Goal: Transaction & Acquisition: Purchase product/service

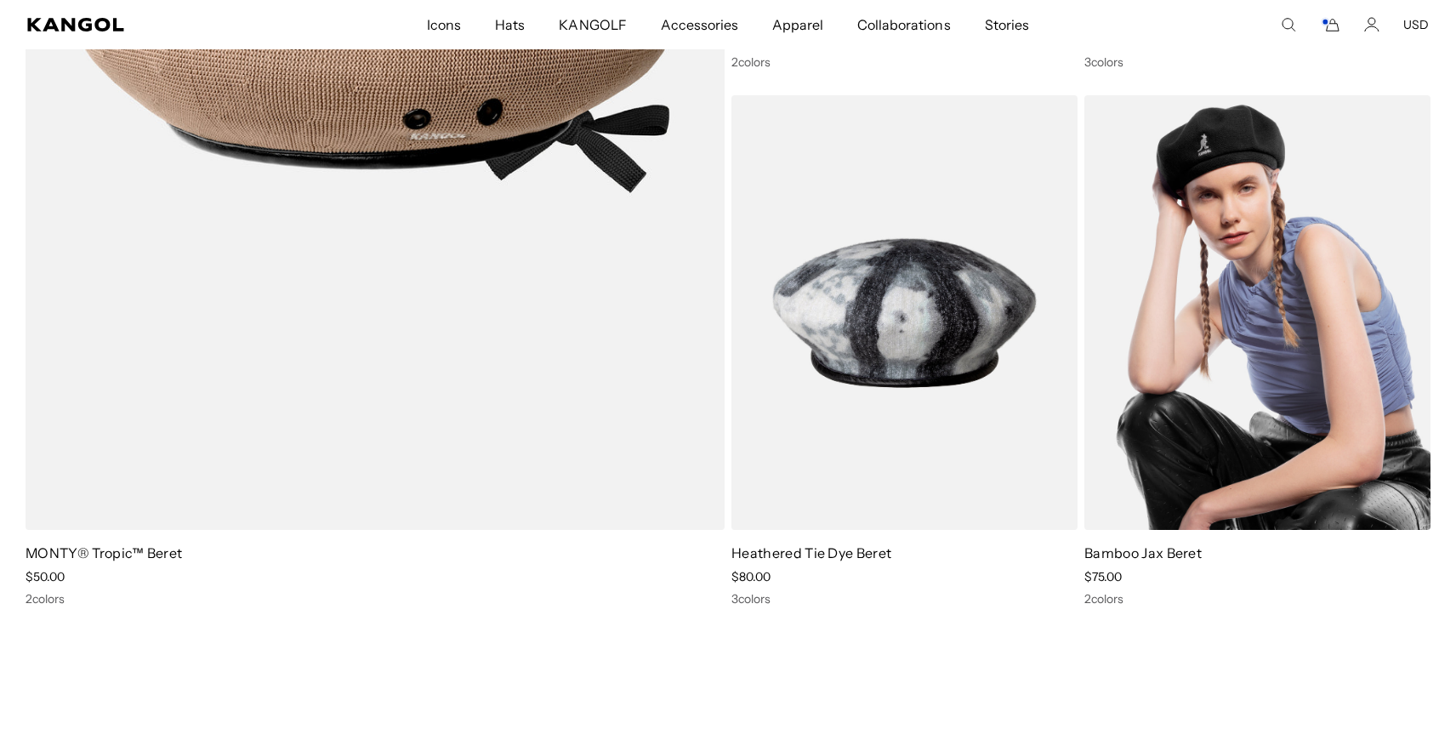
scroll to position [0, 350]
click at [1171, 315] on img at bounding box center [1257, 312] width 346 height 435
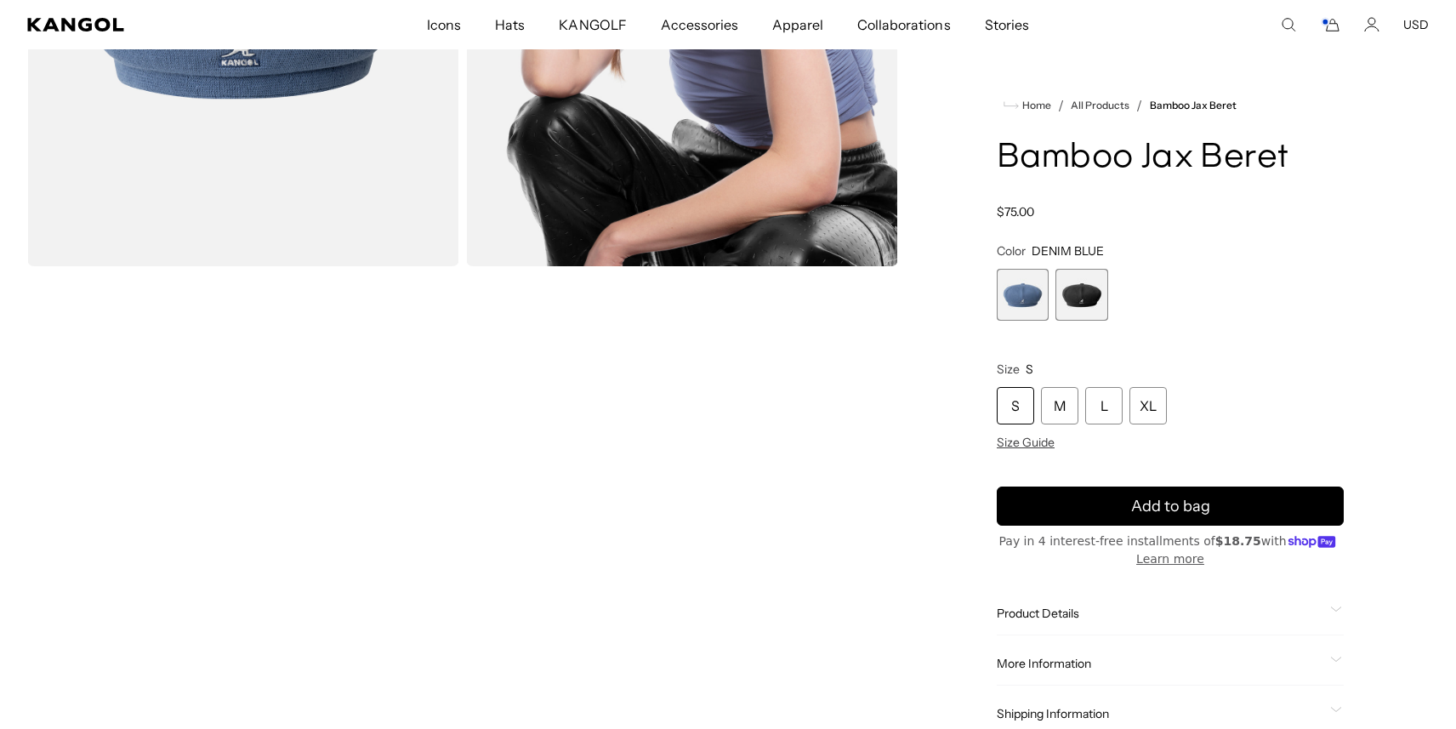
scroll to position [250, 0]
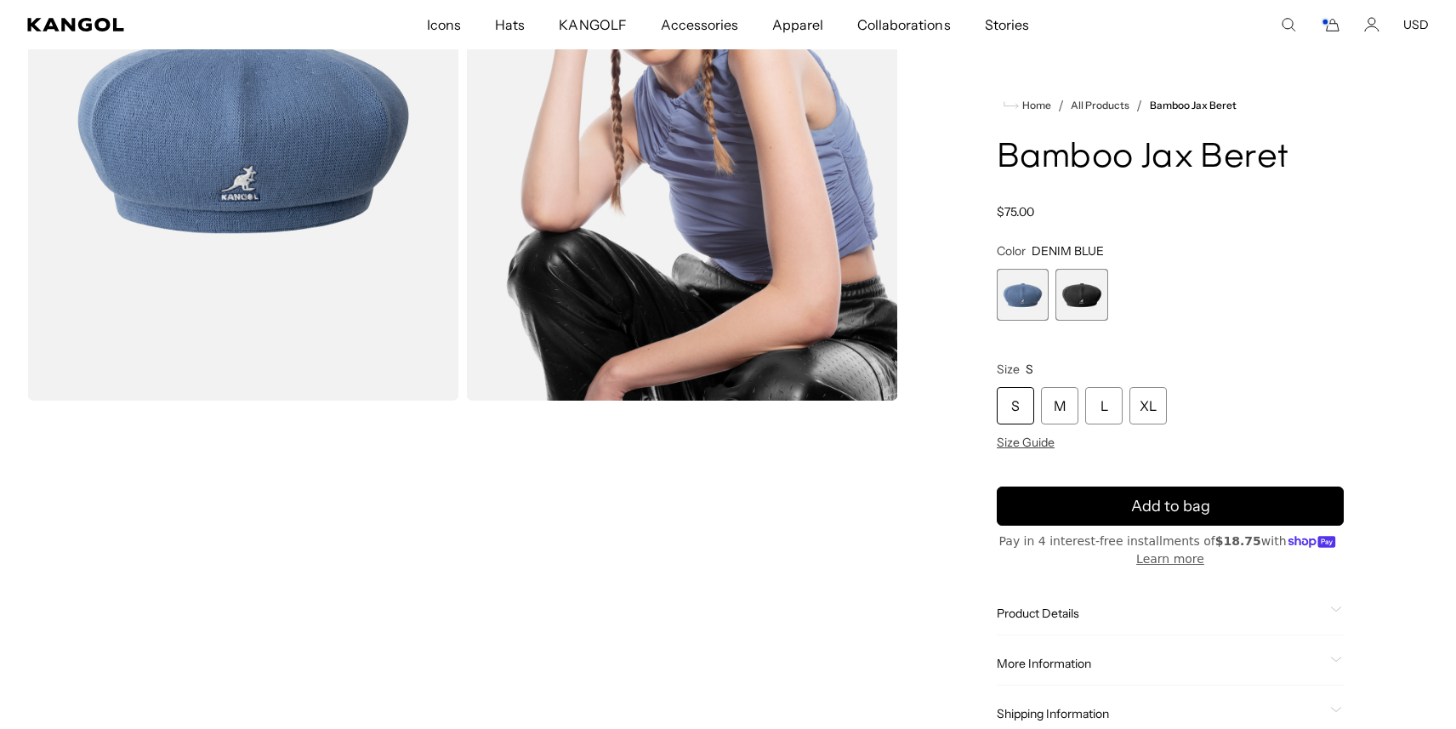
click at [1014, 406] on div "S" at bounding box center [1015, 405] width 37 height 37
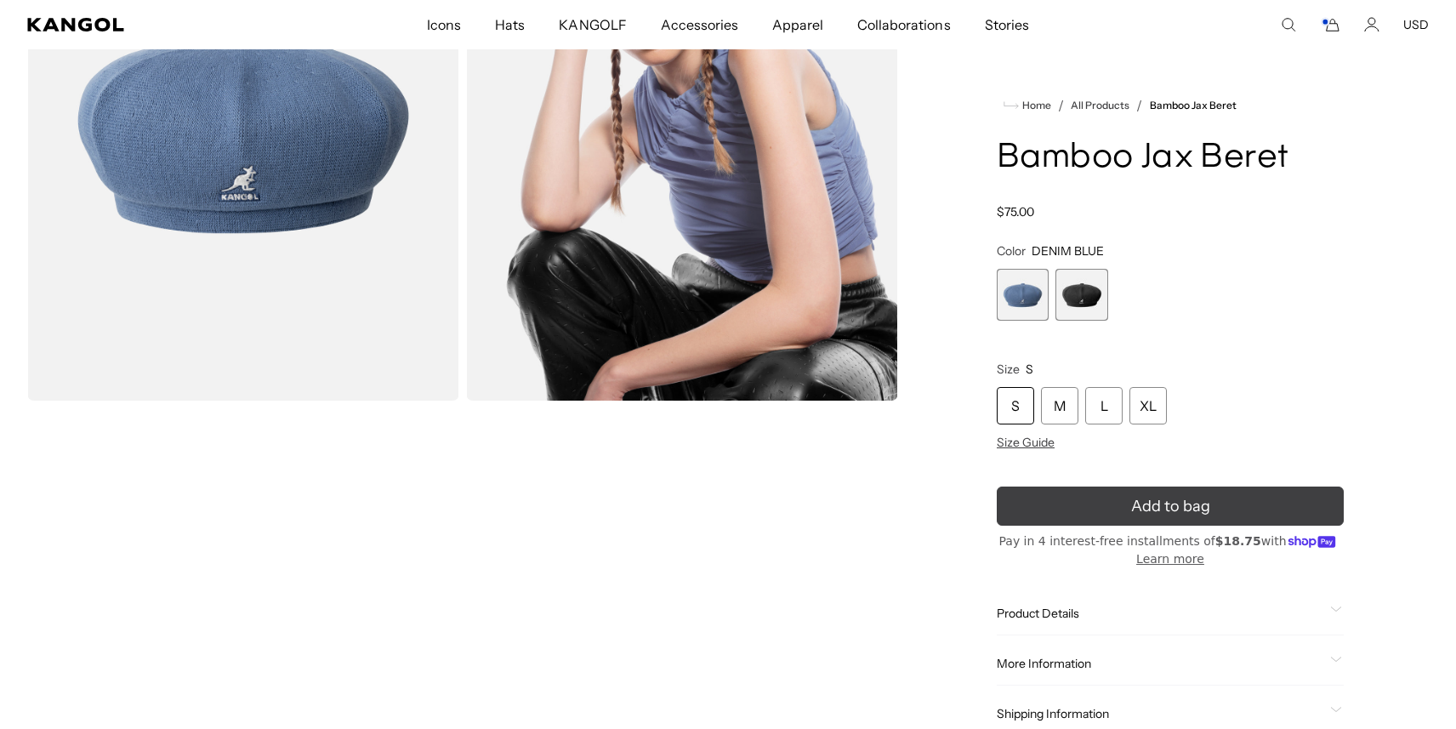
click at [1050, 508] on button "Add to bag" at bounding box center [1170, 505] width 347 height 39
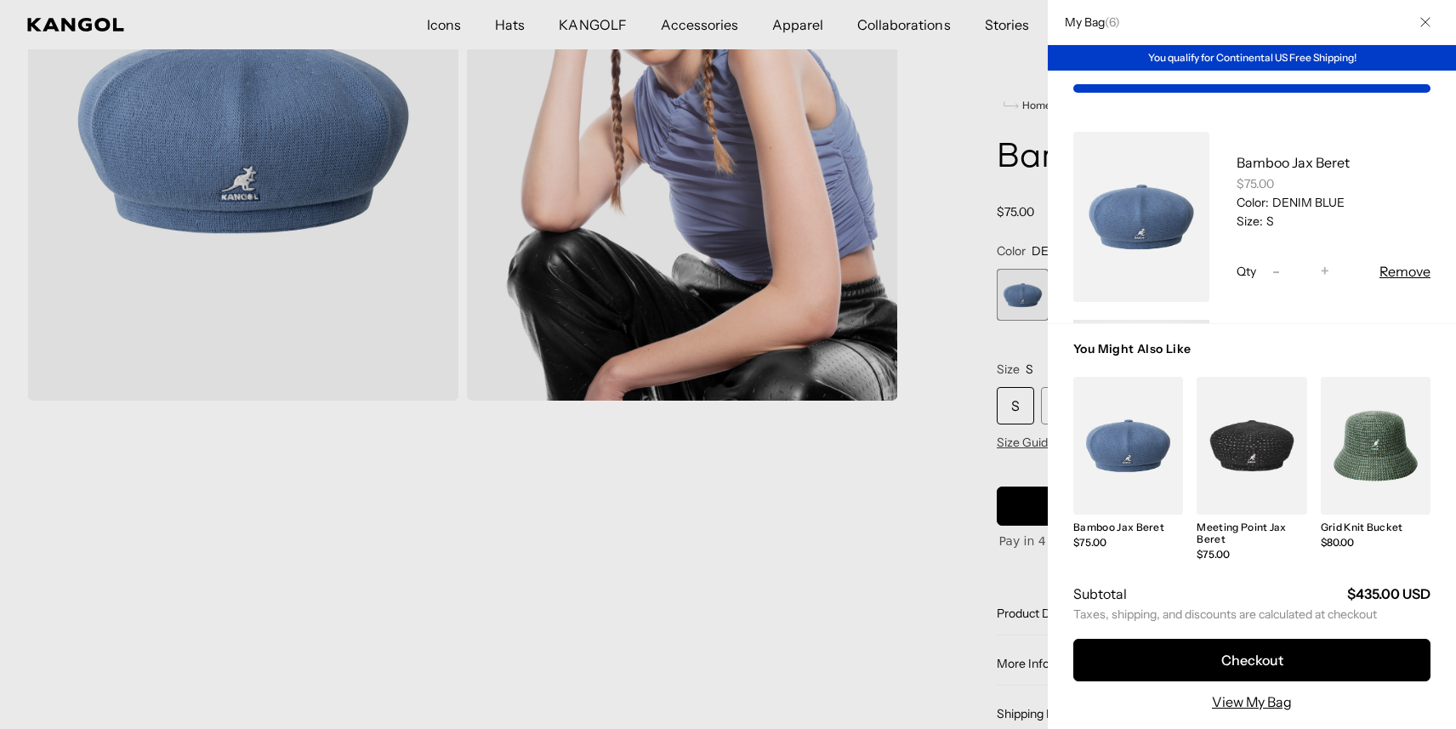
click at [835, 592] on div at bounding box center [728, 364] width 1456 height 729
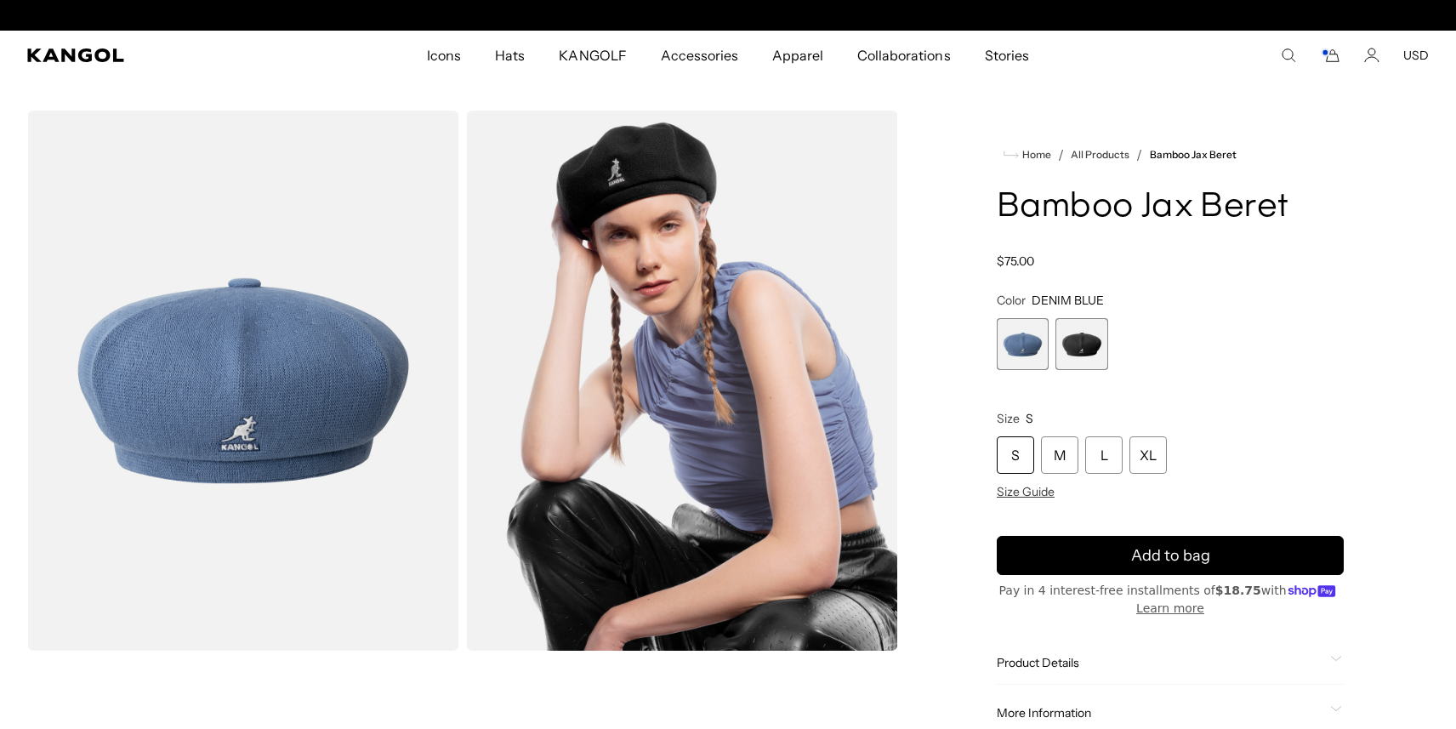
scroll to position [0, 350]
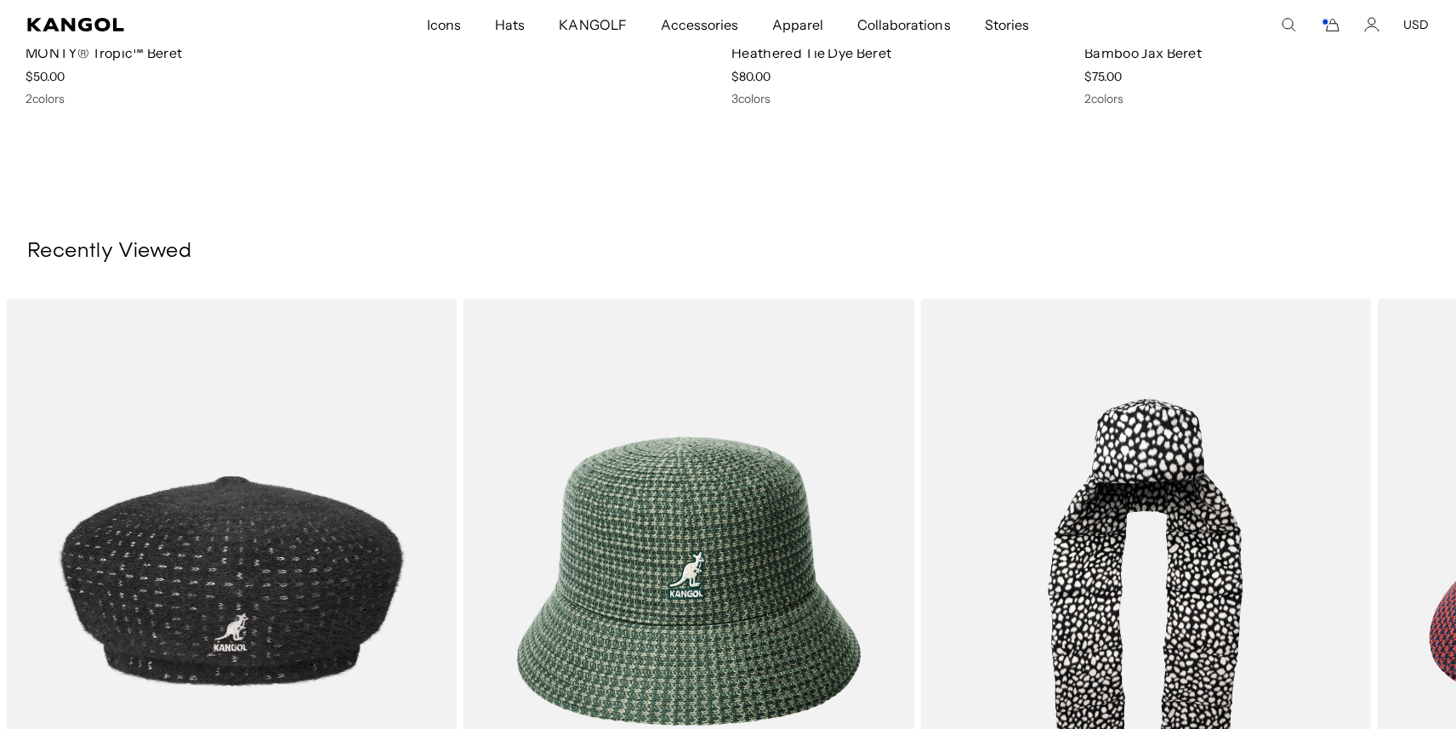
scroll to position [2162, 0]
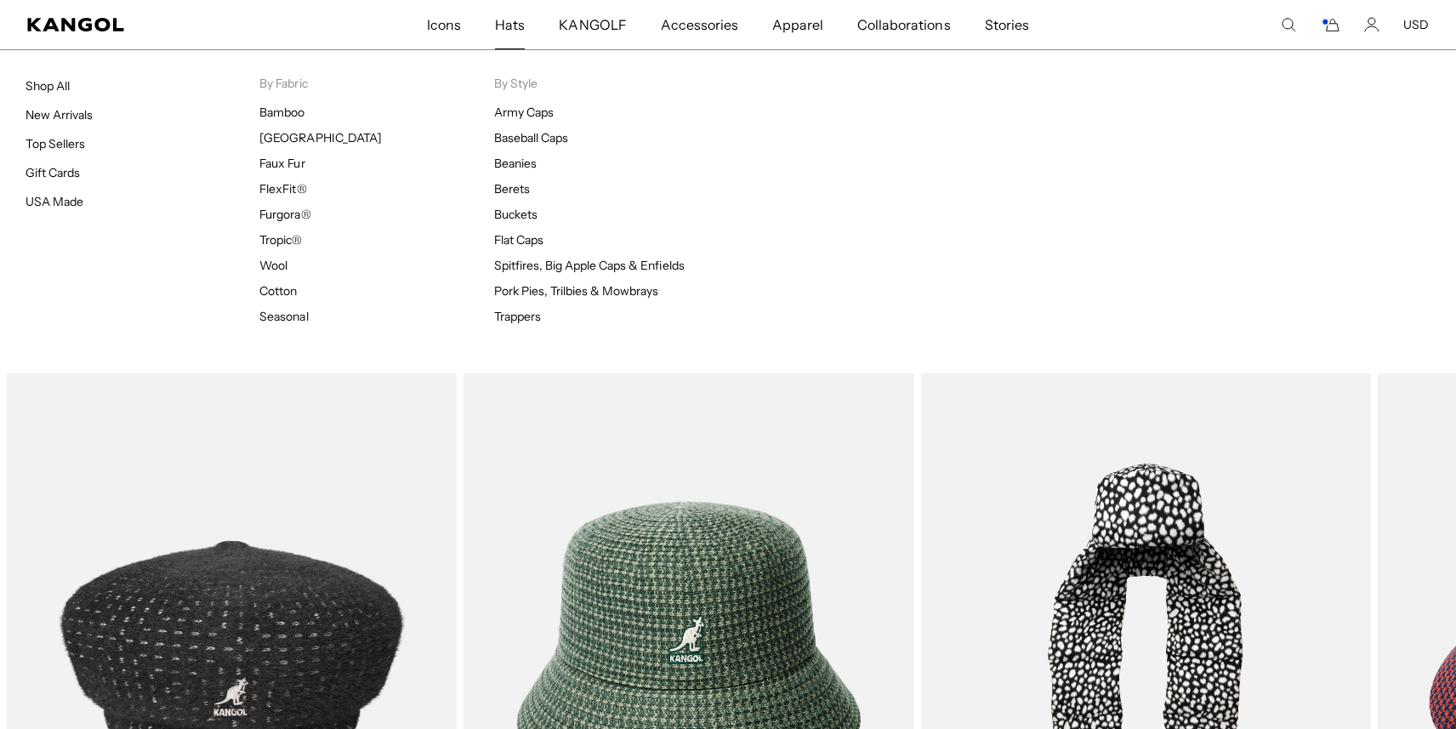
click at [515, 18] on span "Hats" at bounding box center [510, 24] width 30 height 49
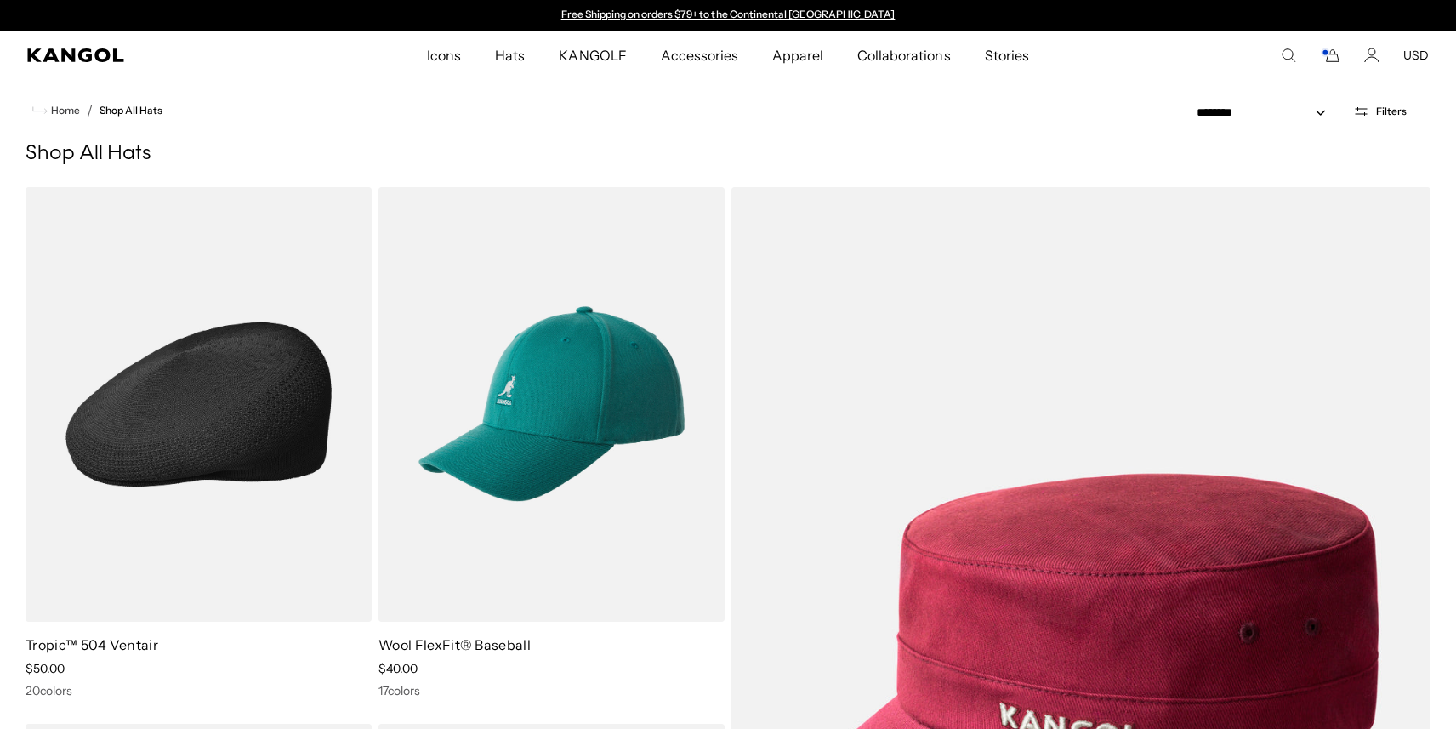
click at [298, 429] on img at bounding box center [199, 404] width 346 height 435
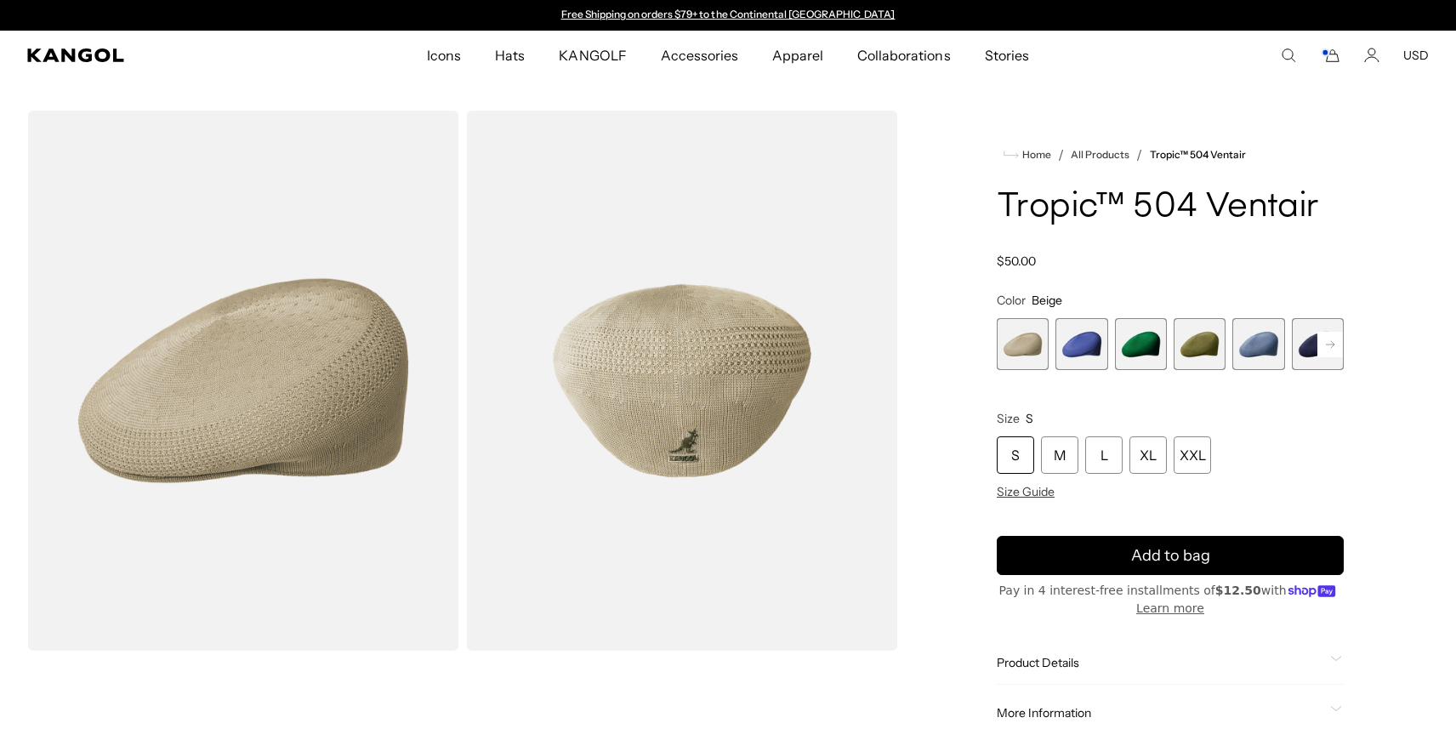
click at [1145, 344] on span "3 of 22" at bounding box center [1141, 344] width 52 height 52
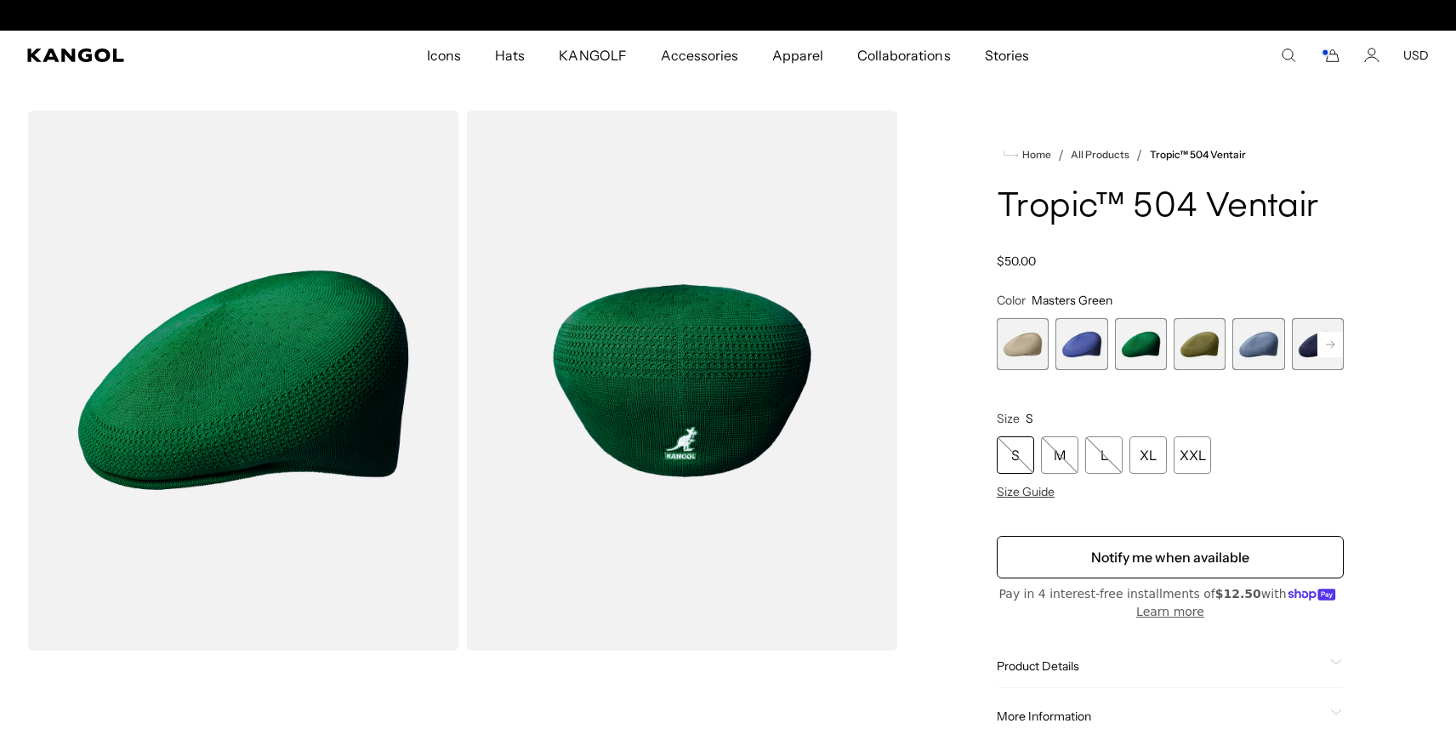
click at [1098, 346] on span "2 of 22" at bounding box center [1081, 344] width 52 height 52
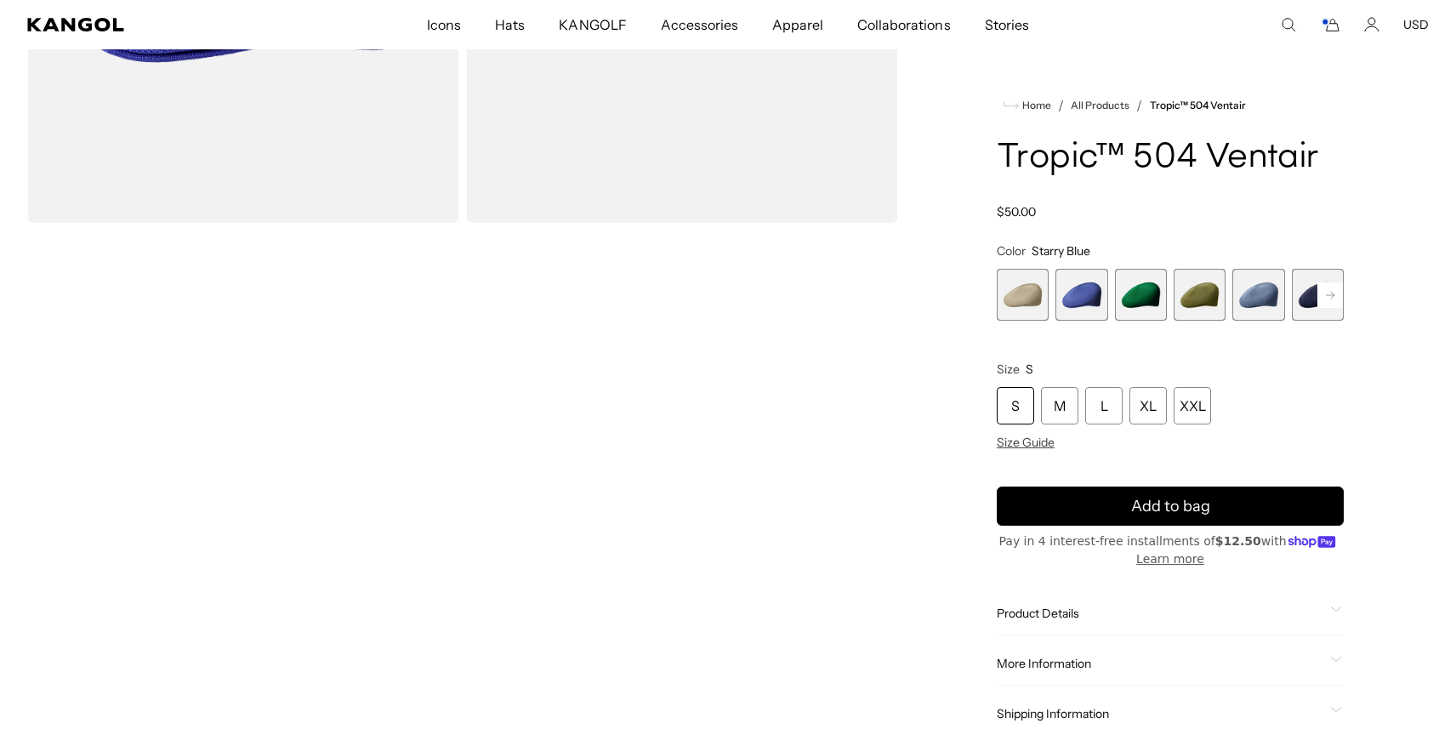
click at [1072, 313] on span "2 of 22" at bounding box center [1081, 295] width 52 height 52
click at [1017, 406] on div "S" at bounding box center [1015, 405] width 37 height 37
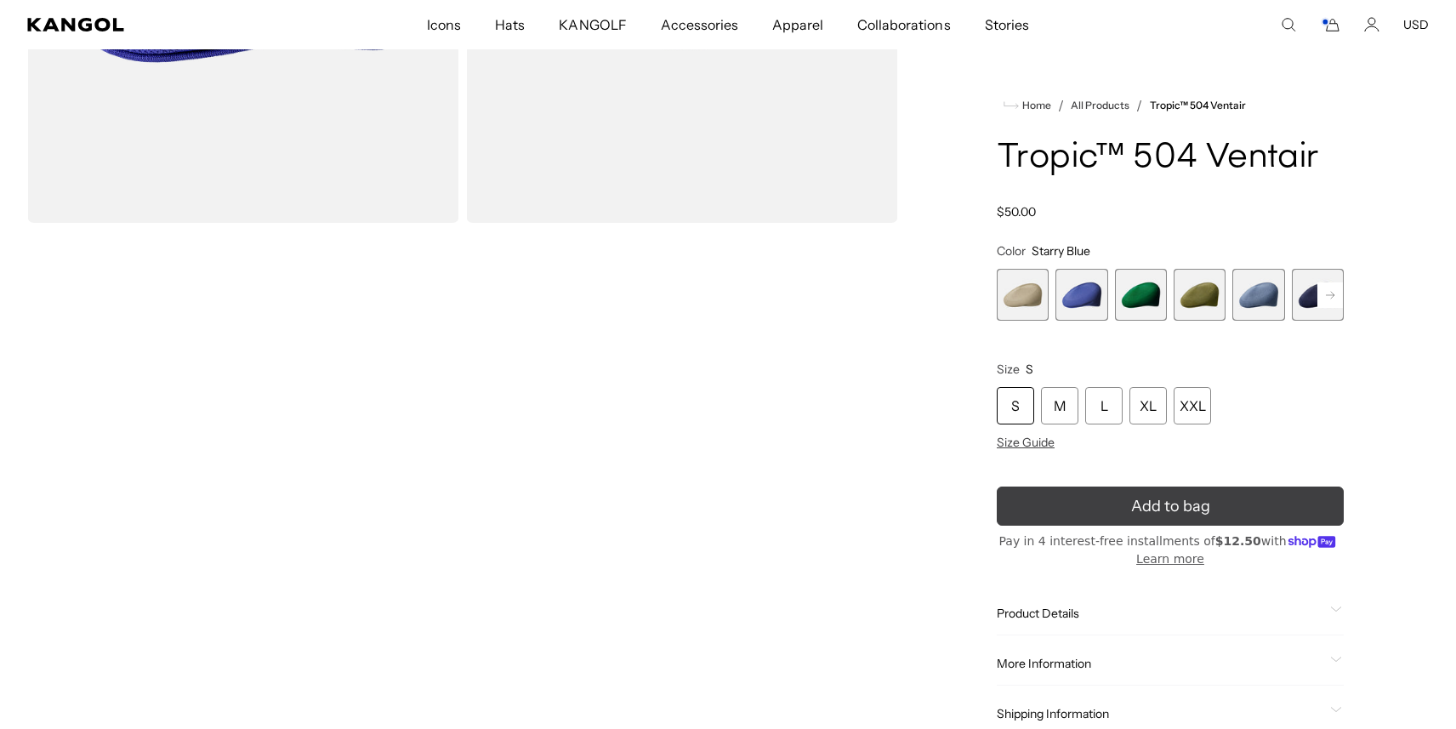
click at [1063, 504] on button "Add to bag" at bounding box center [1170, 505] width 347 height 39
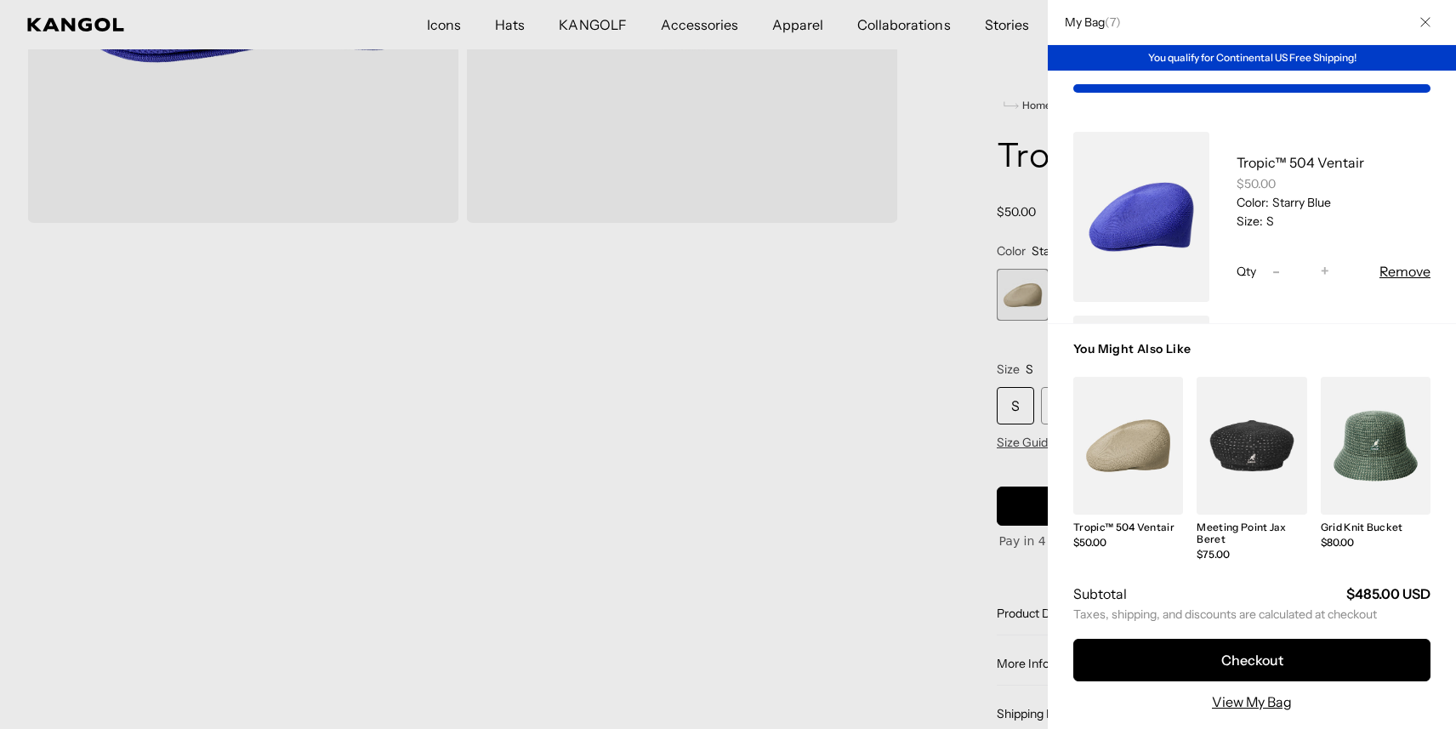
scroll to position [0, 0]
click at [978, 486] on div at bounding box center [728, 364] width 1456 height 729
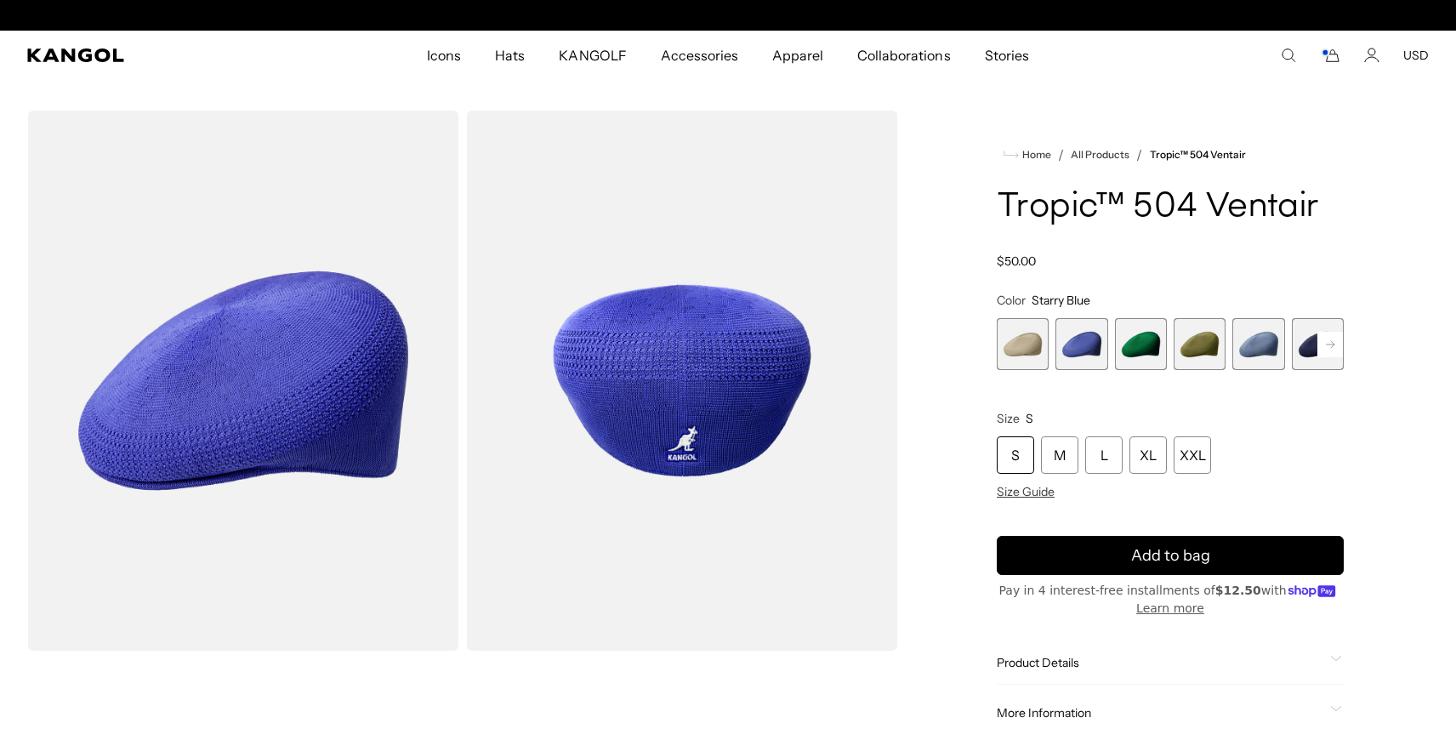
scroll to position [0, 350]
click at [1338, 338] on rect at bounding box center [1330, 345] width 26 height 26
click at [1338, 339] on rect at bounding box center [1330, 345] width 26 height 26
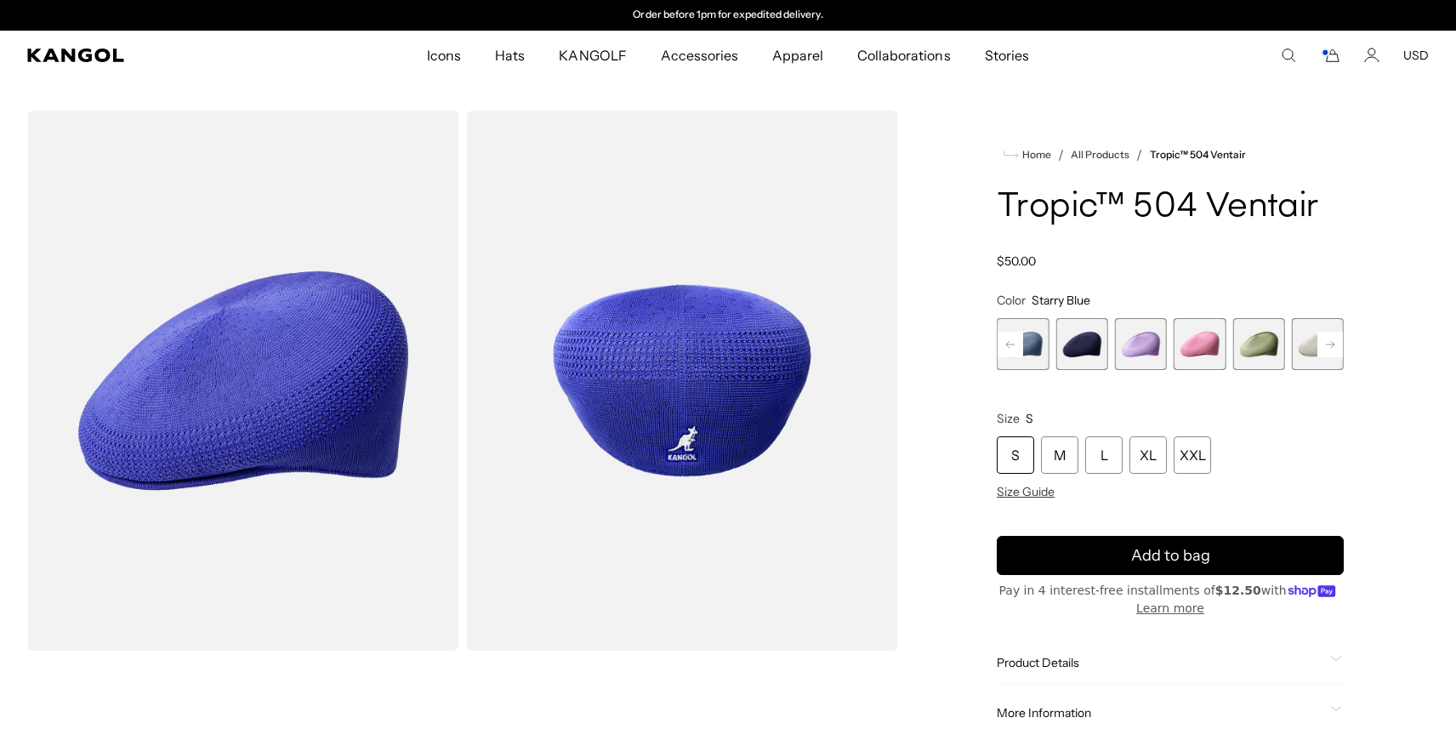
click at [1338, 339] on rect at bounding box center [1330, 345] width 26 height 26
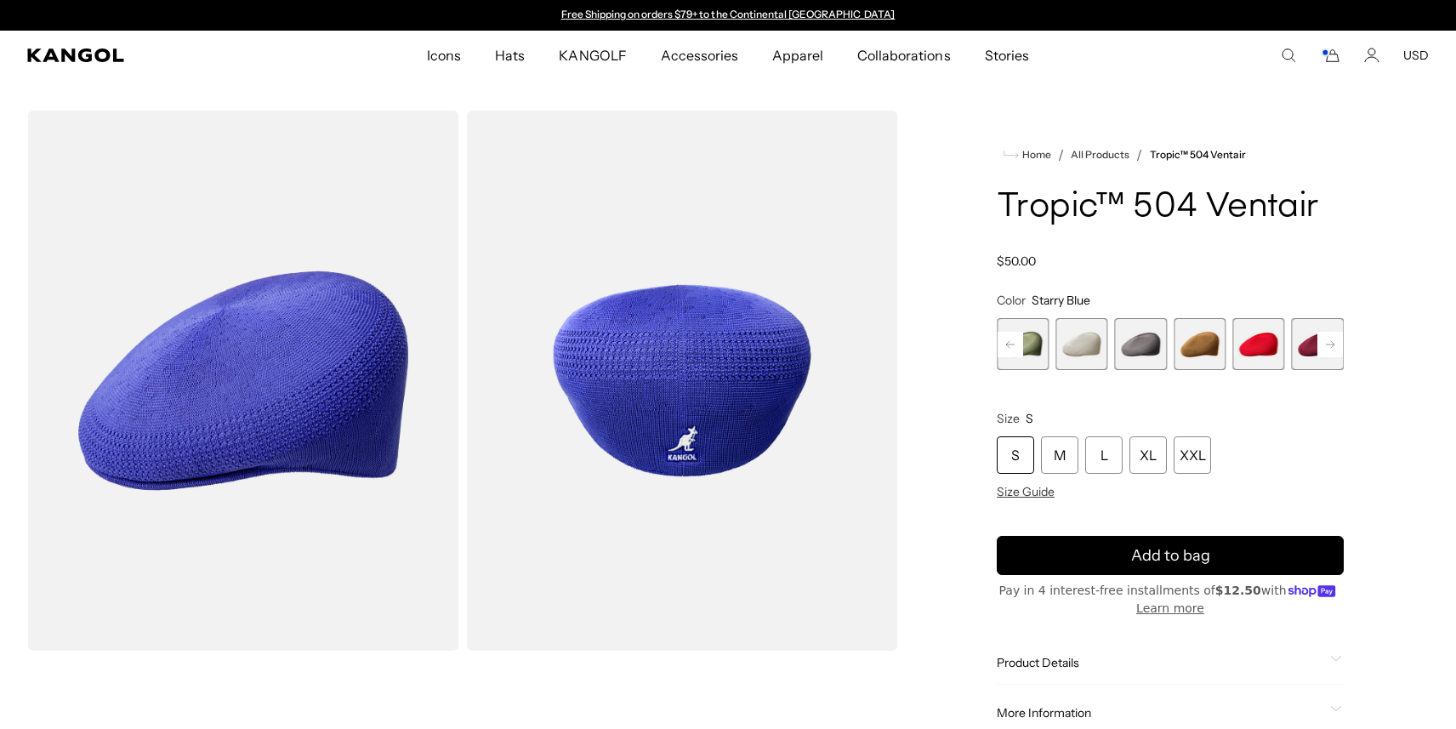
click at [1338, 339] on rect at bounding box center [1330, 345] width 26 height 26
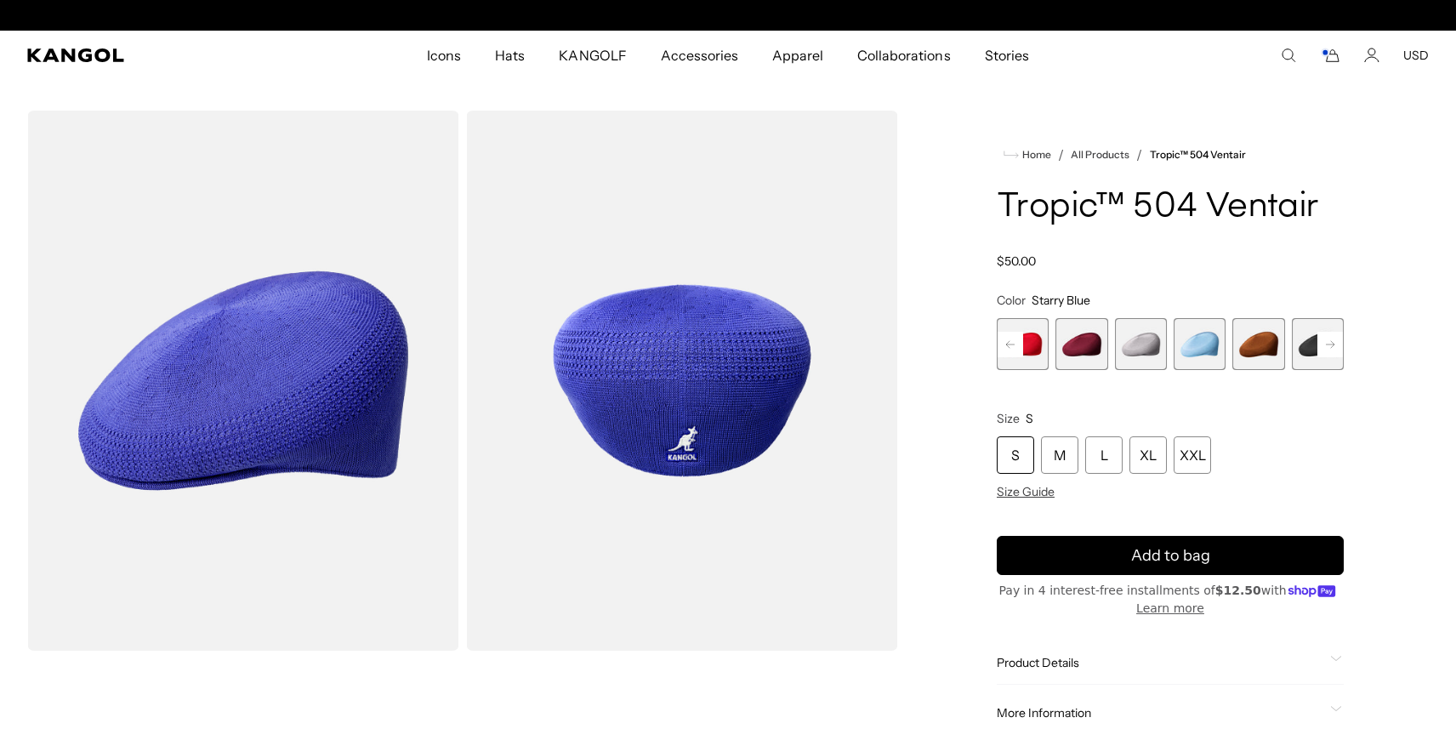
click at [1205, 337] on span "16 of 22" at bounding box center [1200, 344] width 52 height 52
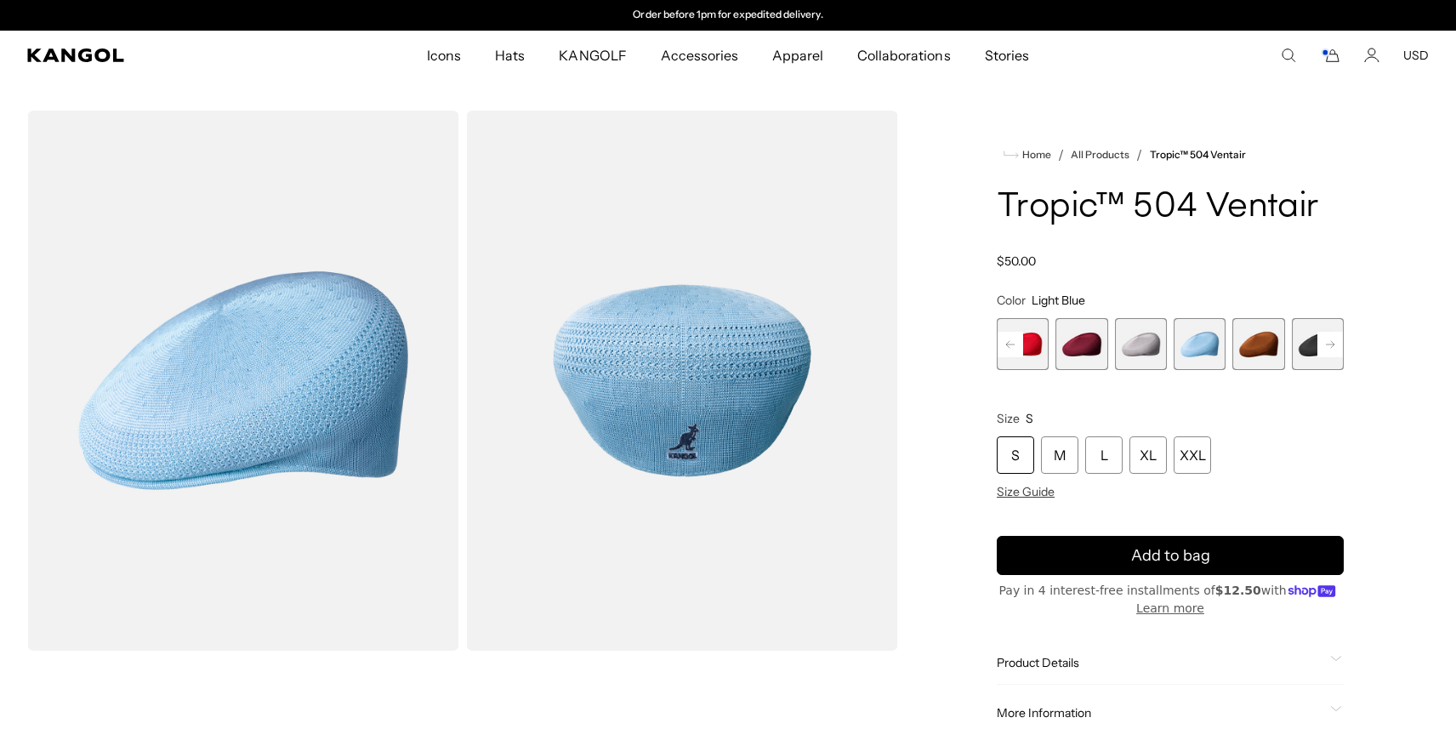
click at [1336, 348] on rect at bounding box center [1330, 345] width 26 height 26
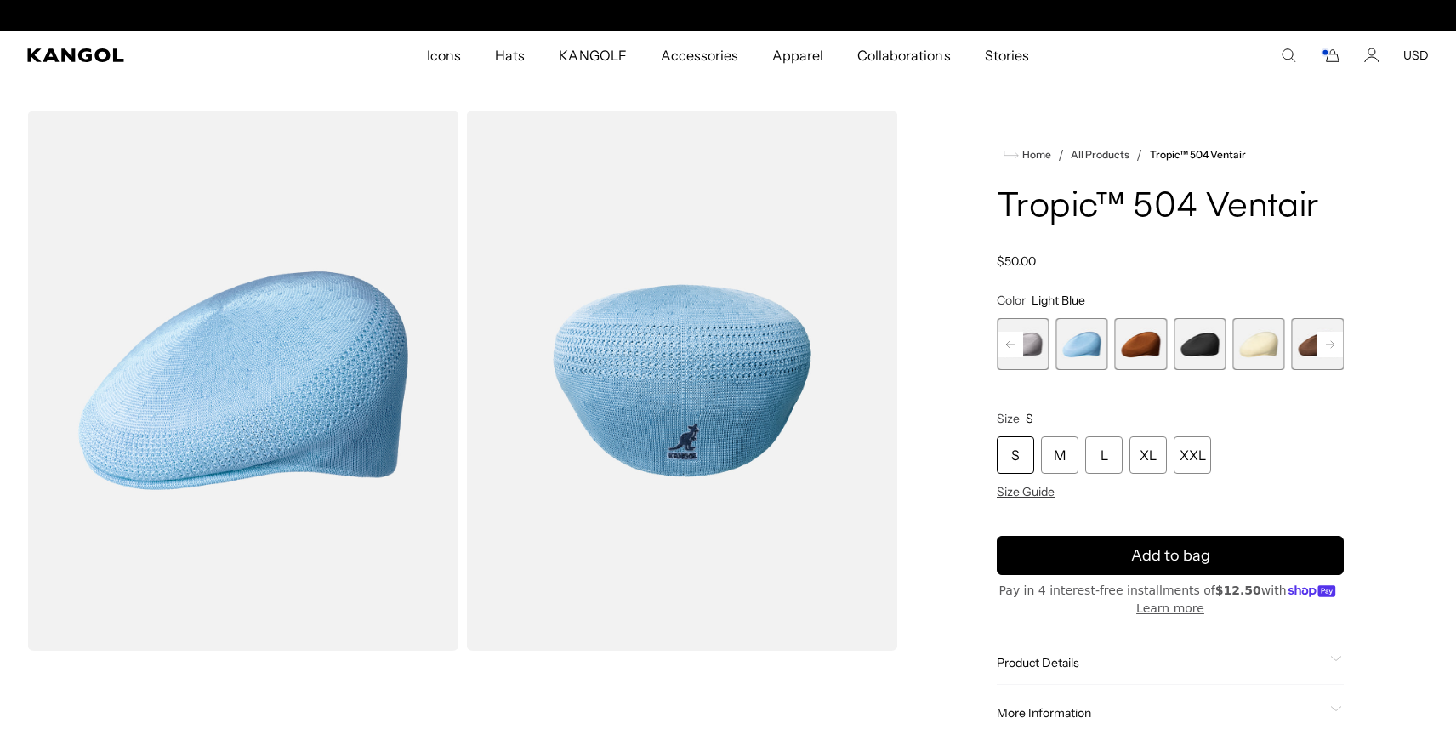
click at [1336, 349] on rect at bounding box center [1330, 345] width 26 height 26
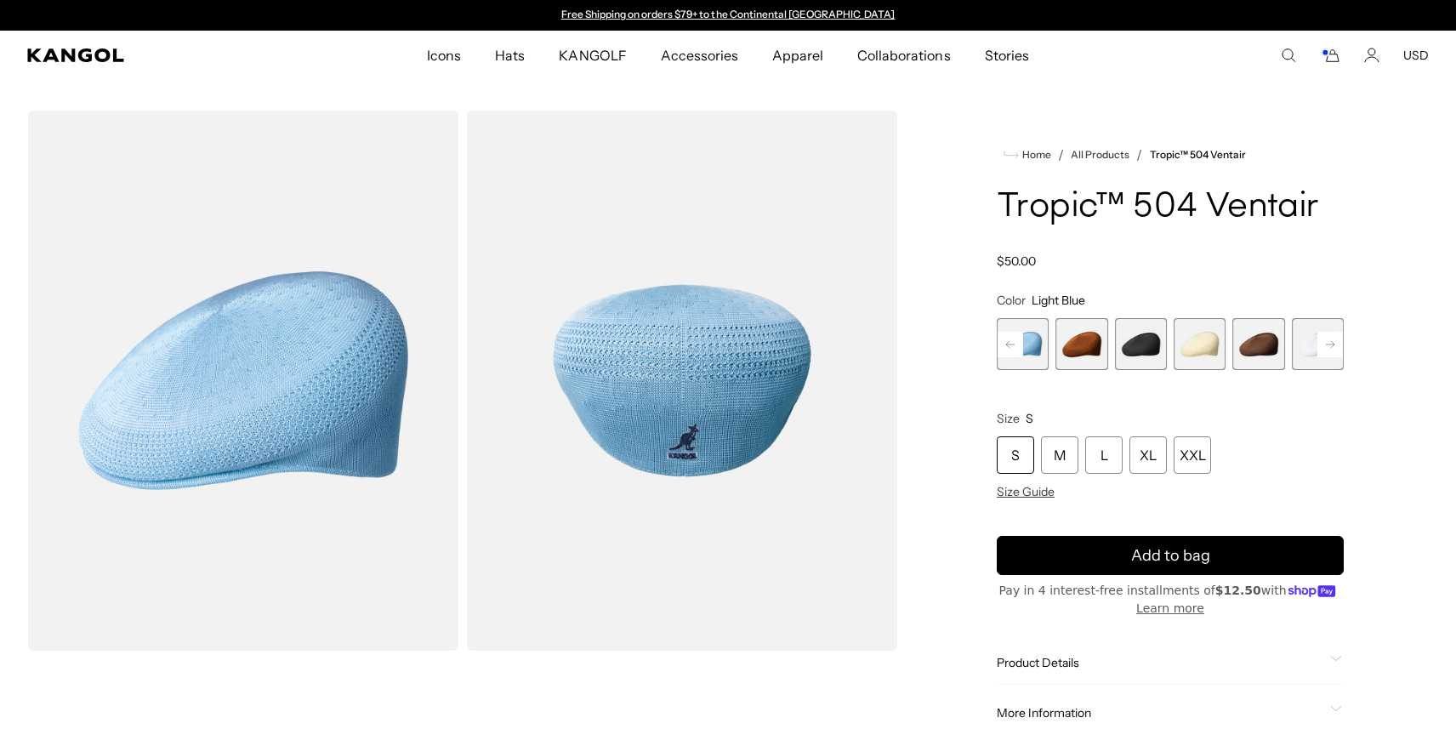
click at [1336, 350] on rect at bounding box center [1330, 345] width 26 height 26
click at [1336, 351] on div "Previous Next Beige Variant sold out or unavailable Starry Blue Variant sold ou…" at bounding box center [1170, 344] width 347 height 52
click at [1341, 55] on div "Search here USD USD EUR" at bounding box center [1301, 55] width 255 height 15
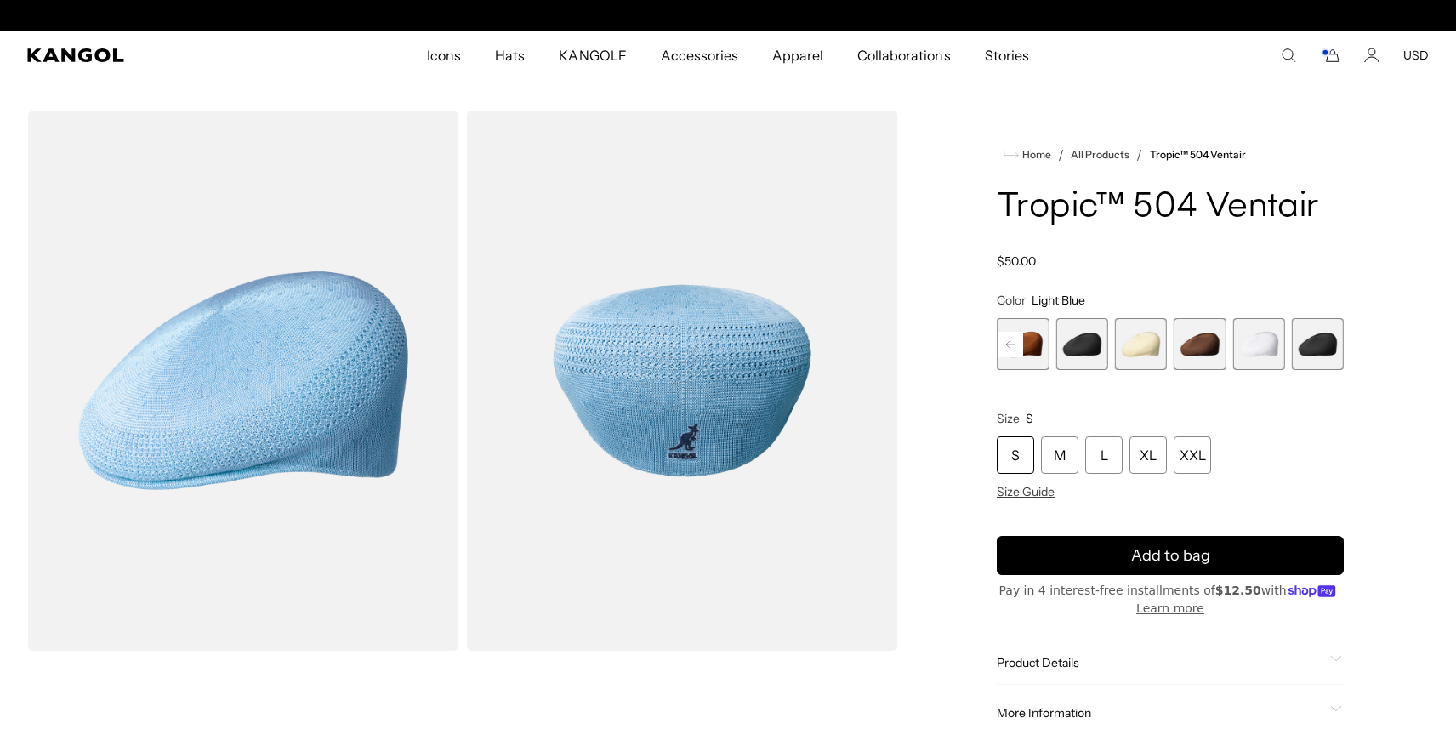
scroll to position [0, 350]
click at [1327, 51] on rect "Cart" at bounding box center [1324, 52] width 7 height 7
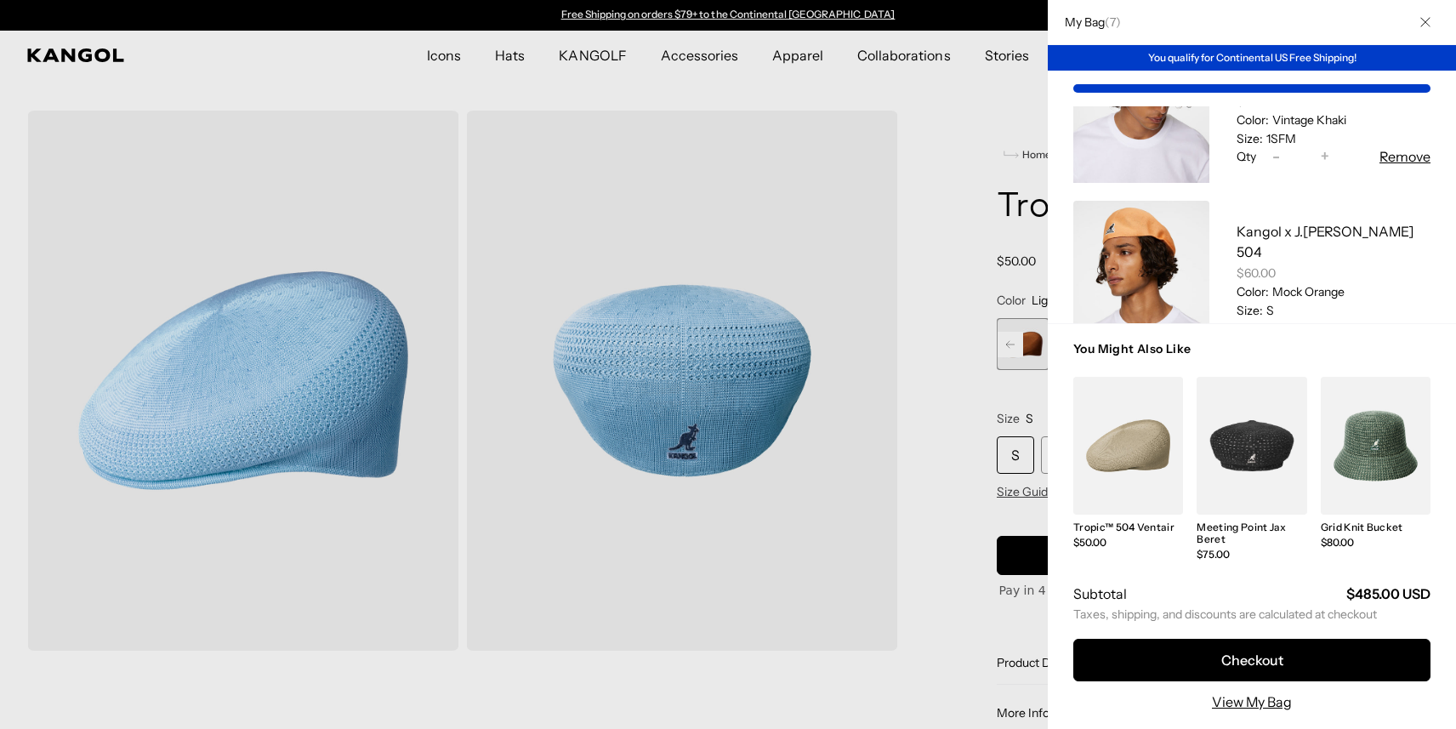
scroll to position [494, 0]
click at [1134, 232] on link "My Bag" at bounding box center [1141, 282] width 136 height 170
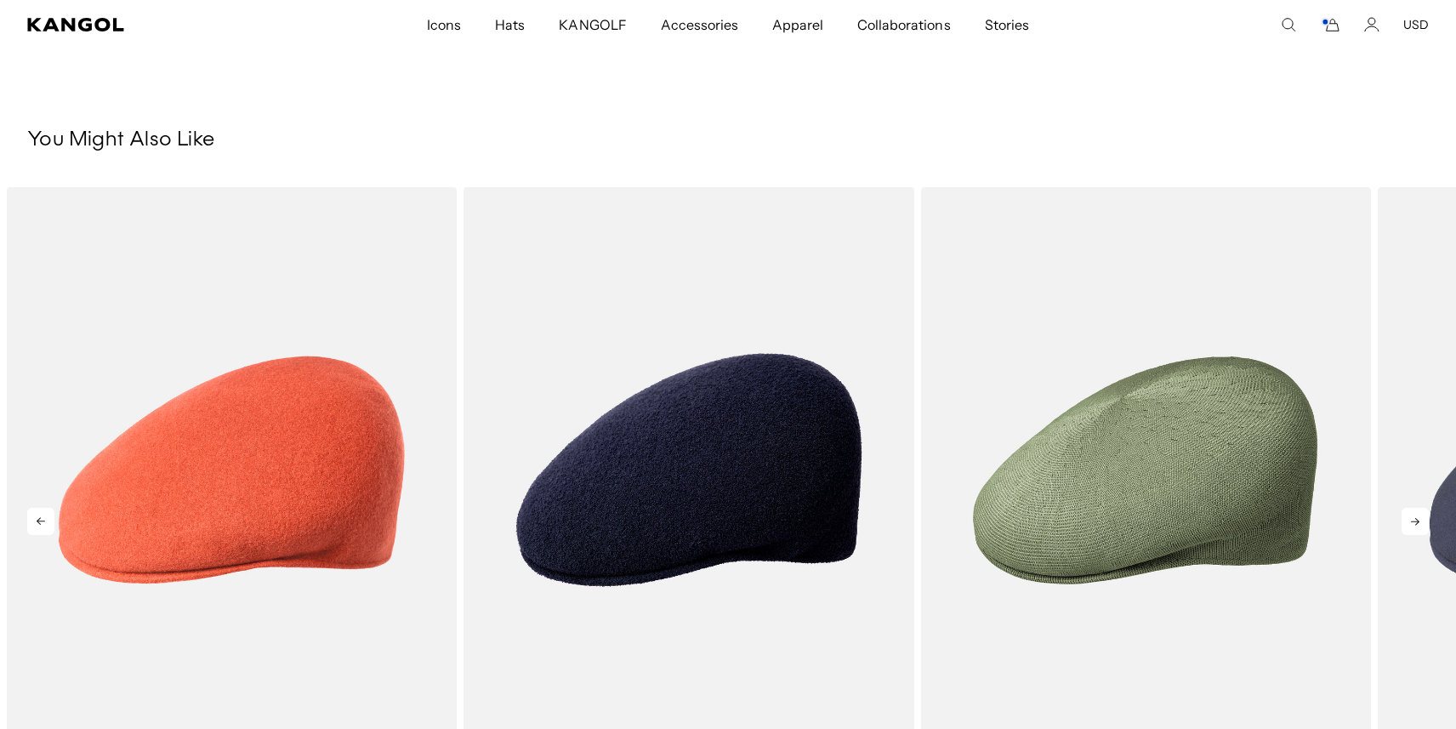
scroll to position [0, 350]
click at [1415, 520] on icon at bounding box center [1414, 521] width 27 height 27
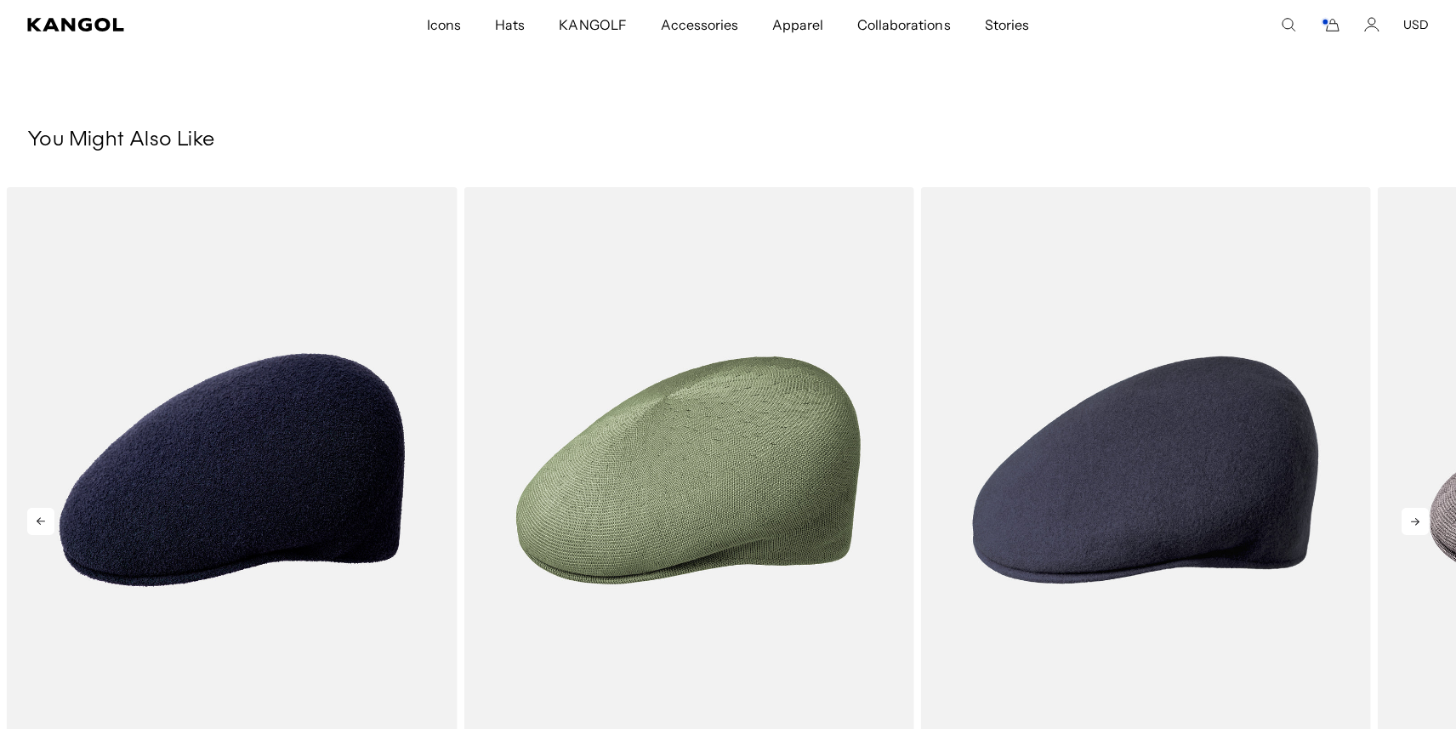
click at [1415, 520] on icon at bounding box center [1414, 521] width 27 height 27
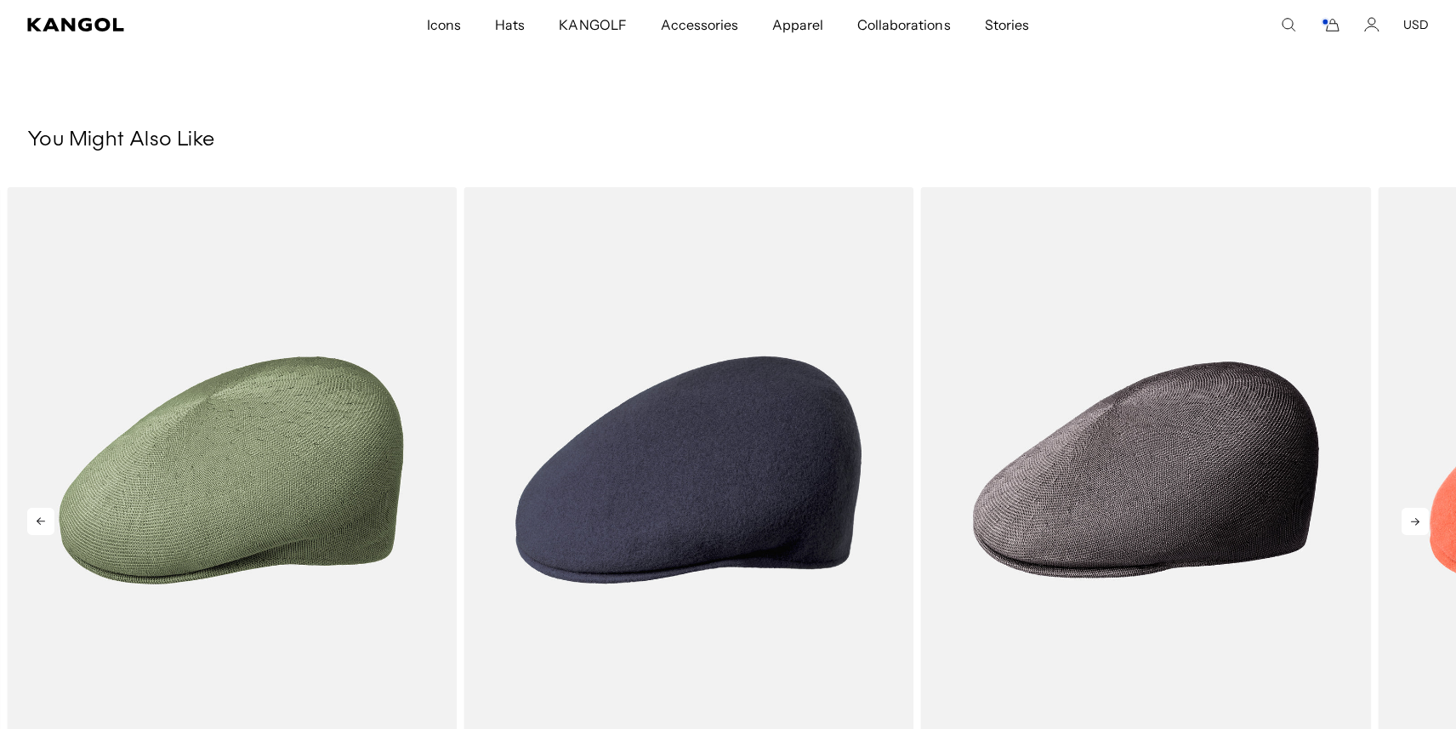
click at [1415, 520] on icon at bounding box center [1414, 521] width 27 height 27
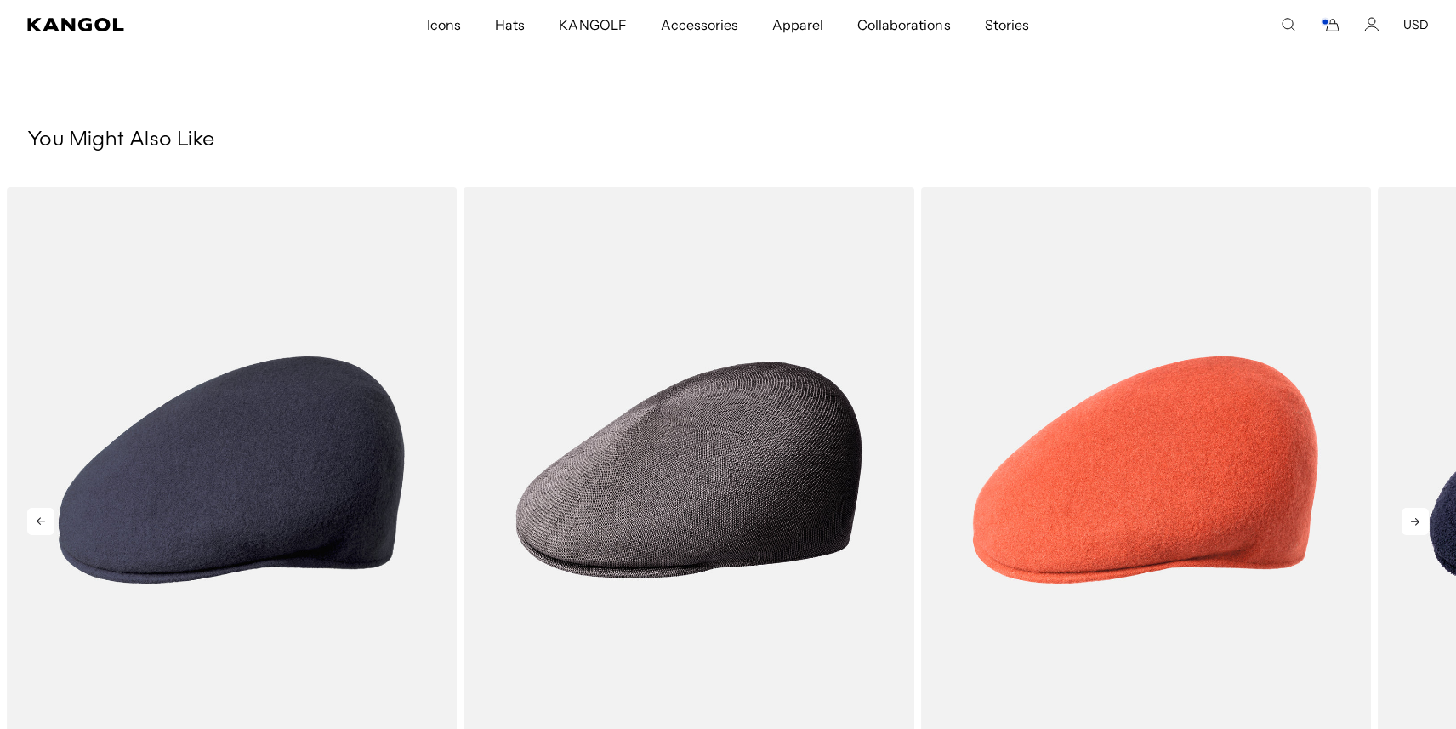
click at [1415, 520] on icon at bounding box center [1414, 521] width 27 height 27
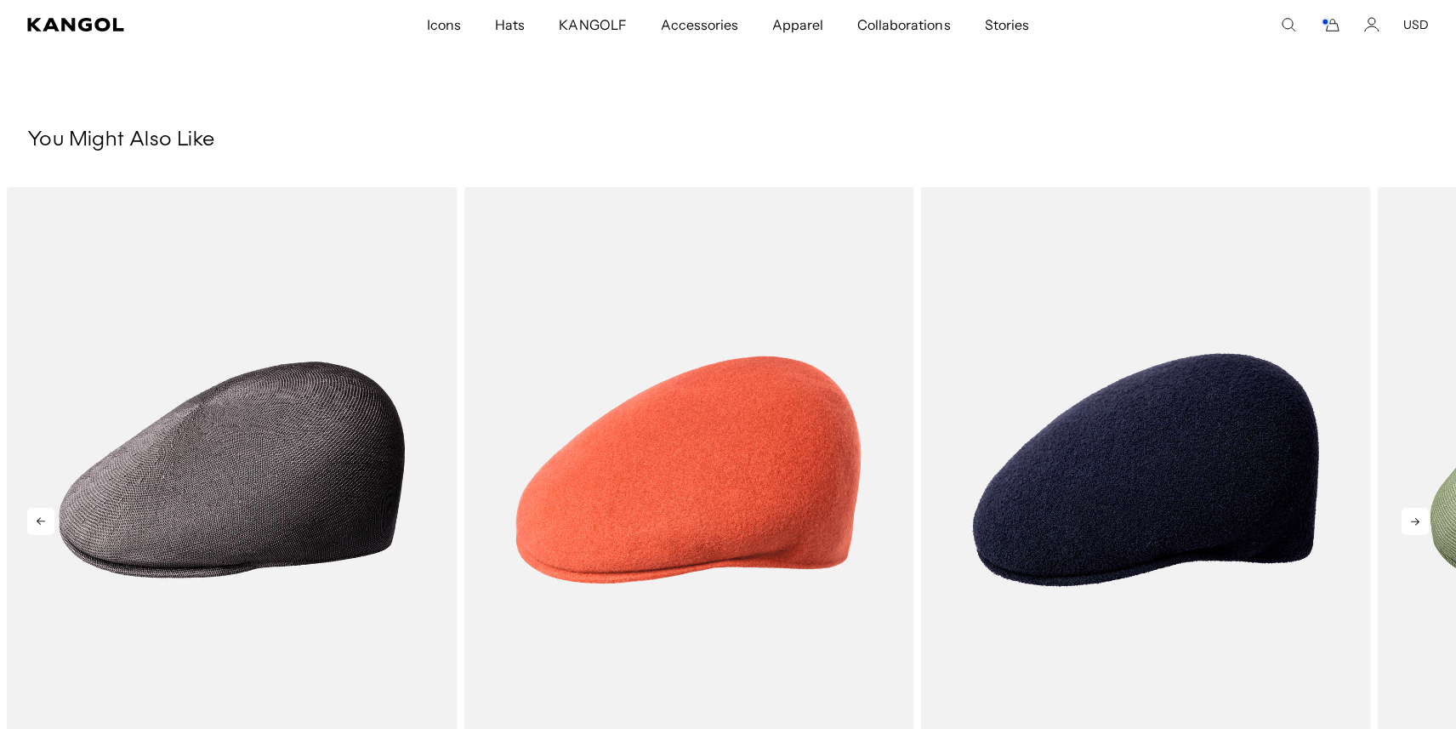
click at [1415, 520] on icon at bounding box center [1414, 521] width 27 height 27
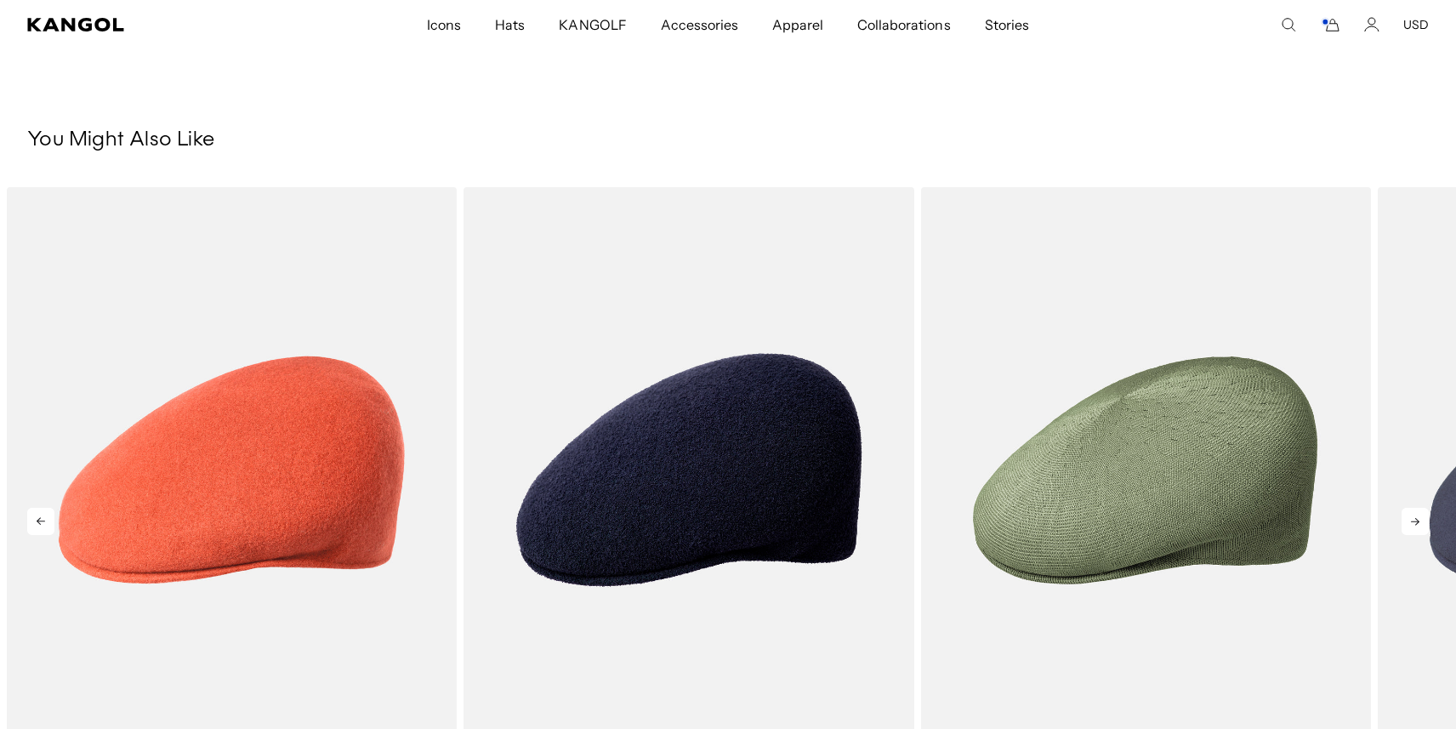
click at [1415, 520] on icon at bounding box center [1414, 521] width 27 height 27
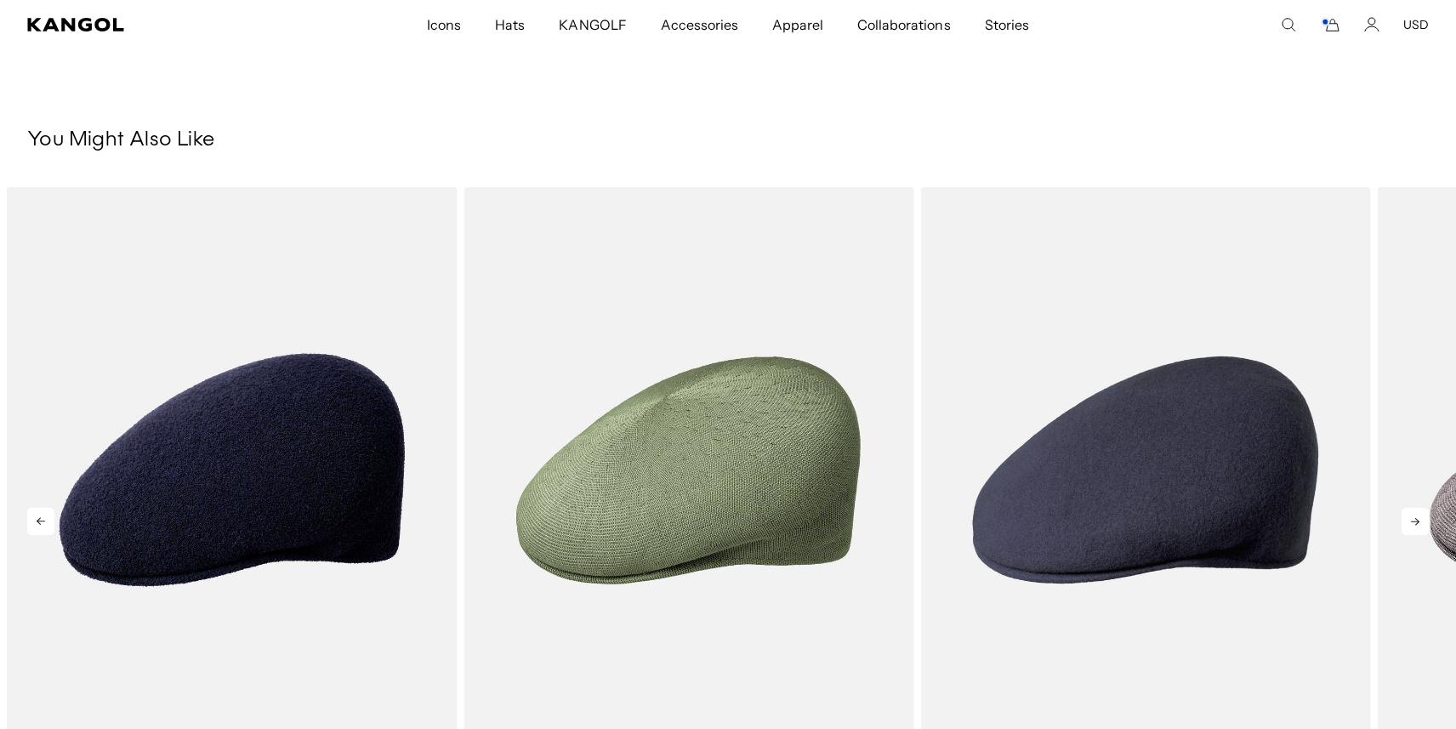
click at [1415, 520] on icon at bounding box center [1414, 521] width 27 height 27
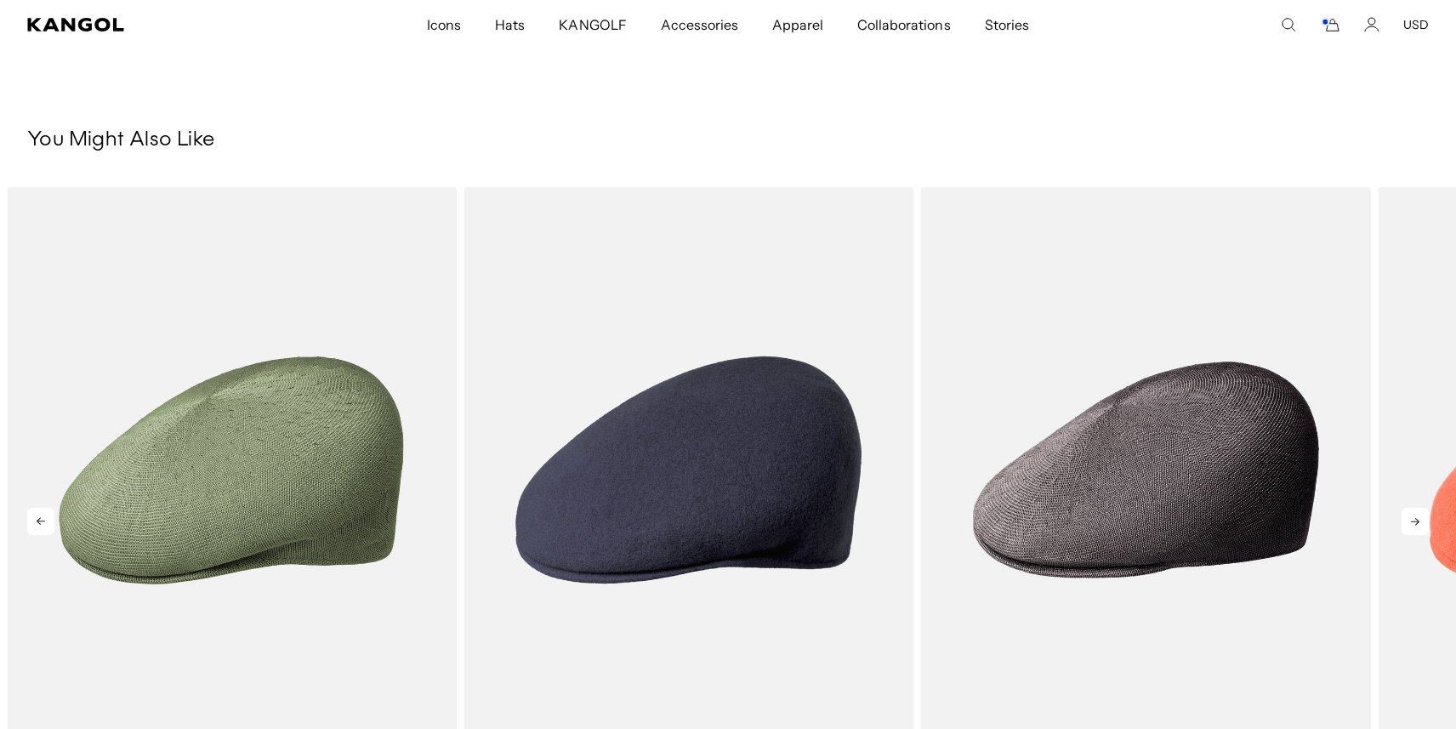
click at [1415, 520] on icon at bounding box center [1414, 521] width 27 height 27
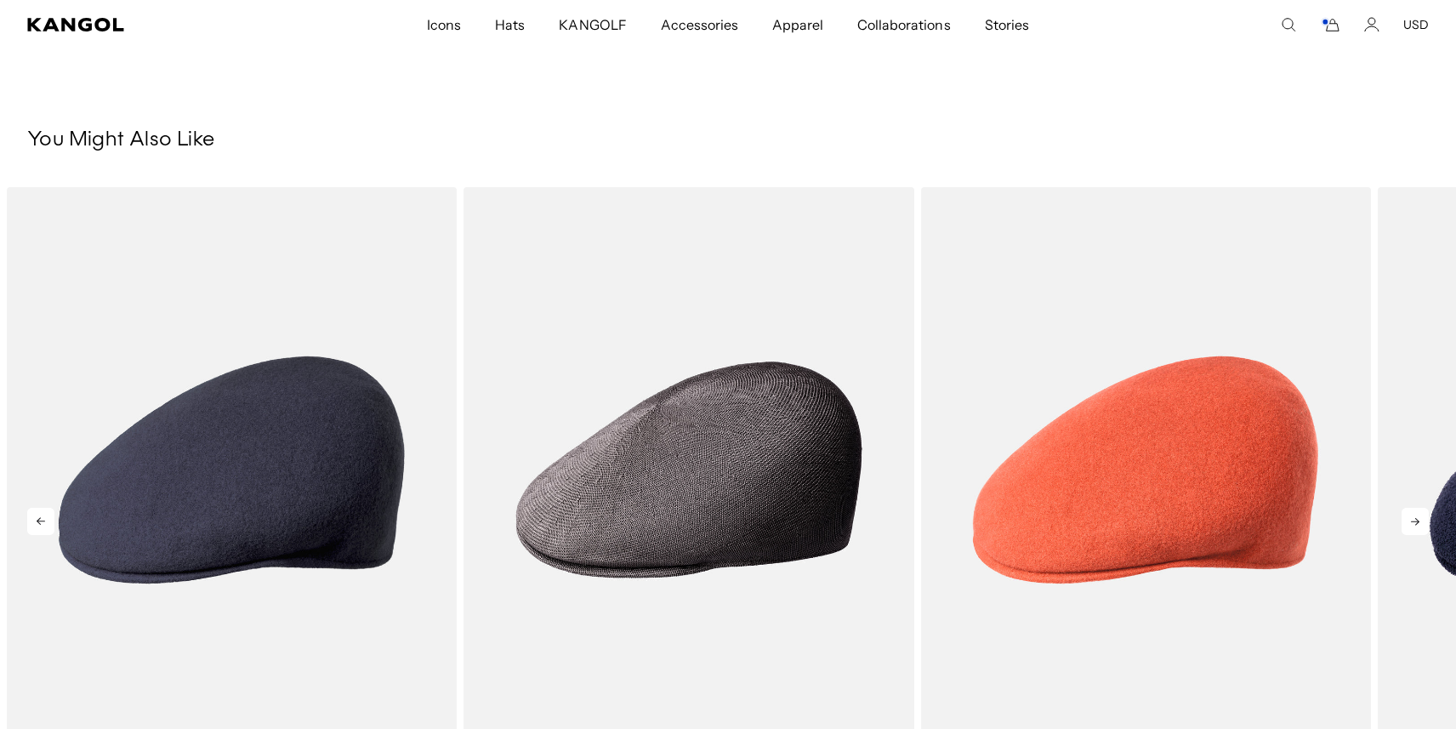
click at [1415, 520] on icon at bounding box center [1414, 521] width 27 height 27
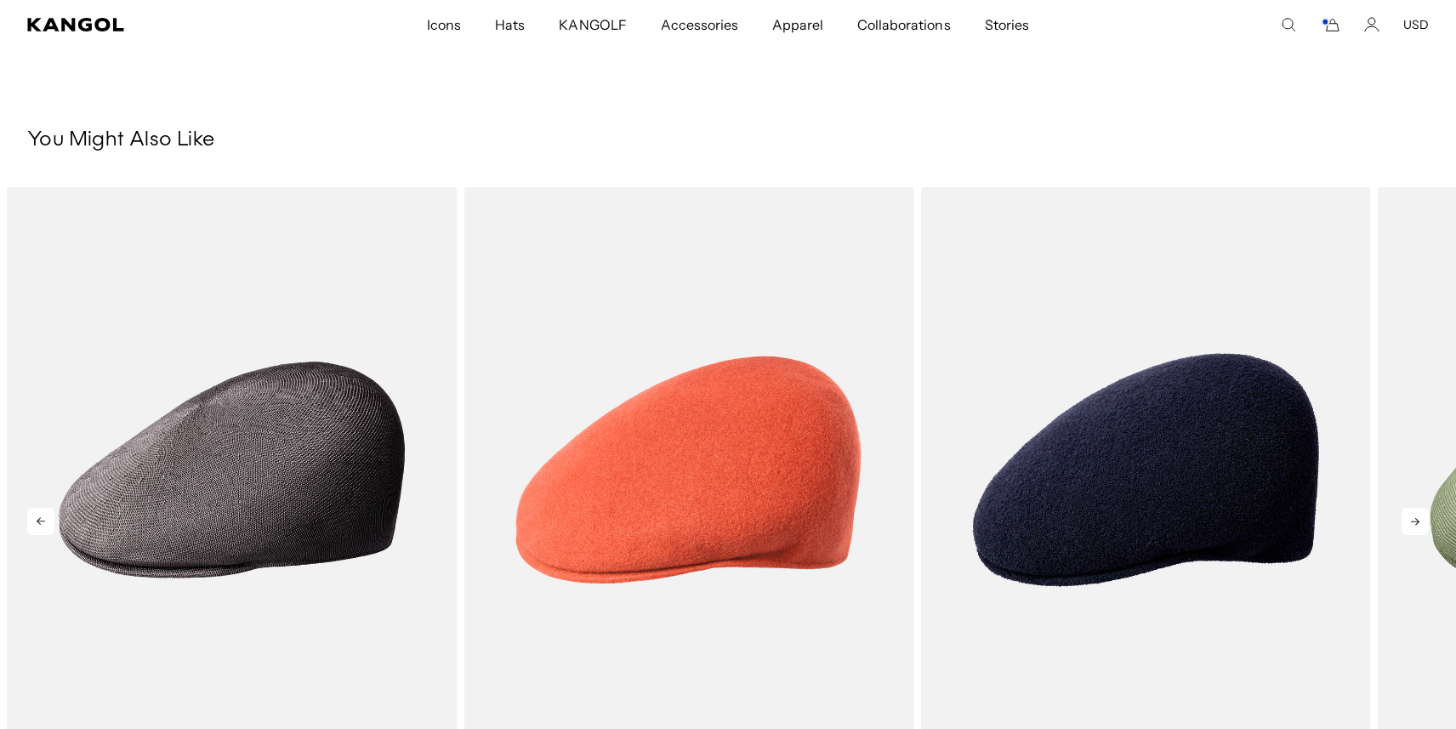
scroll to position [0, 0]
click at [1415, 520] on icon at bounding box center [1414, 521] width 27 height 27
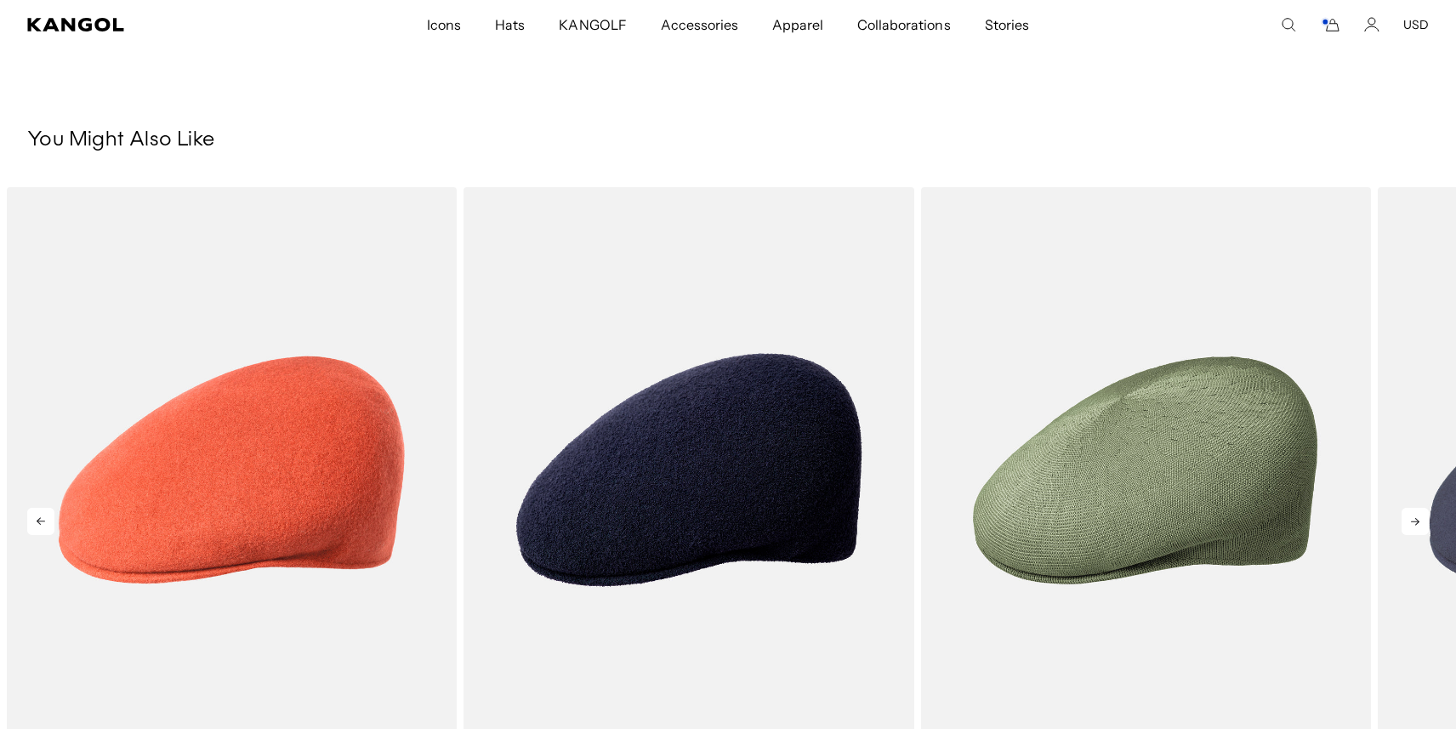
click at [1415, 520] on icon at bounding box center [1414, 521] width 27 height 27
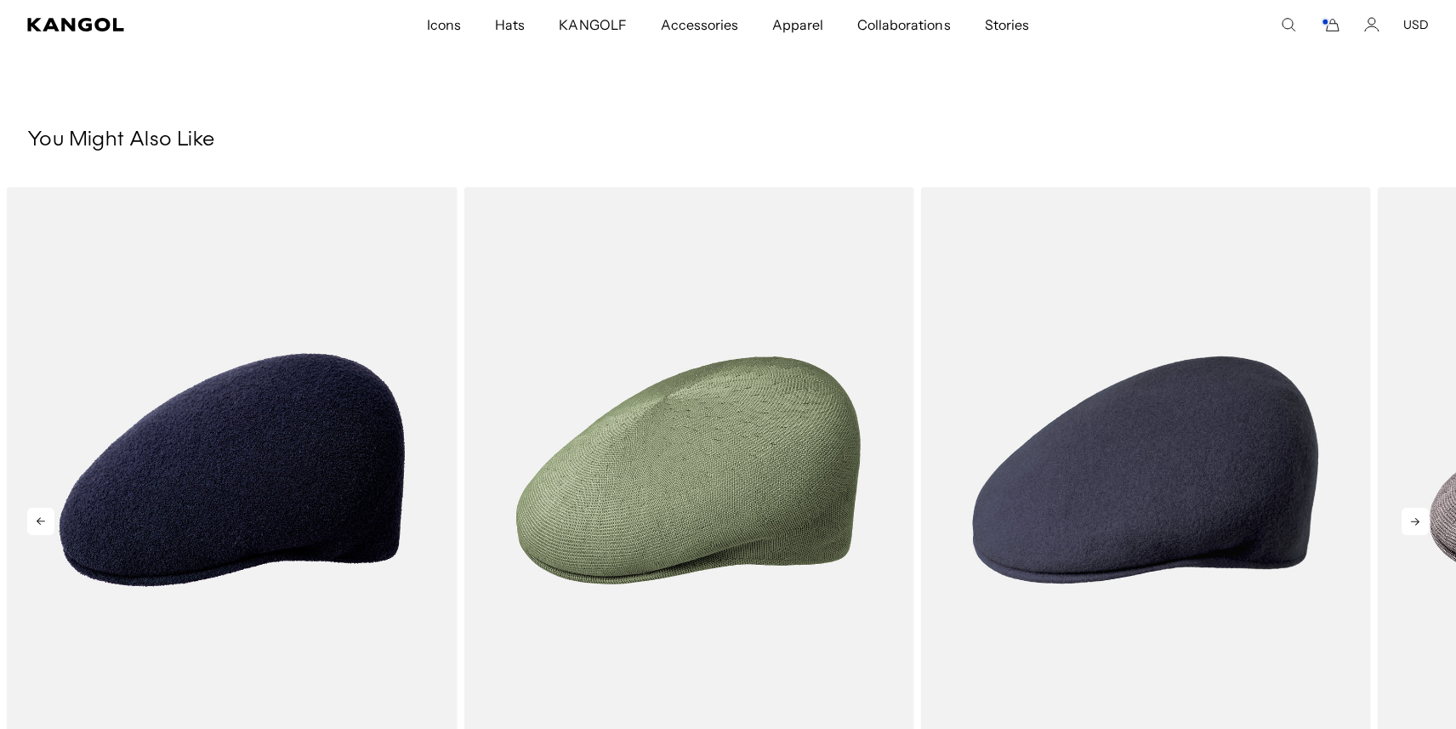
click at [1415, 520] on icon at bounding box center [1414, 521] width 27 height 27
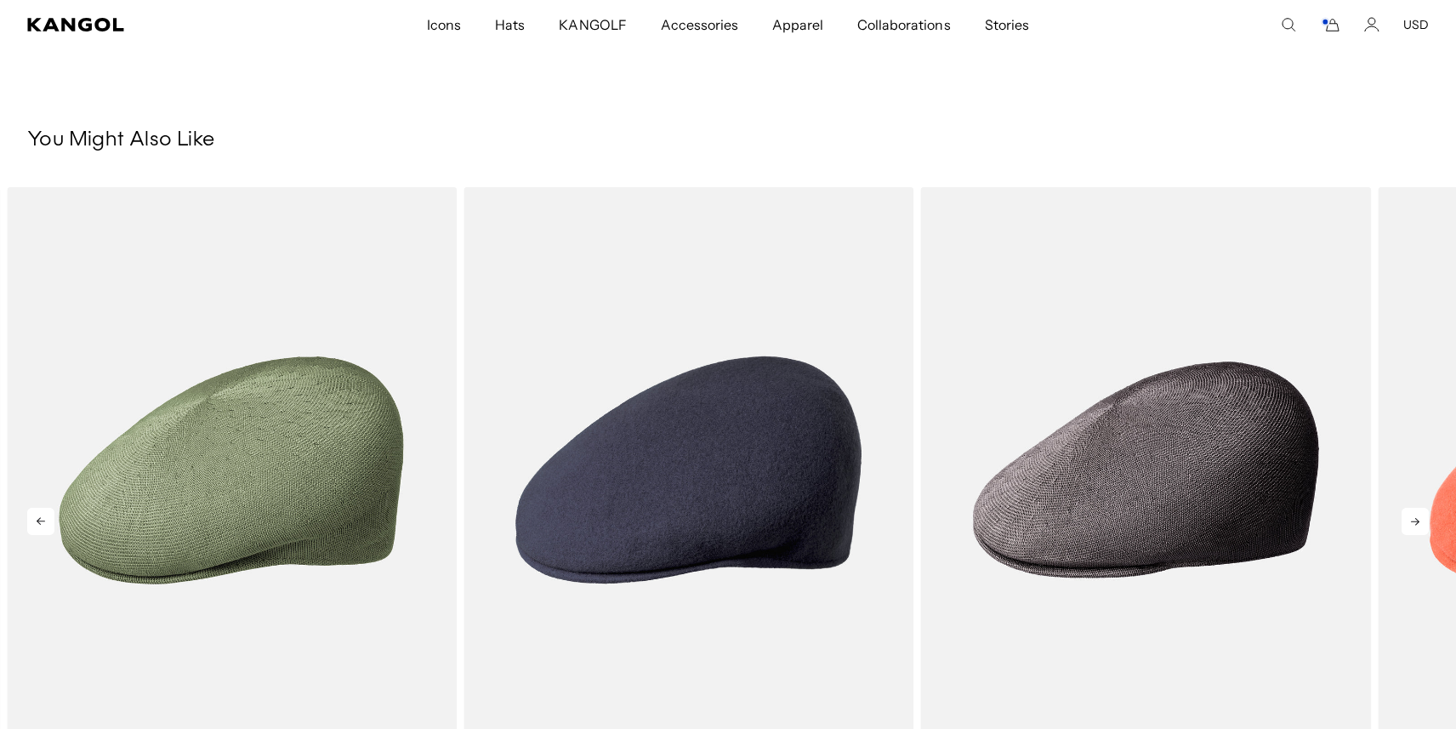
click at [1415, 520] on icon at bounding box center [1414, 521] width 27 height 27
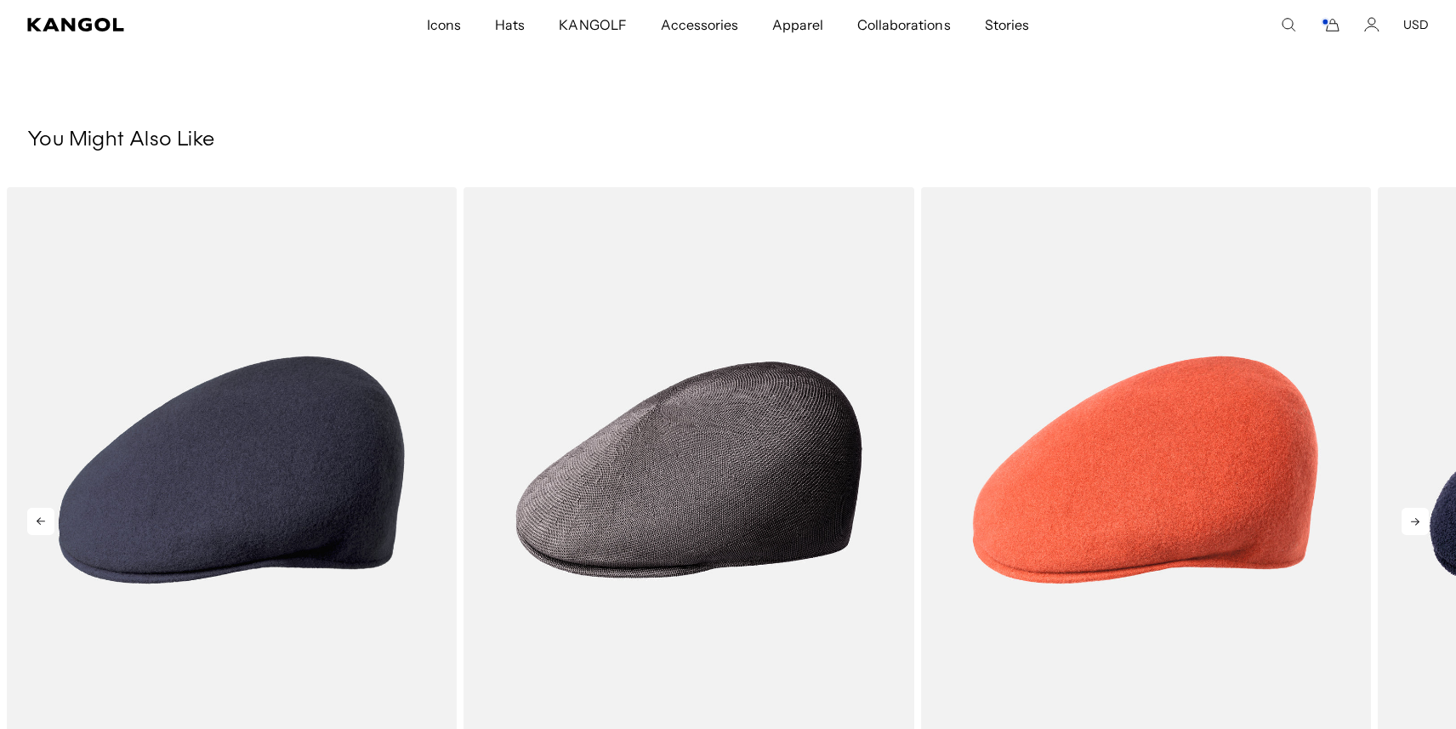
click at [1415, 520] on icon at bounding box center [1414, 521] width 27 height 27
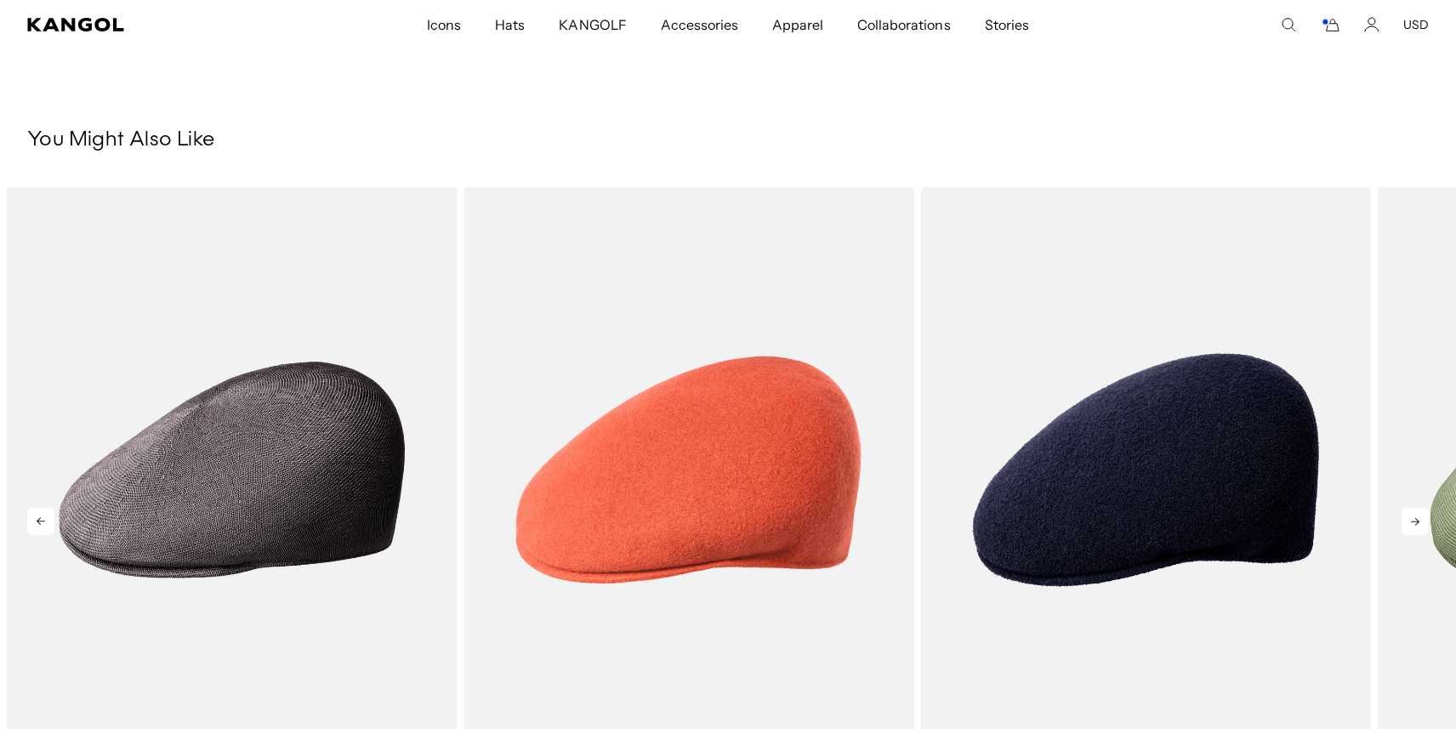
click at [1415, 520] on icon at bounding box center [1414, 521] width 27 height 27
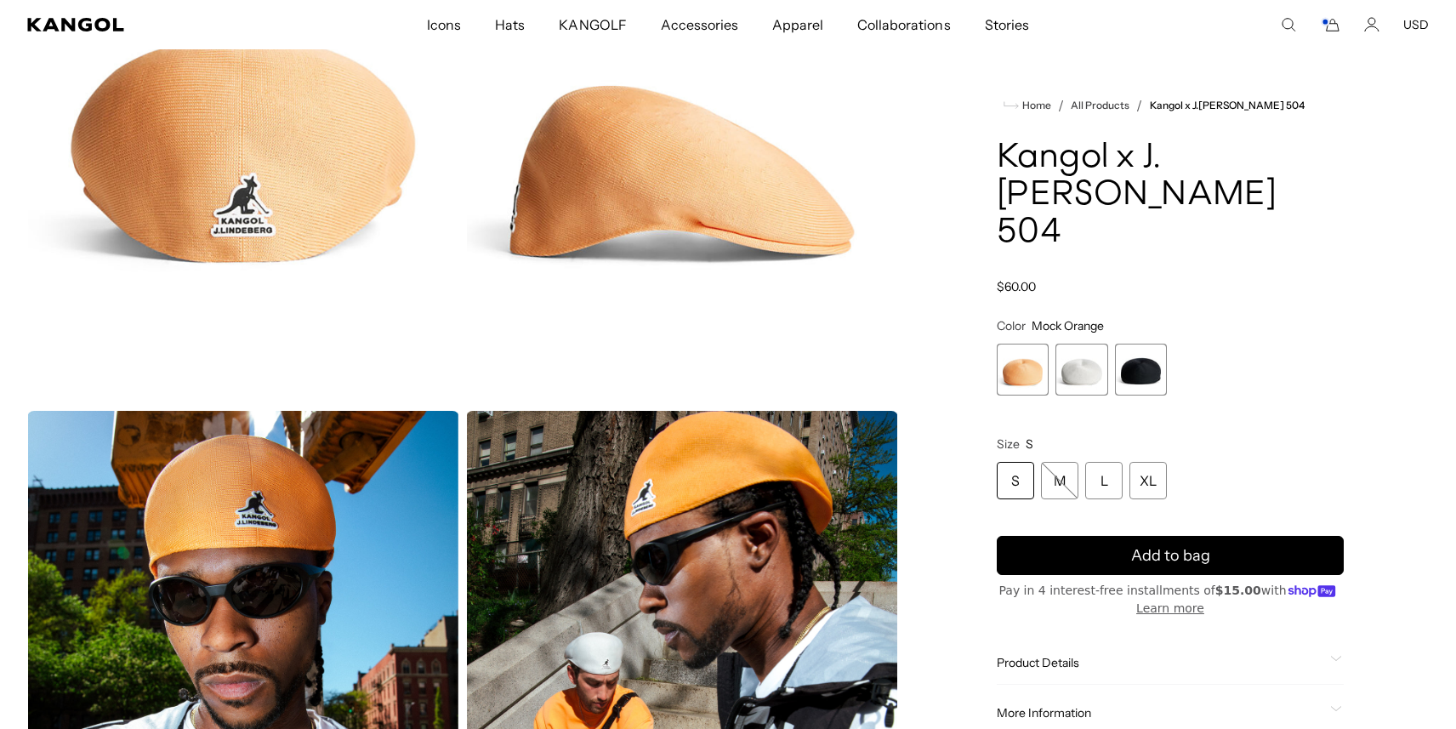
scroll to position [0, 350]
click at [1334, 29] on icon "Cart" at bounding box center [1330, 24] width 20 height 15
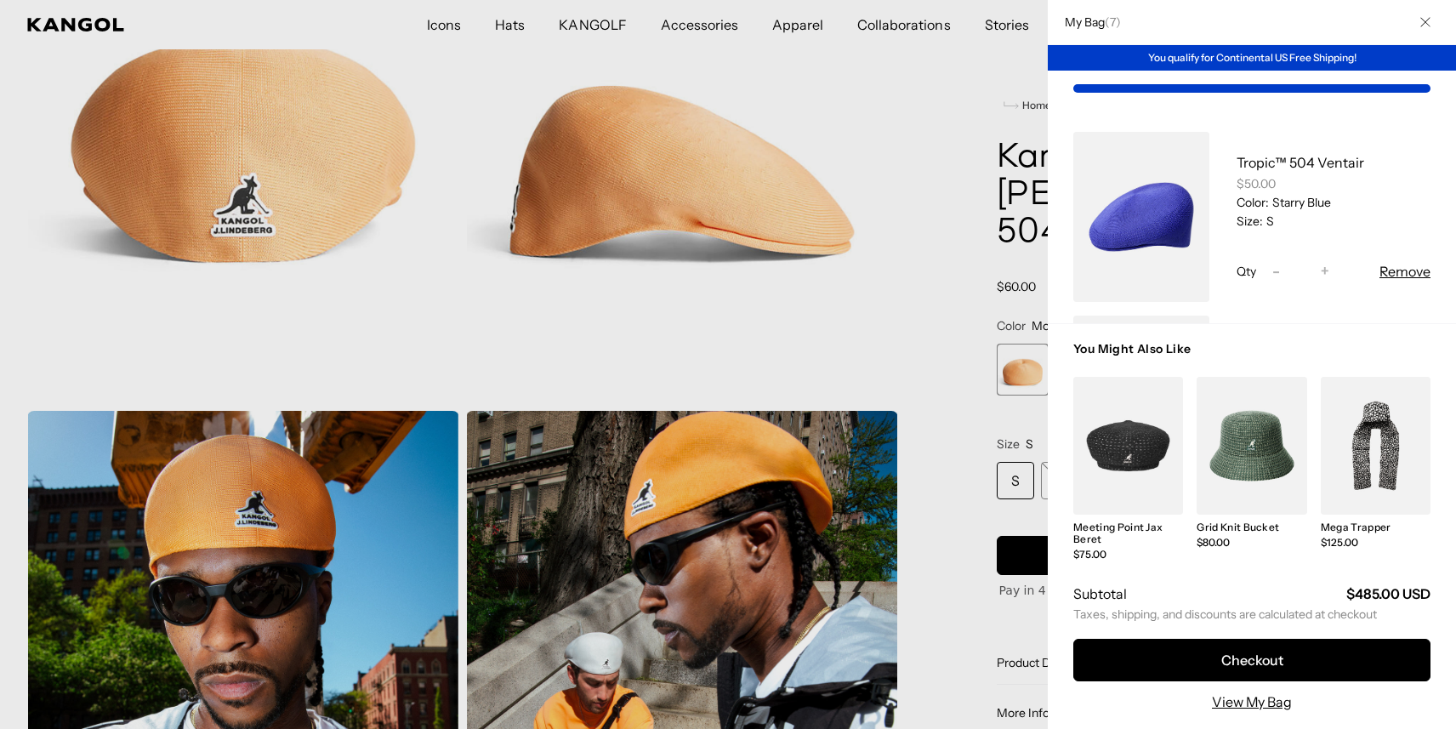
click at [1143, 201] on link "My Bag" at bounding box center [1141, 217] width 136 height 170
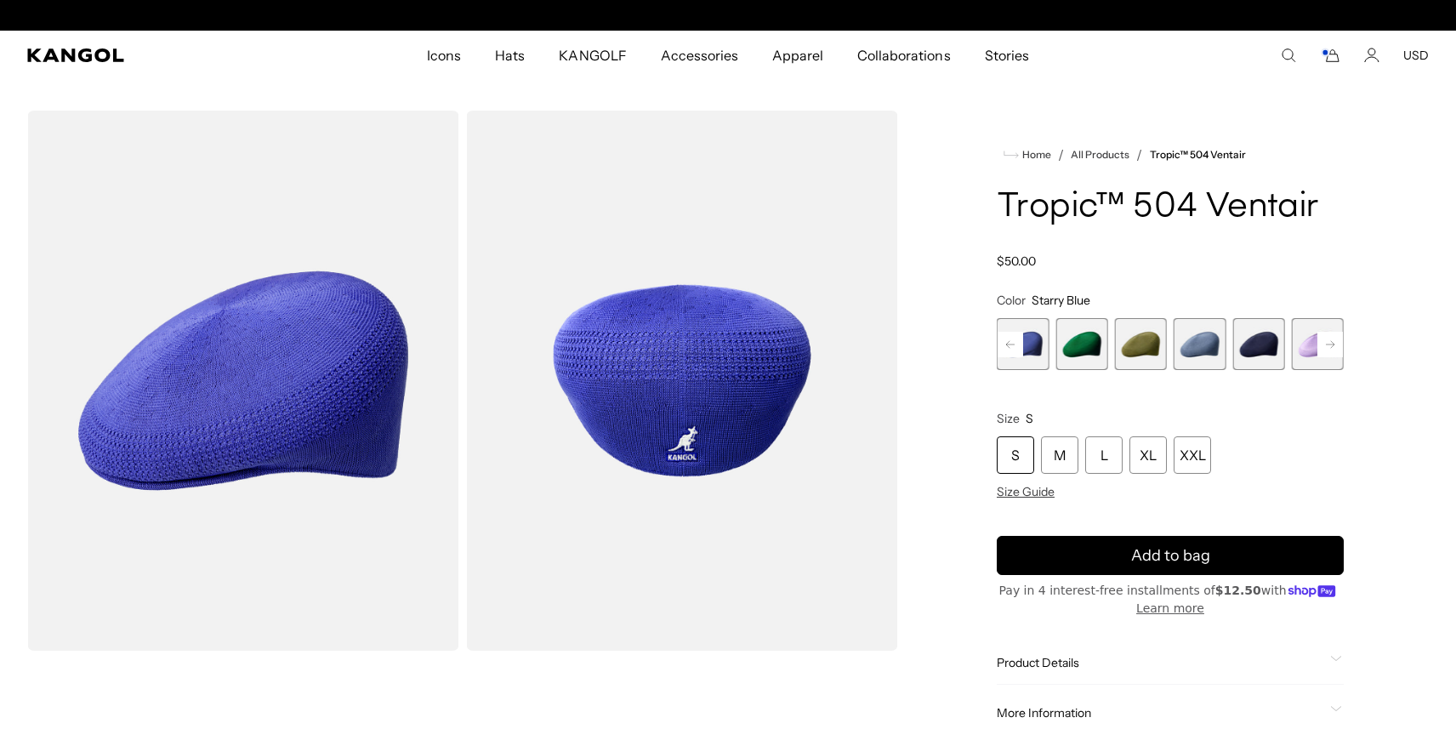
scroll to position [0, 350]
click at [1327, 349] on rect at bounding box center [1330, 345] width 26 height 26
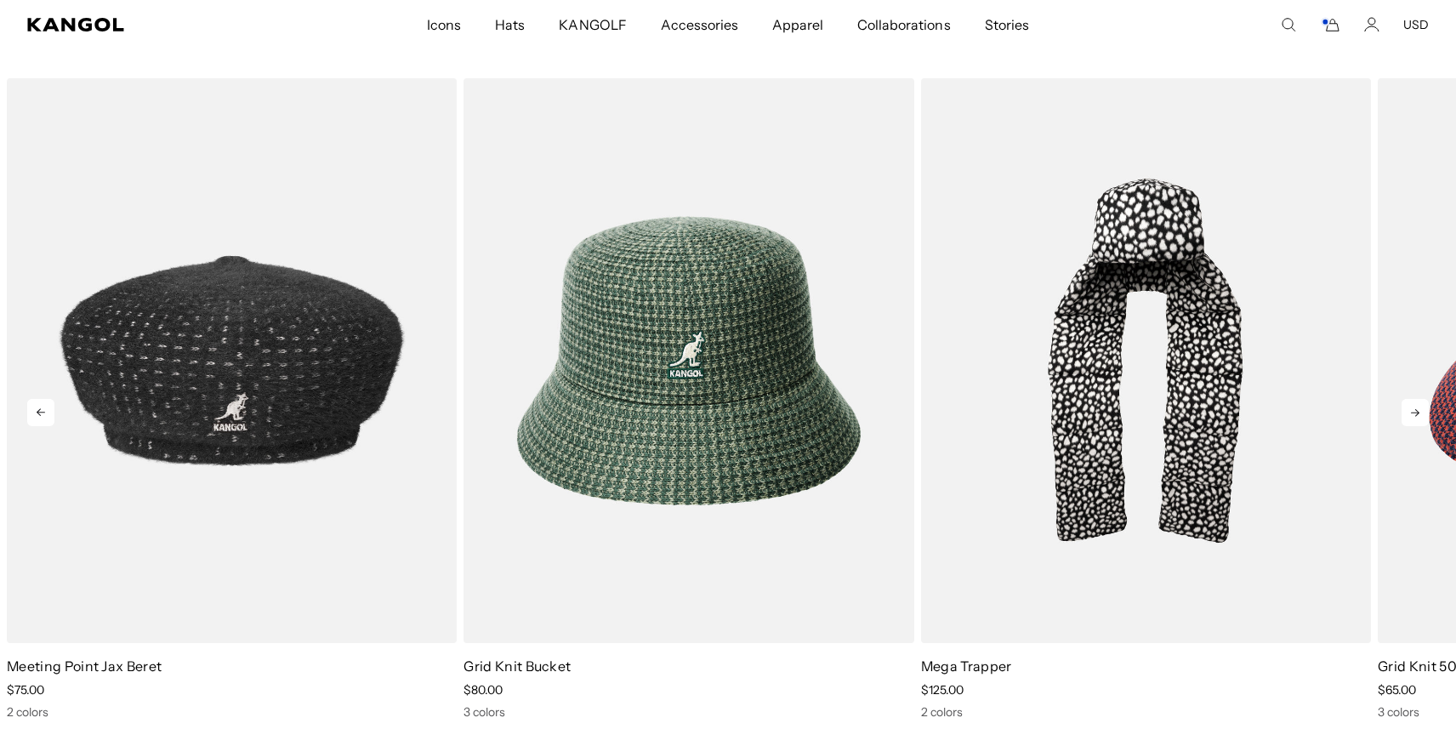
click at [1411, 413] on icon at bounding box center [1414, 412] width 27 height 27
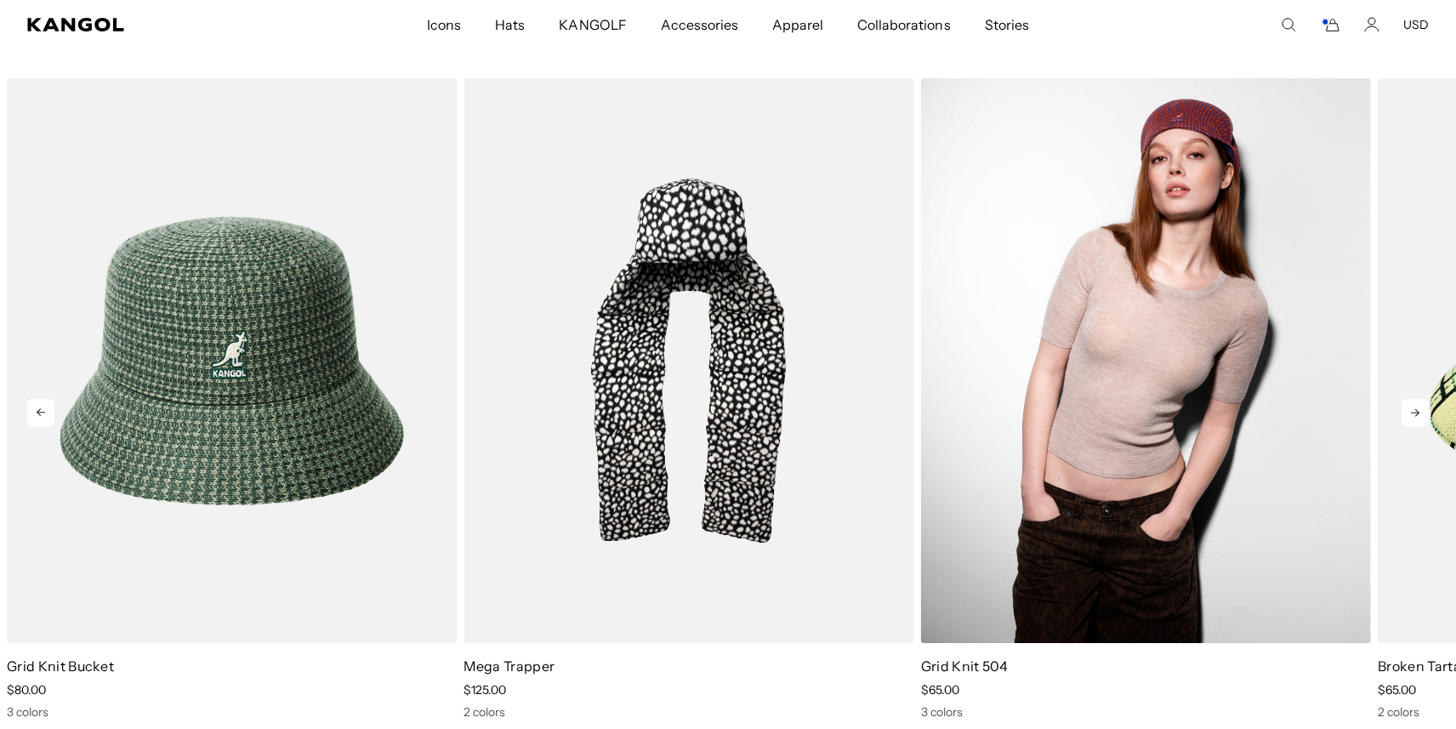
click at [1260, 430] on img "4 of 5" at bounding box center [1146, 360] width 450 height 565
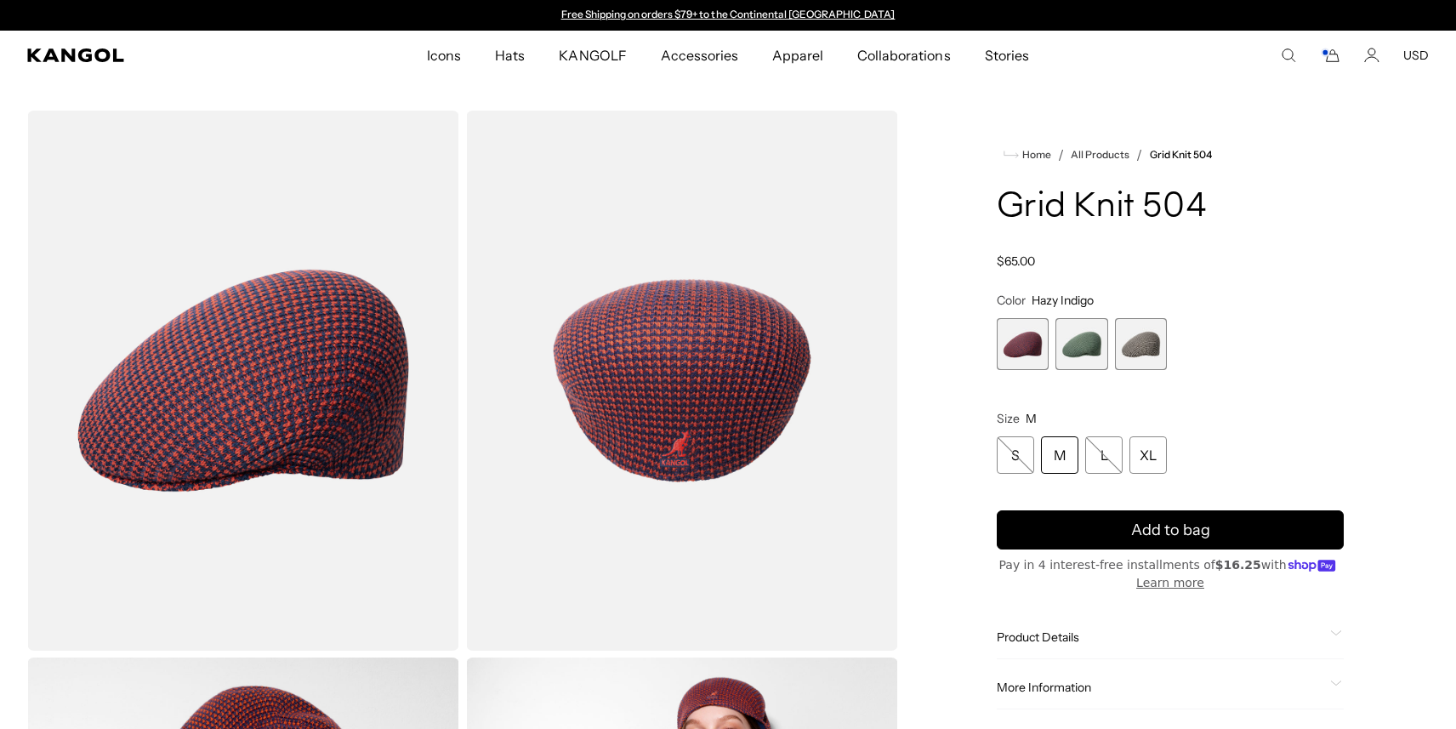
click at [1078, 346] on span "2 of 3" at bounding box center [1081, 344] width 52 height 52
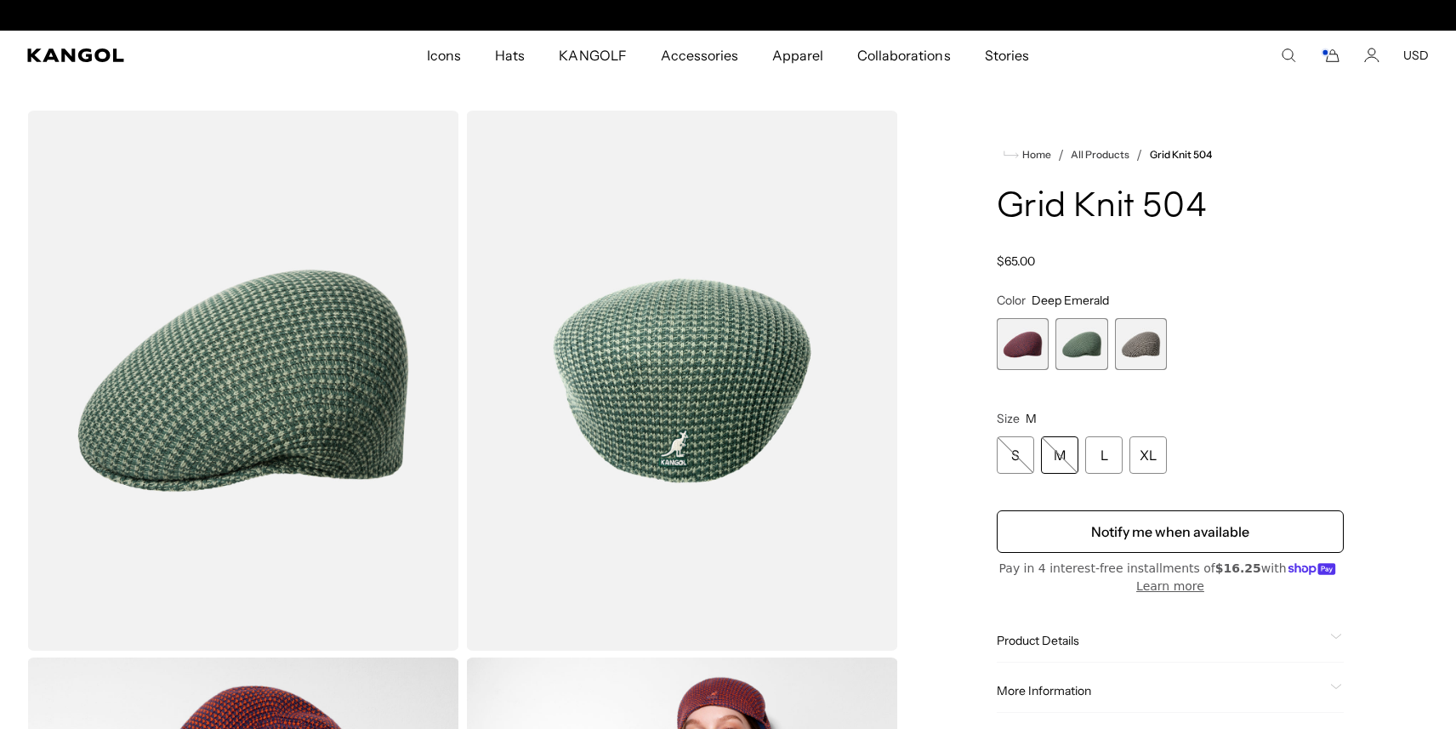
scroll to position [0, 350]
click at [1134, 348] on span "3 of 3" at bounding box center [1141, 344] width 52 height 52
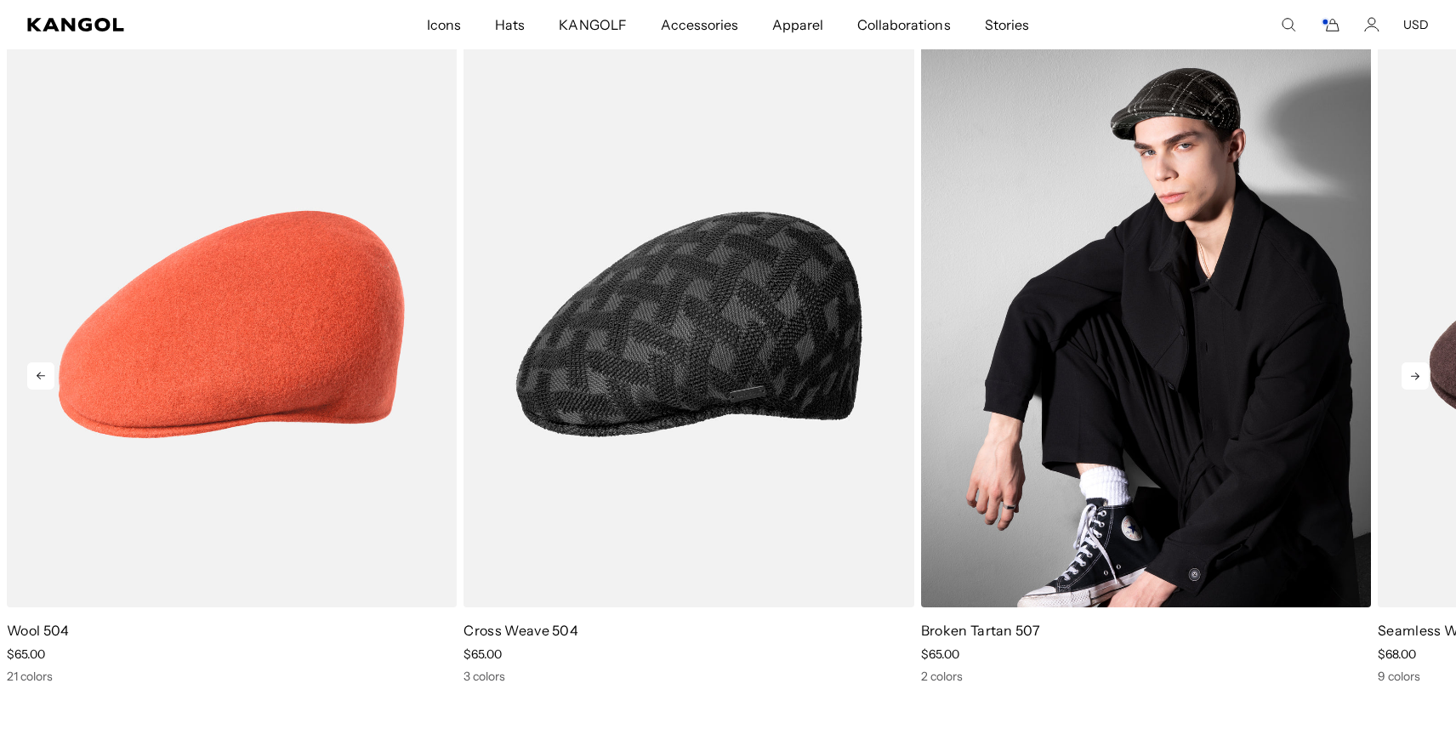
scroll to position [0, 350]
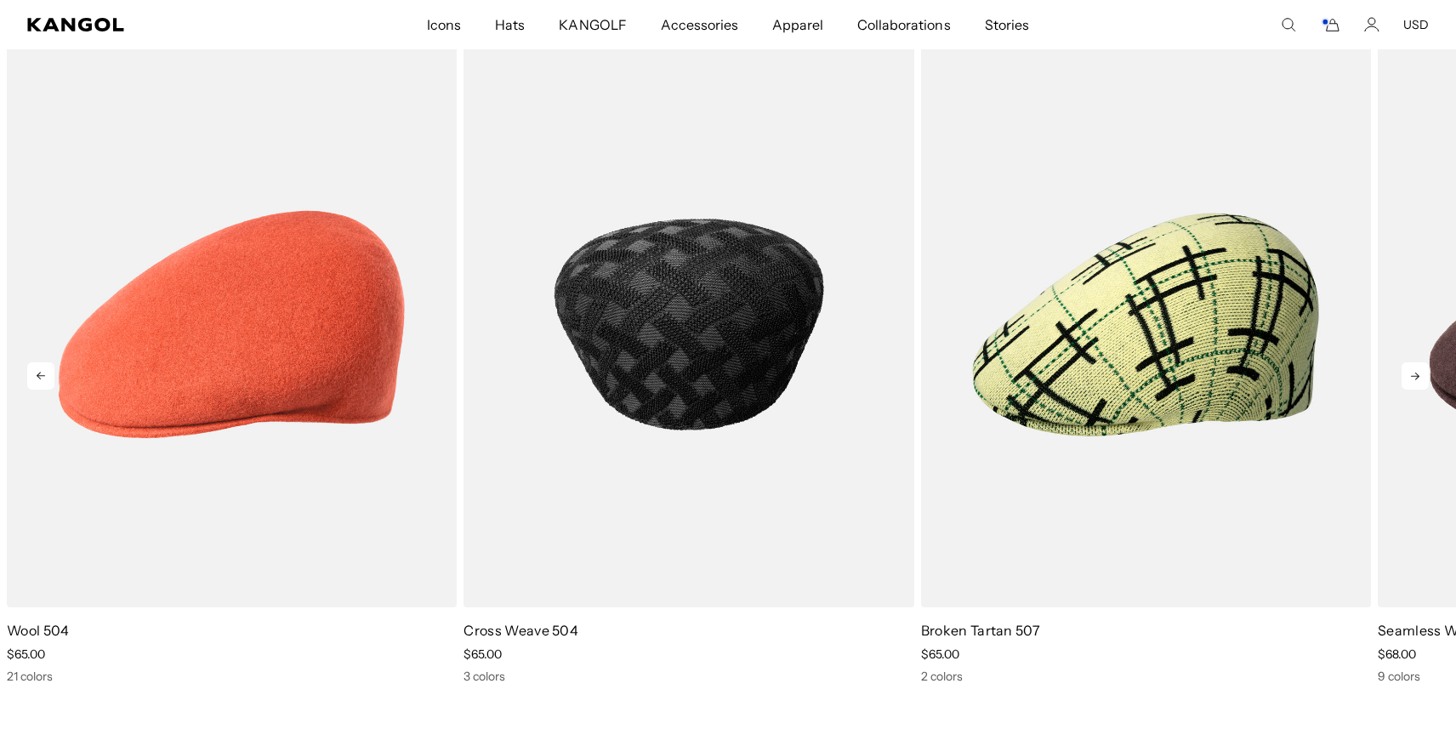
click at [736, 399] on img "2 of 5" at bounding box center [688, 324] width 450 height 565
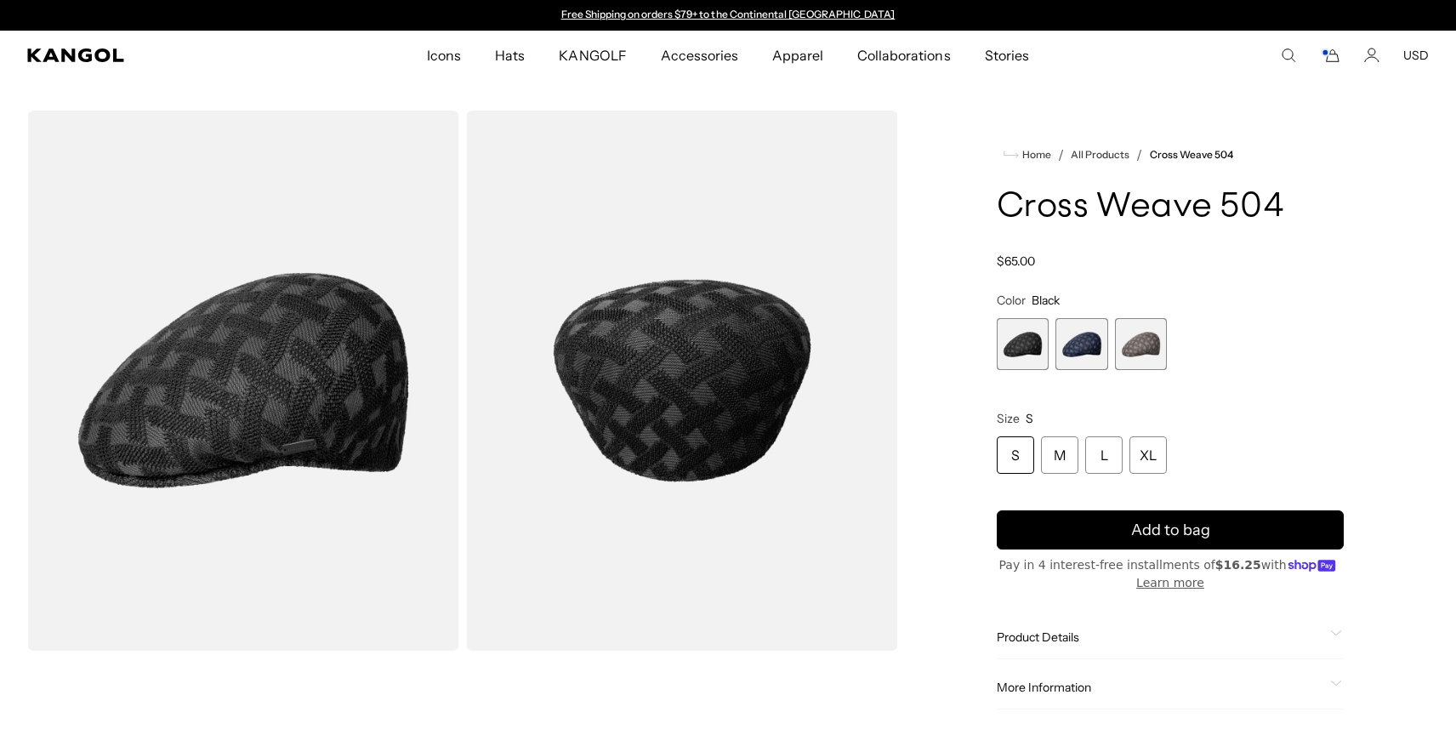
click at [1141, 353] on span "3 of 3" at bounding box center [1141, 344] width 52 height 52
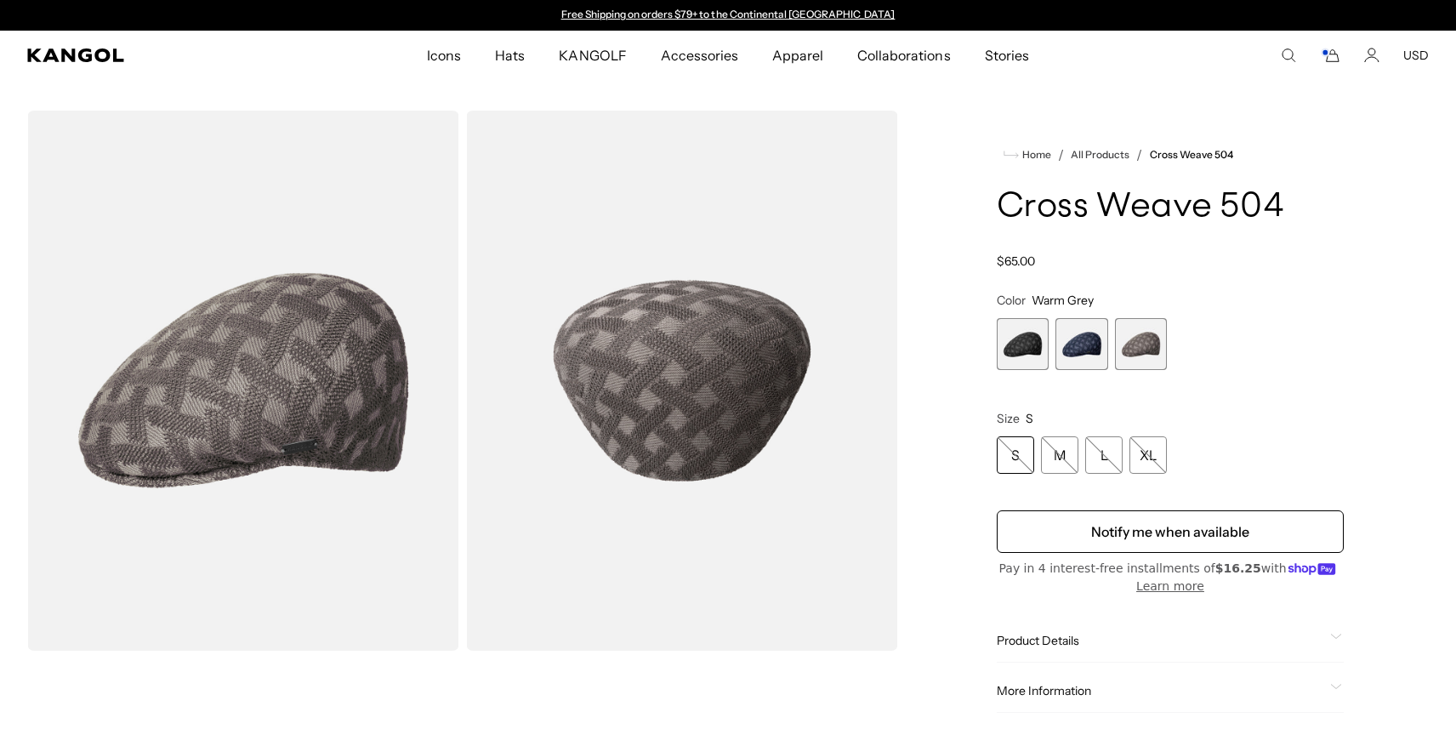
click at [1027, 349] on span "1 of 3" at bounding box center [1023, 344] width 52 height 52
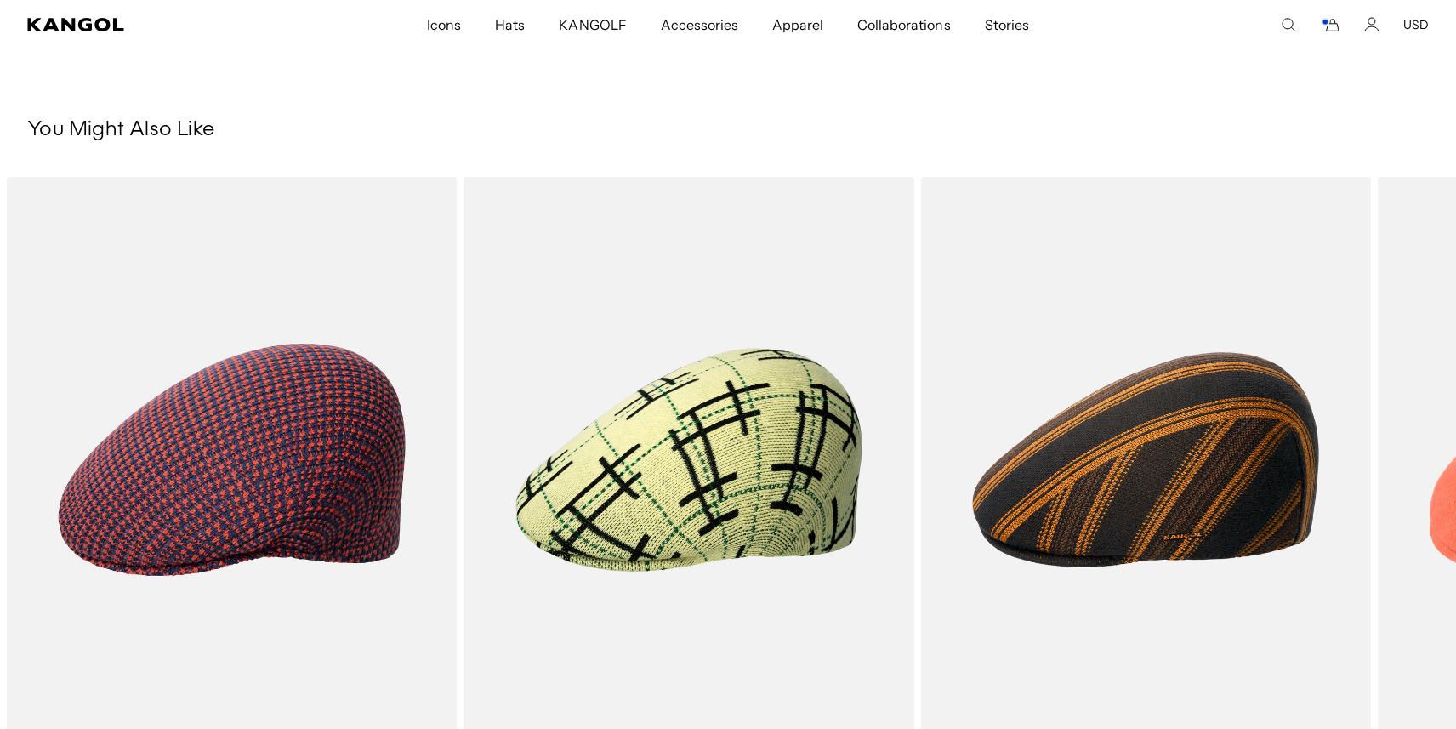
scroll to position [823, 0]
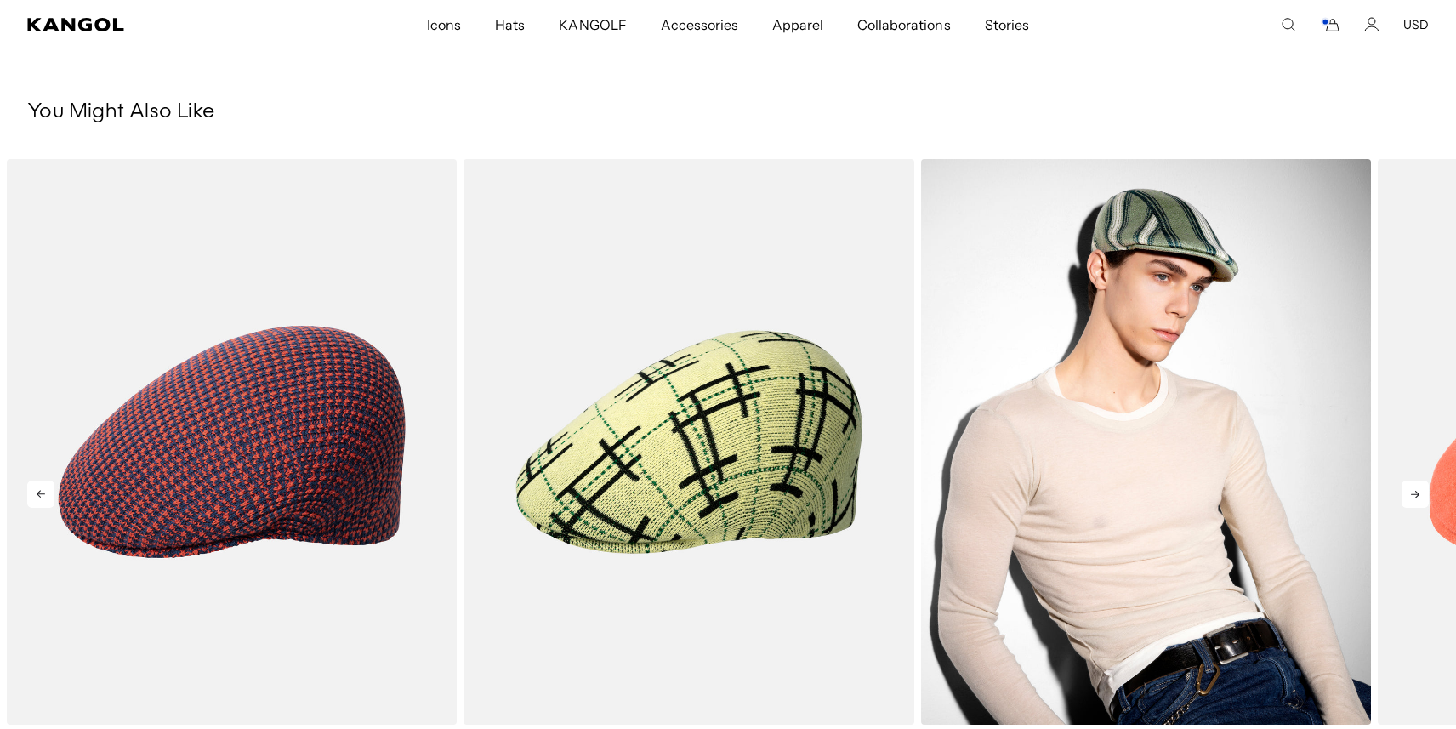
click at [1156, 358] on img "3 of 5" at bounding box center [1146, 441] width 450 height 565
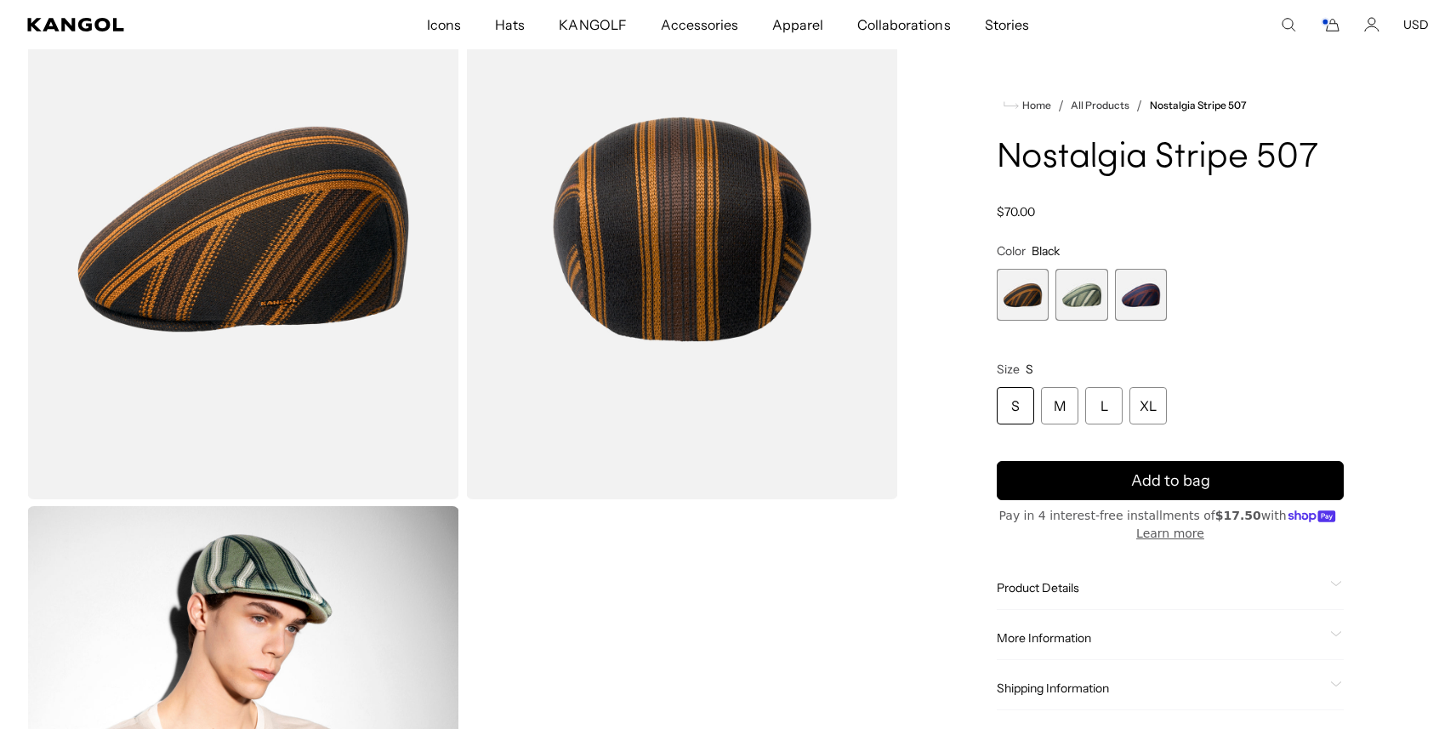
scroll to position [146, 0]
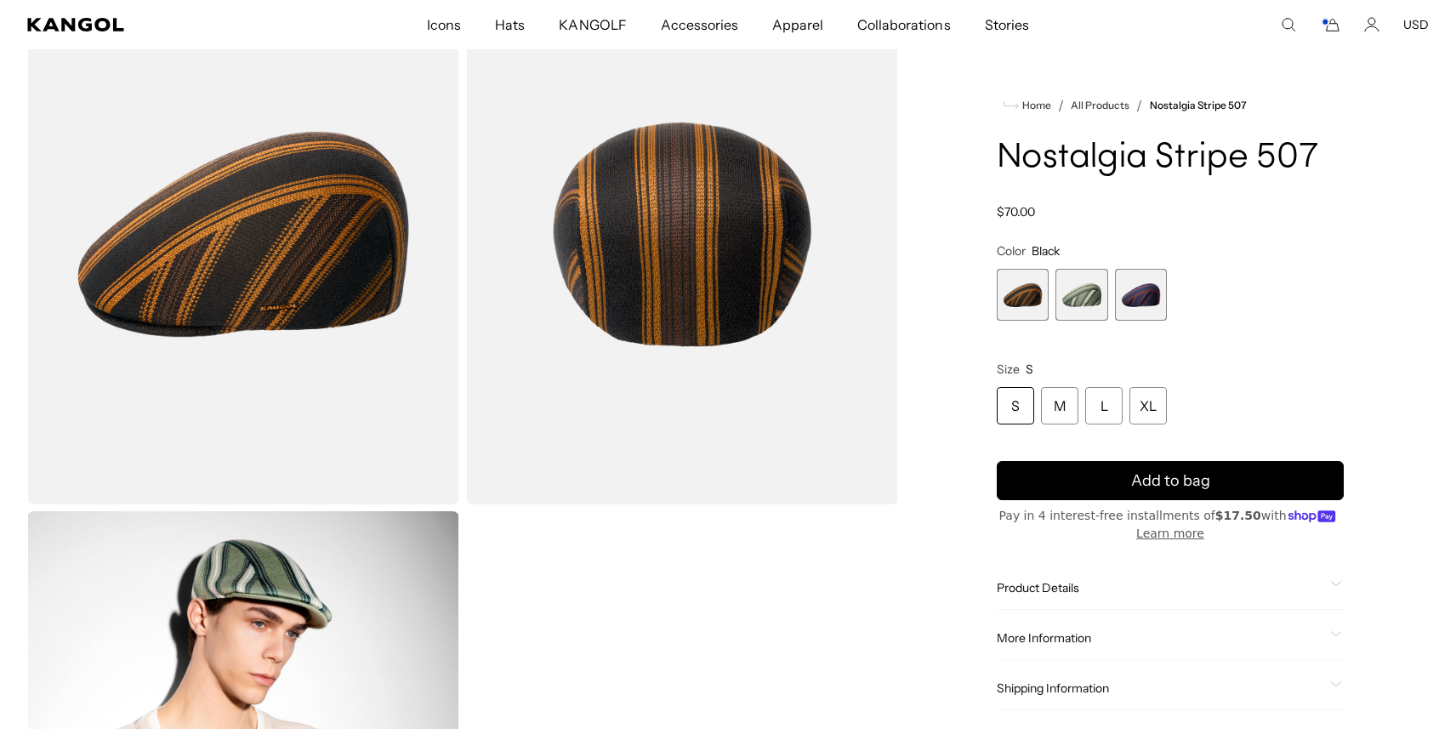
click at [1073, 295] on span "2 of 3" at bounding box center [1081, 295] width 52 height 52
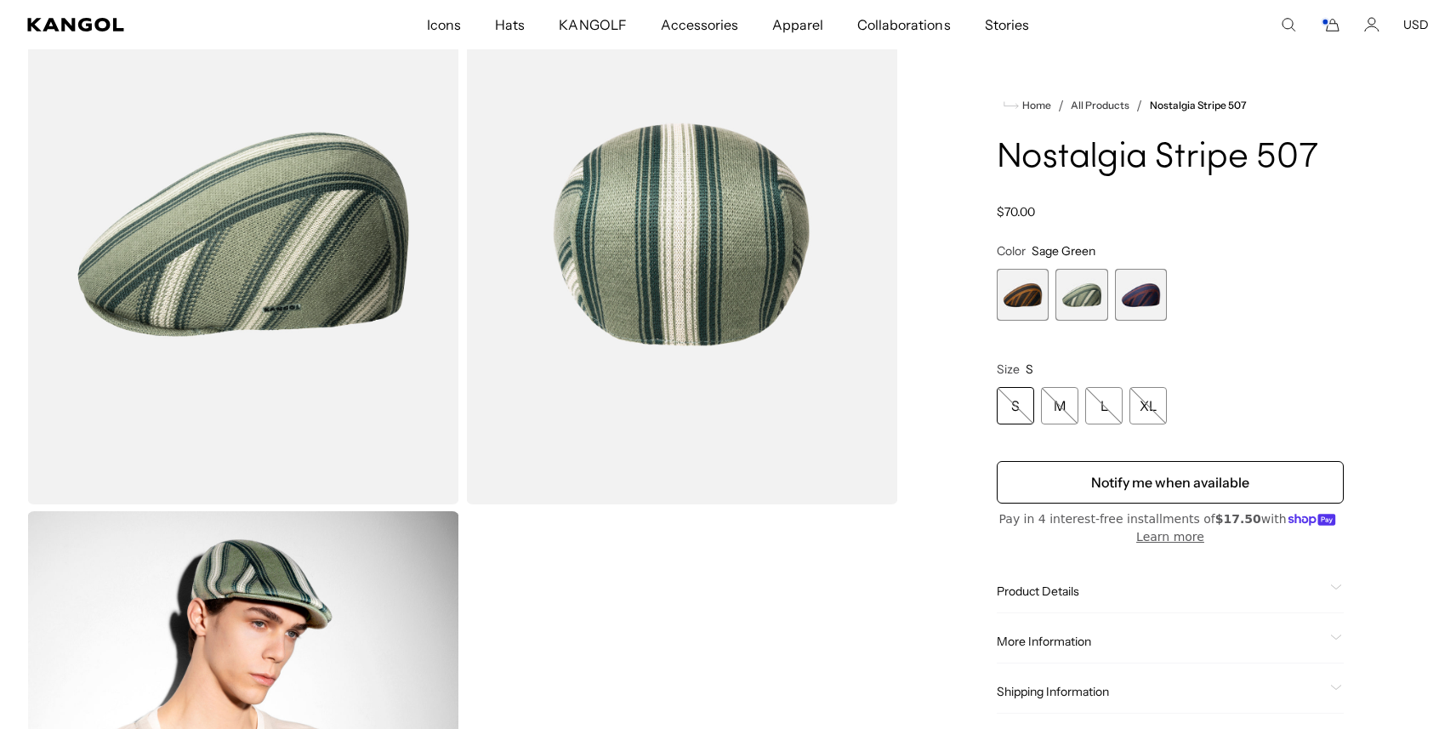
click at [1123, 296] on span "3 of 3" at bounding box center [1141, 295] width 52 height 52
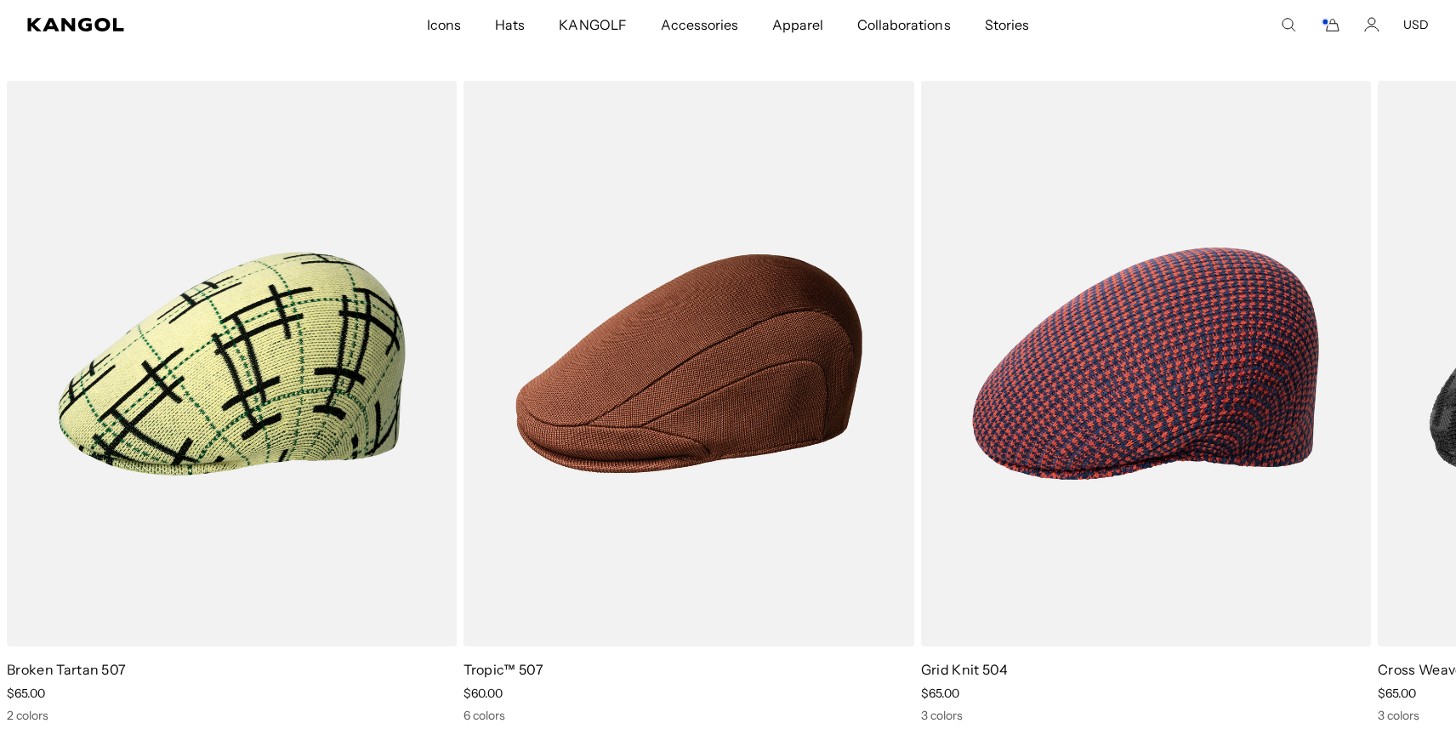
scroll to position [1302, 0]
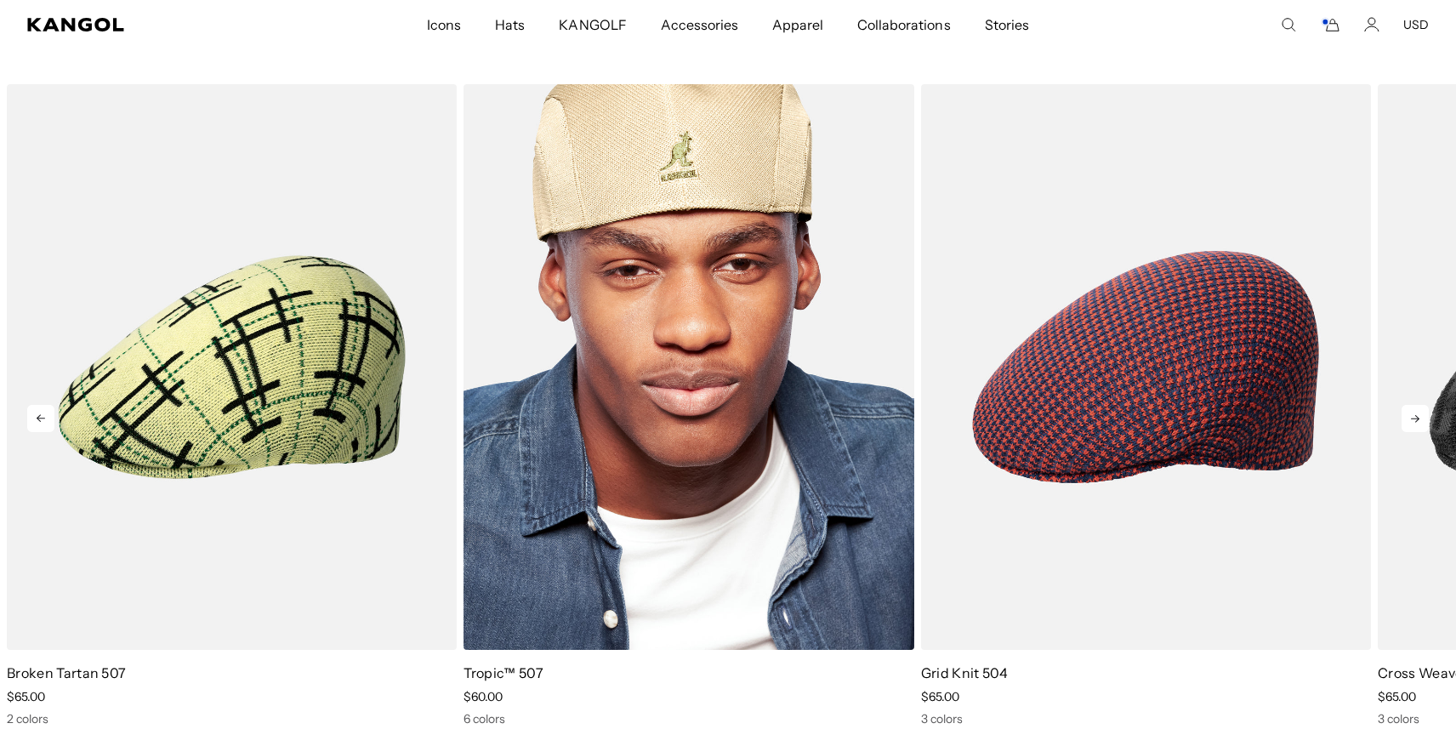
click at [784, 469] on img "2 of 5" at bounding box center [688, 366] width 450 height 565
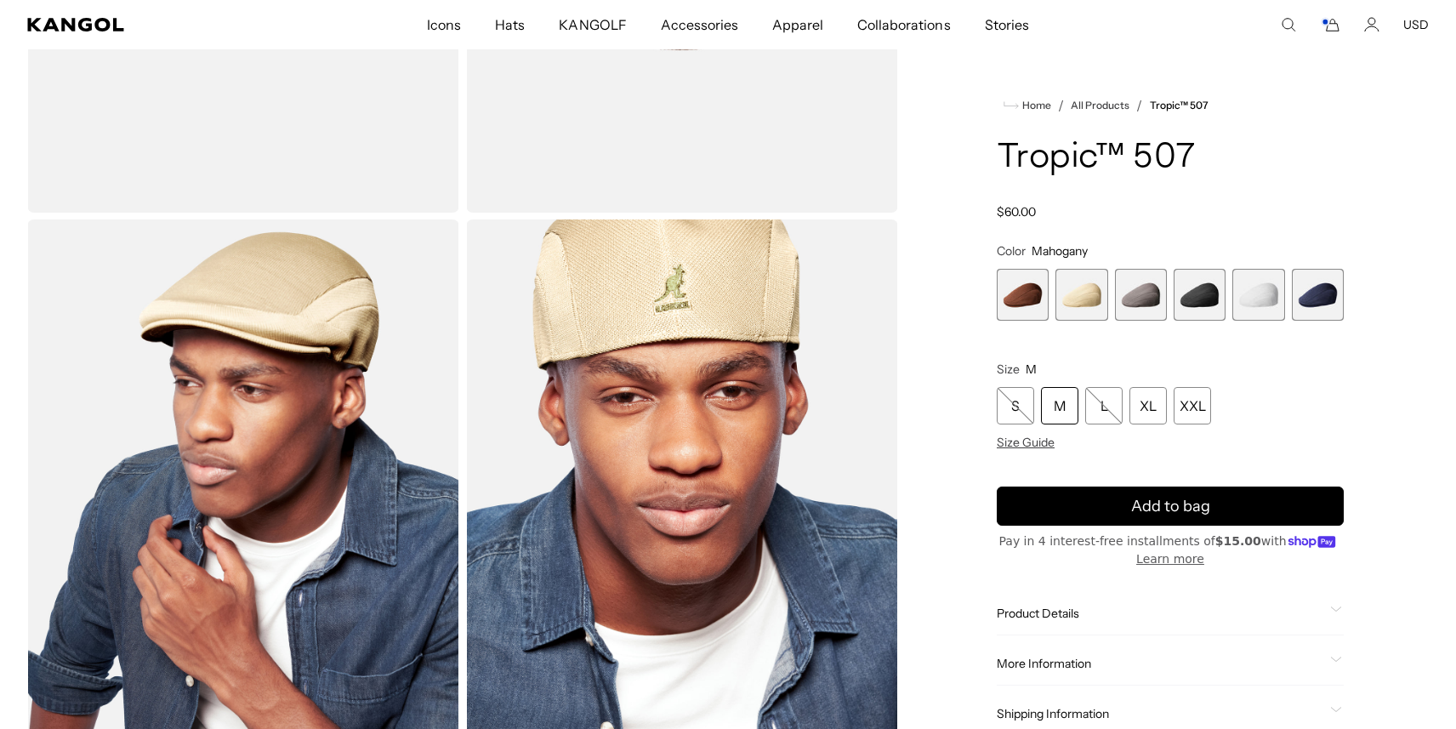
scroll to position [526, 0]
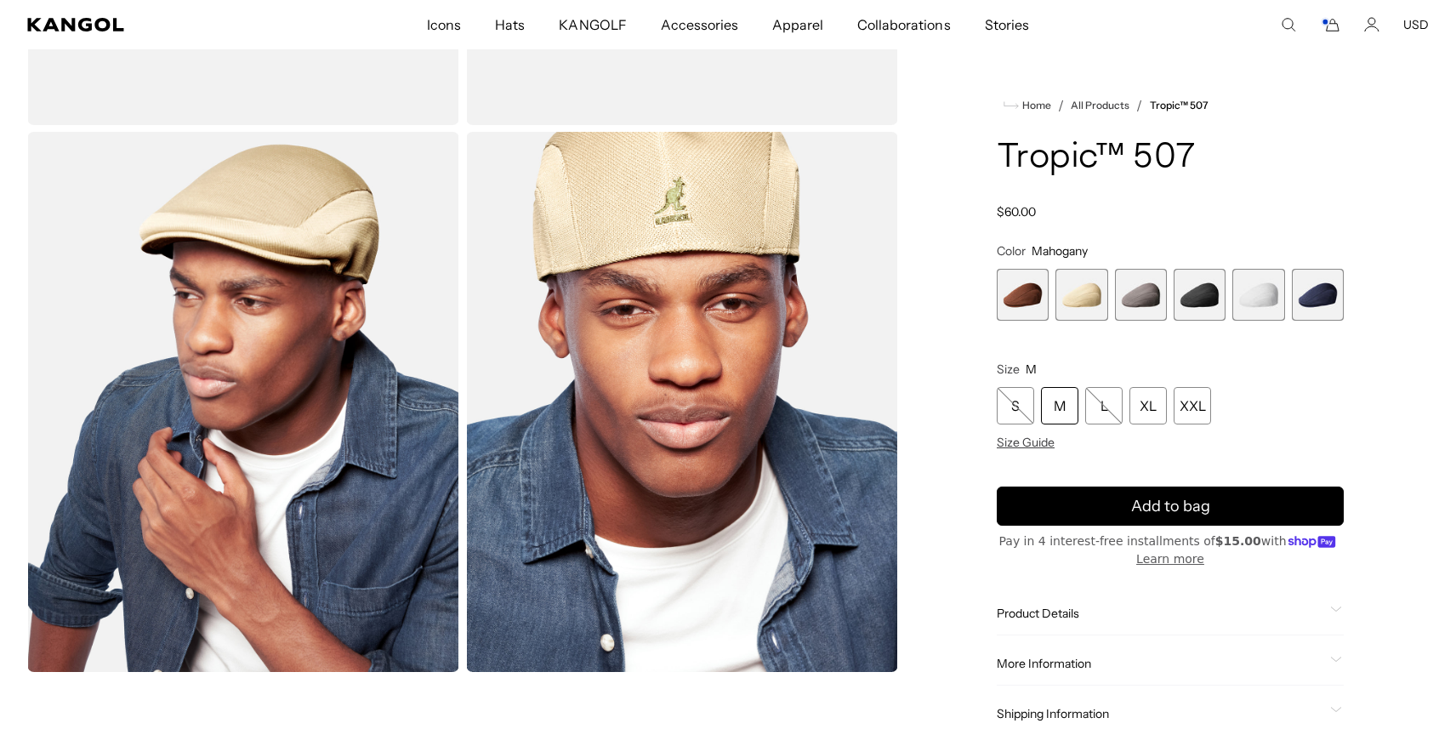
click at [1030, 292] on span "1 of 6" at bounding box center [1023, 295] width 52 height 52
click at [1251, 297] on span "5 of 6" at bounding box center [1258, 295] width 52 height 52
click at [1293, 301] on span "6 of 6" at bounding box center [1318, 295] width 52 height 52
click at [1326, 305] on span "6 of 6" at bounding box center [1318, 295] width 52 height 52
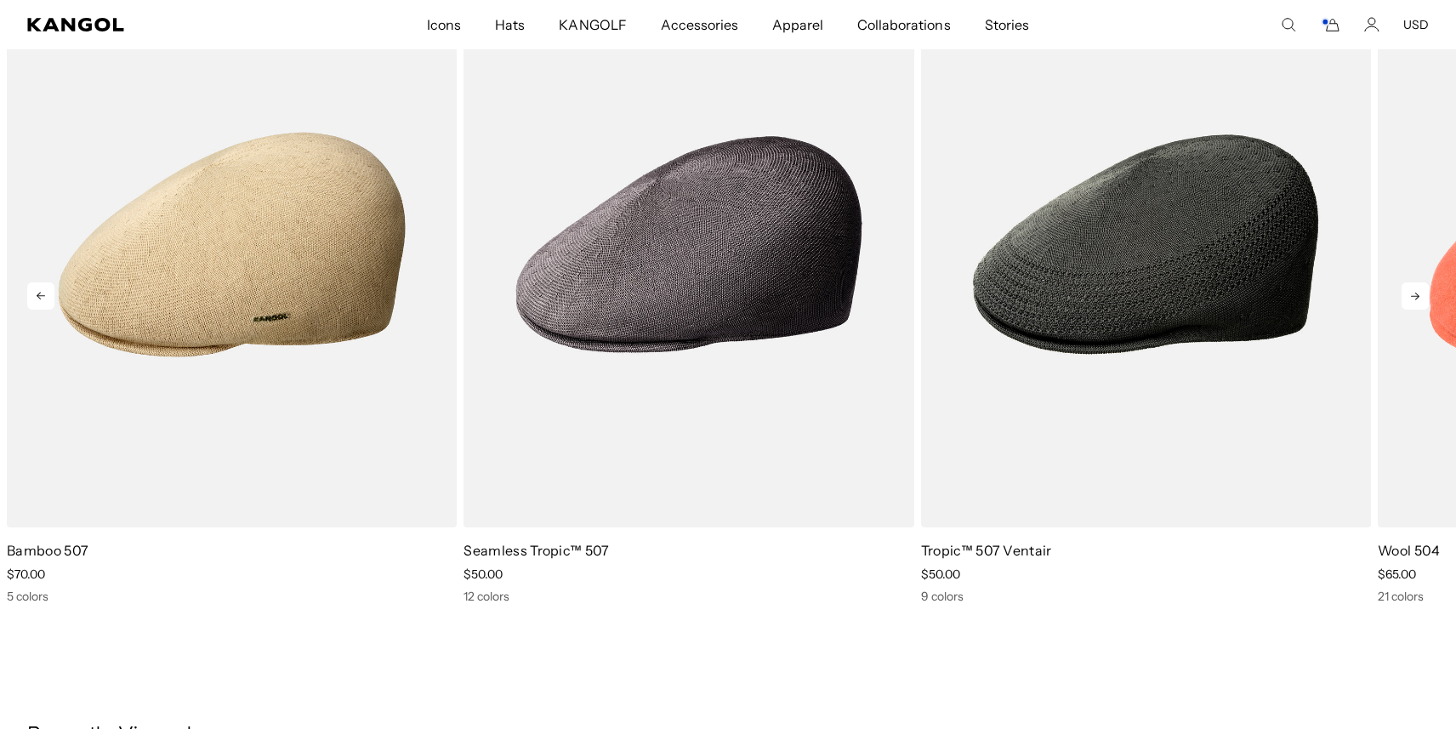
click at [1417, 288] on icon at bounding box center [1414, 295] width 27 height 27
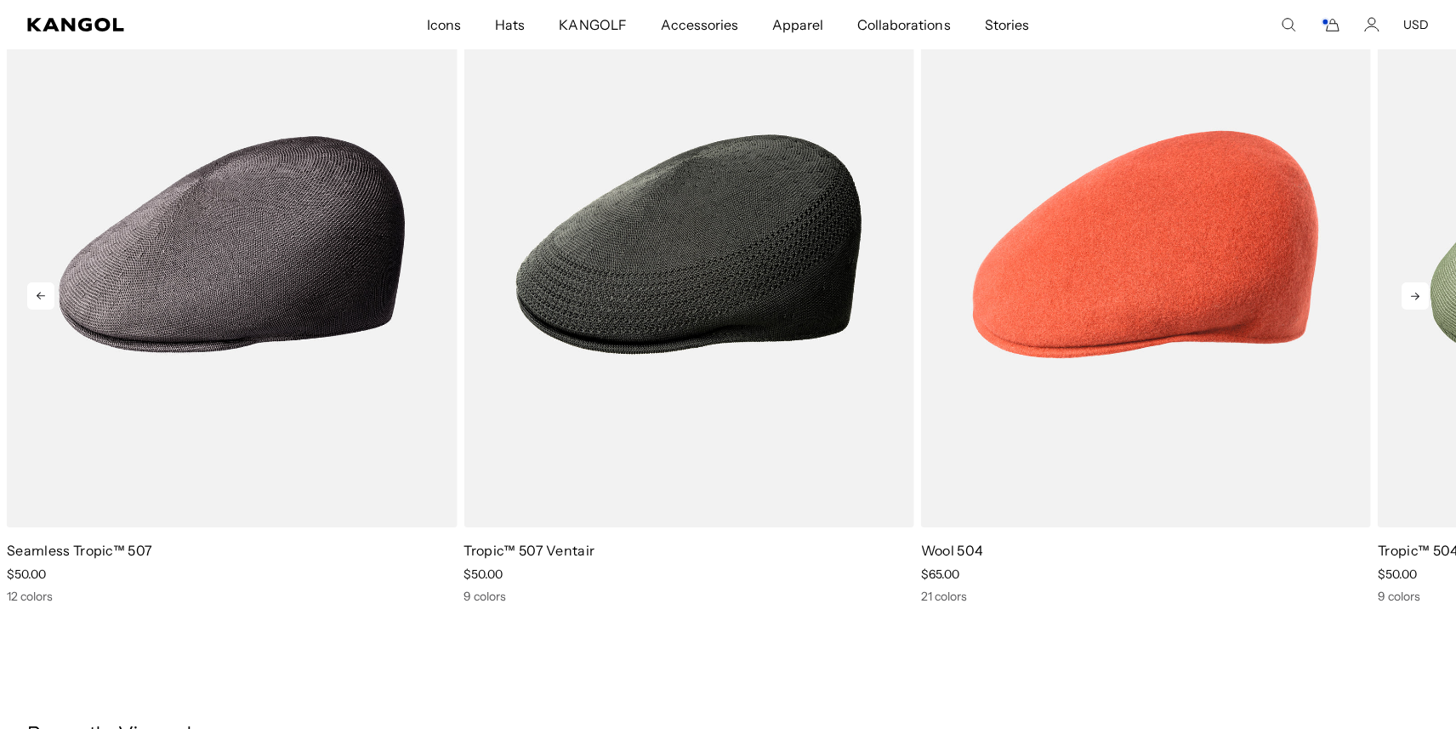
click at [1418, 296] on icon at bounding box center [1415, 297] width 9 height 8
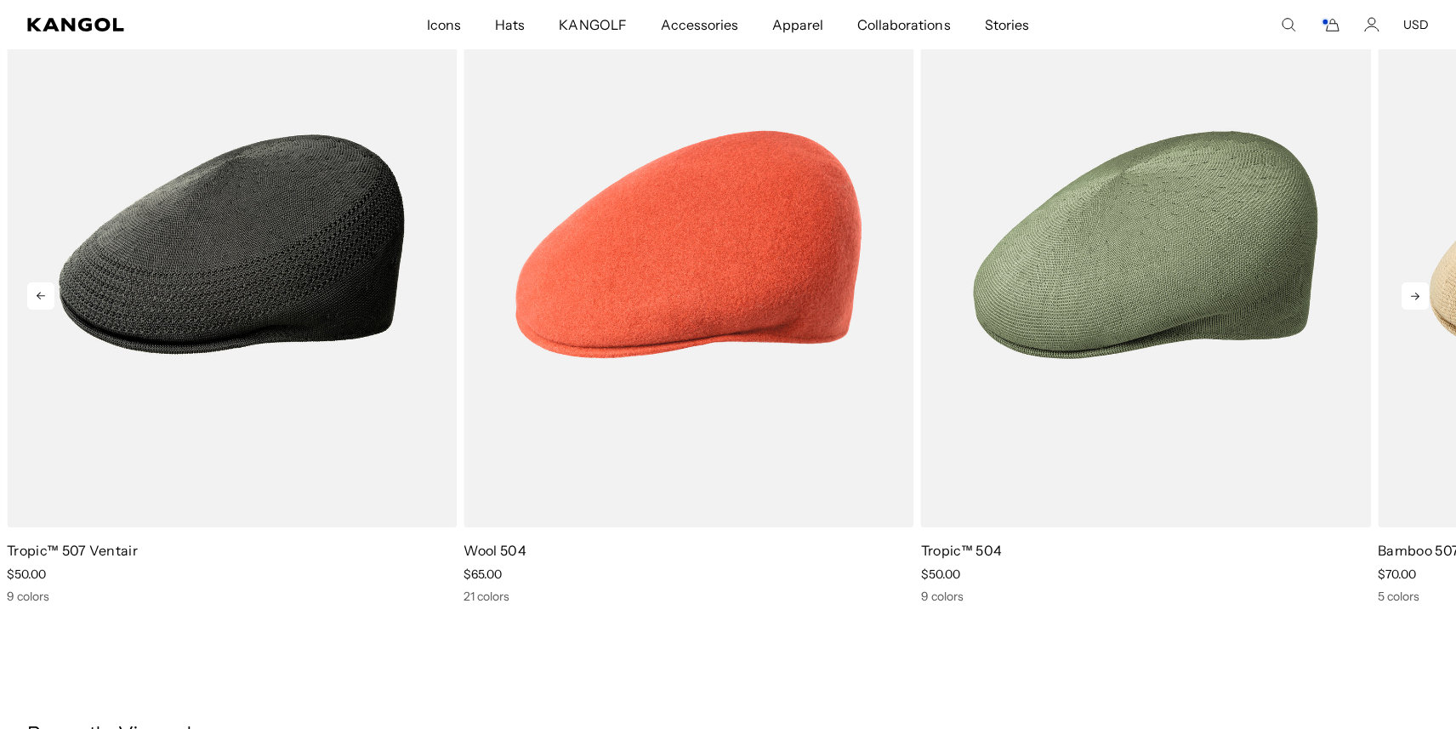
click at [1418, 298] on icon at bounding box center [1414, 295] width 27 height 27
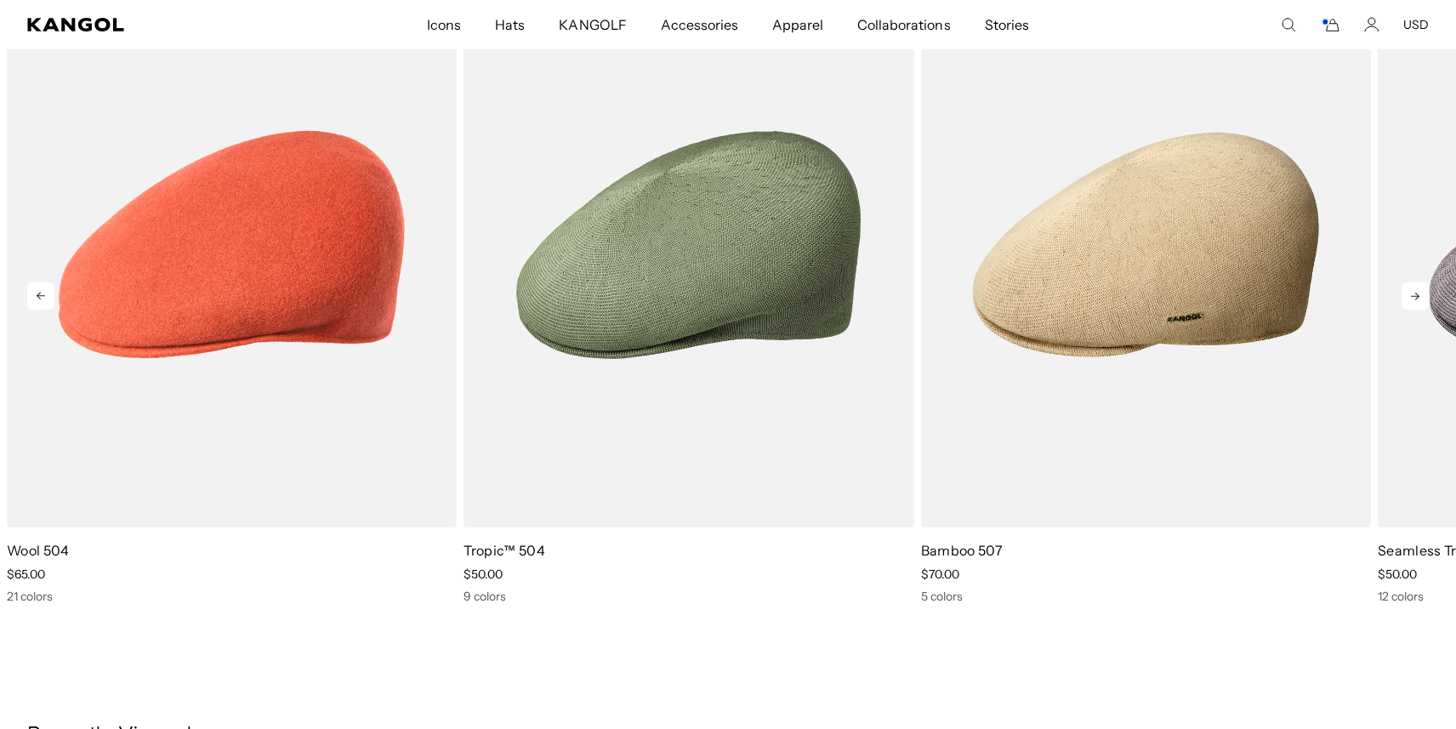
scroll to position [0, 350]
click at [1419, 299] on icon at bounding box center [1414, 295] width 27 height 27
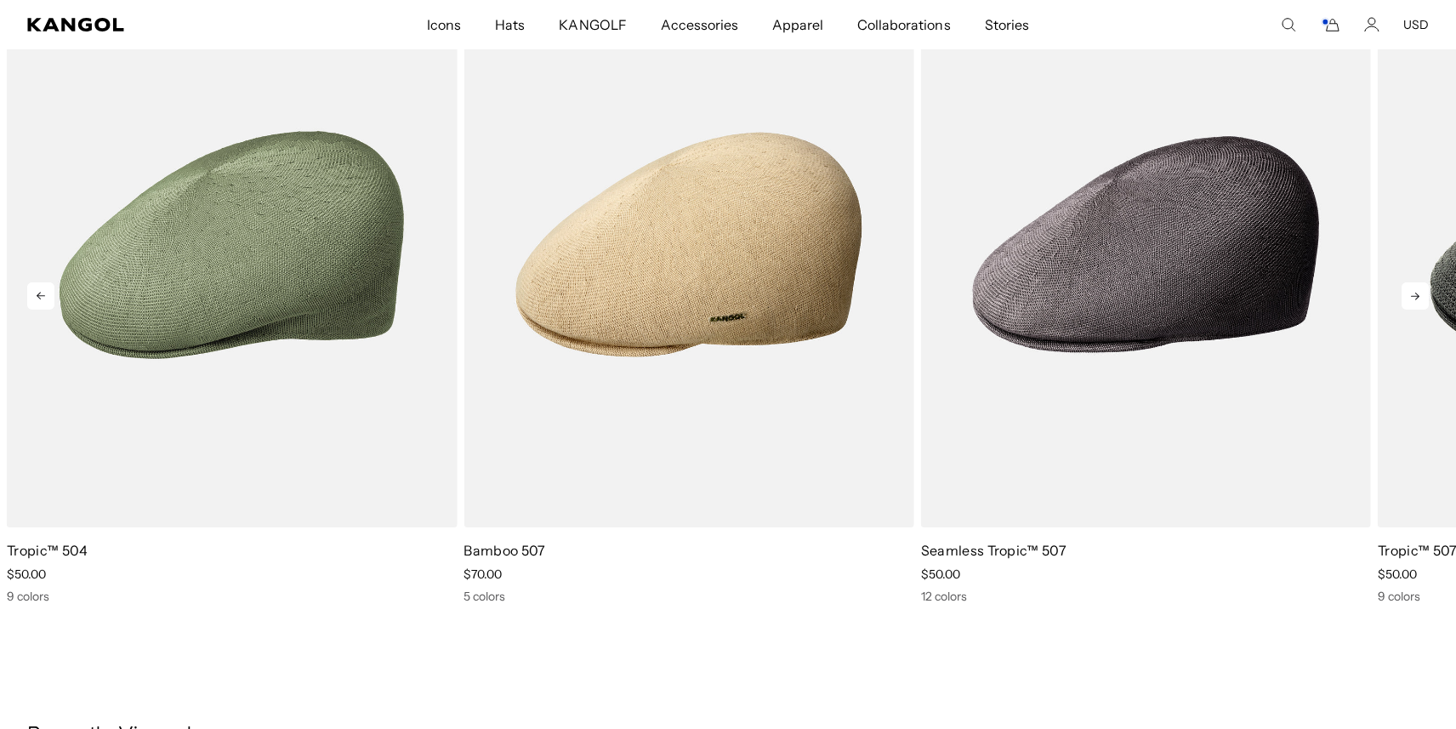
click at [1419, 300] on icon at bounding box center [1414, 295] width 27 height 27
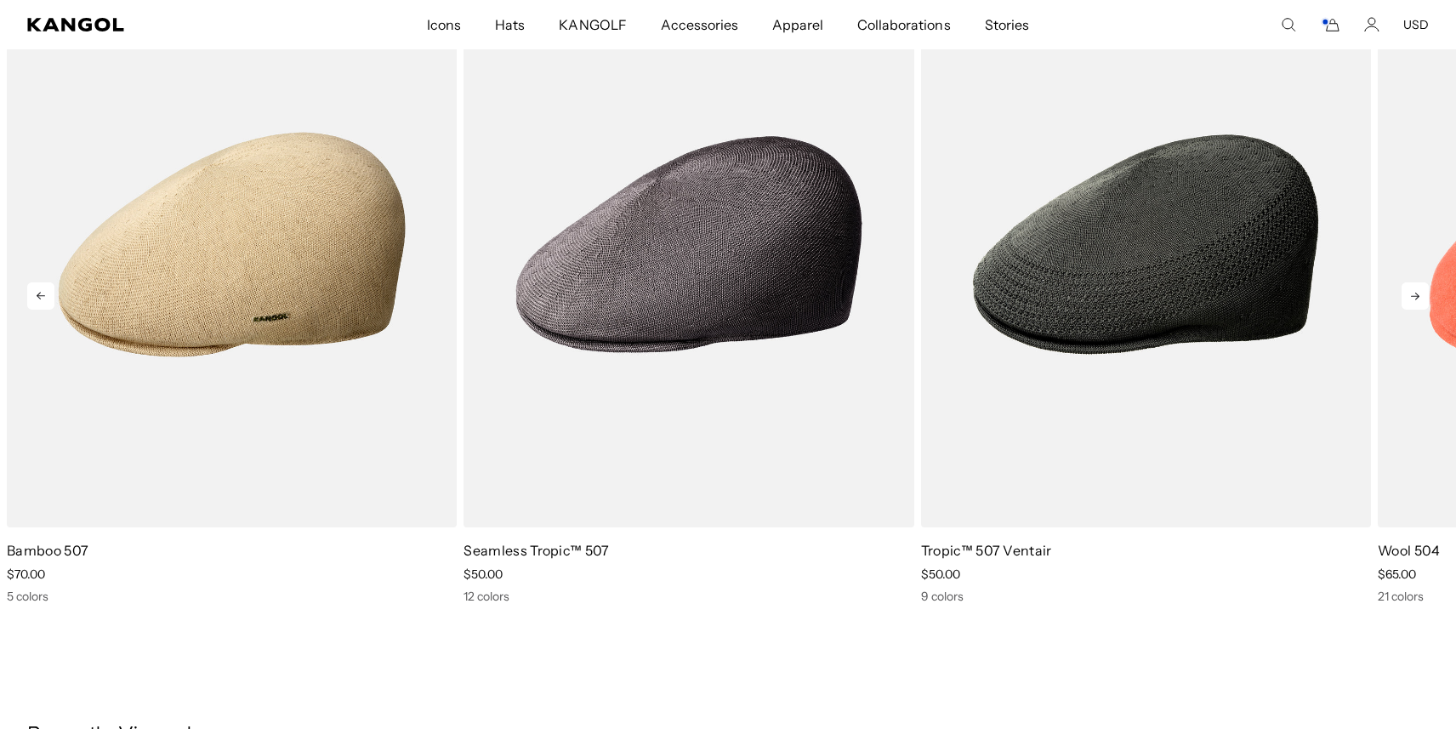
click at [1419, 300] on icon at bounding box center [1414, 295] width 27 height 27
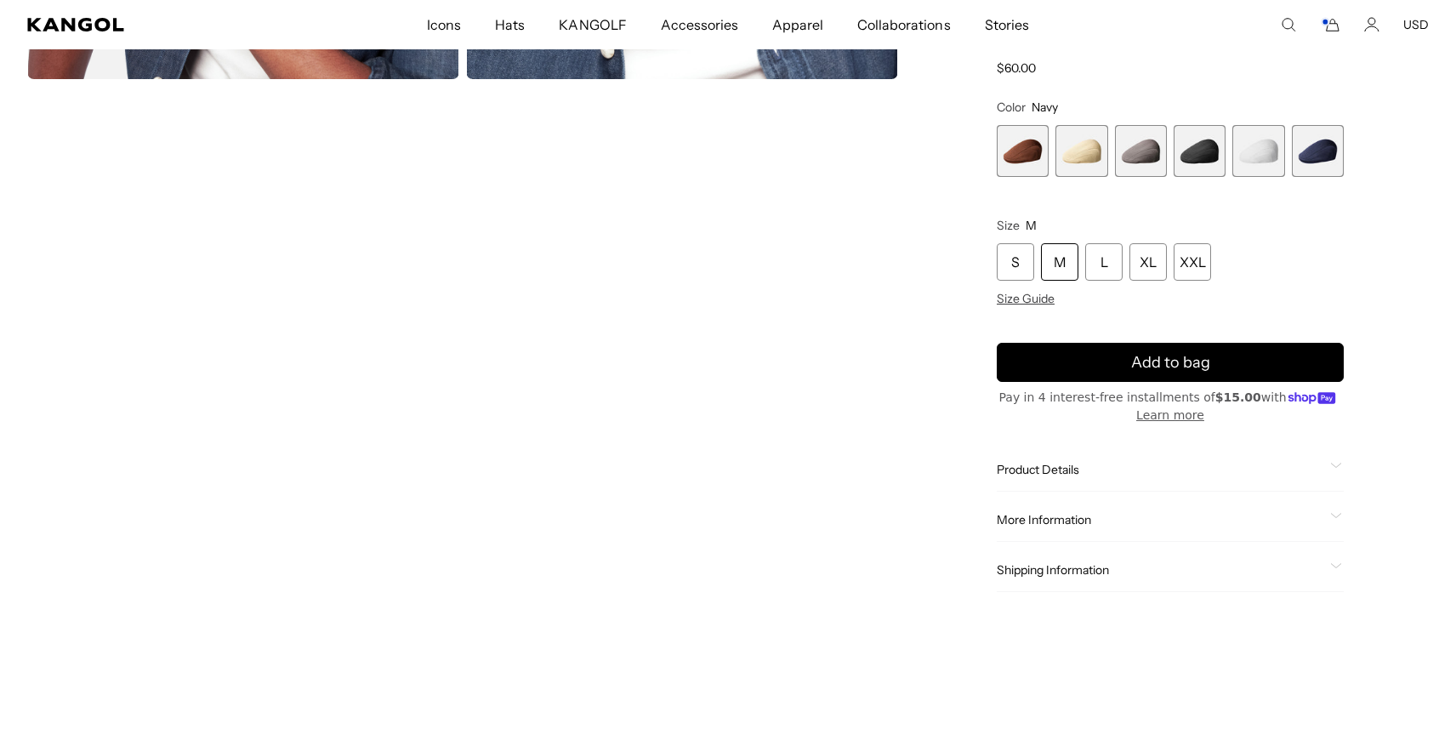
scroll to position [0, 0]
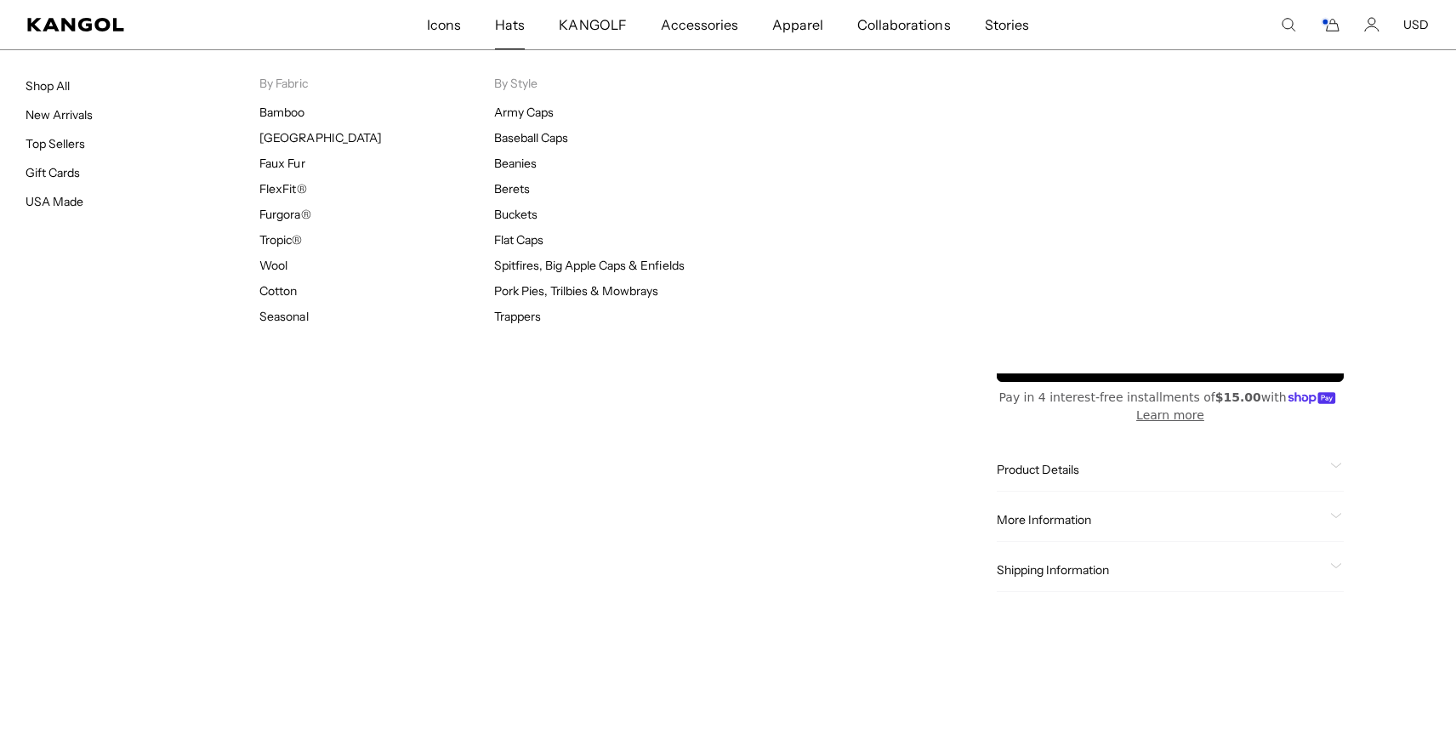
click at [515, 25] on span "Hats" at bounding box center [510, 24] width 30 height 49
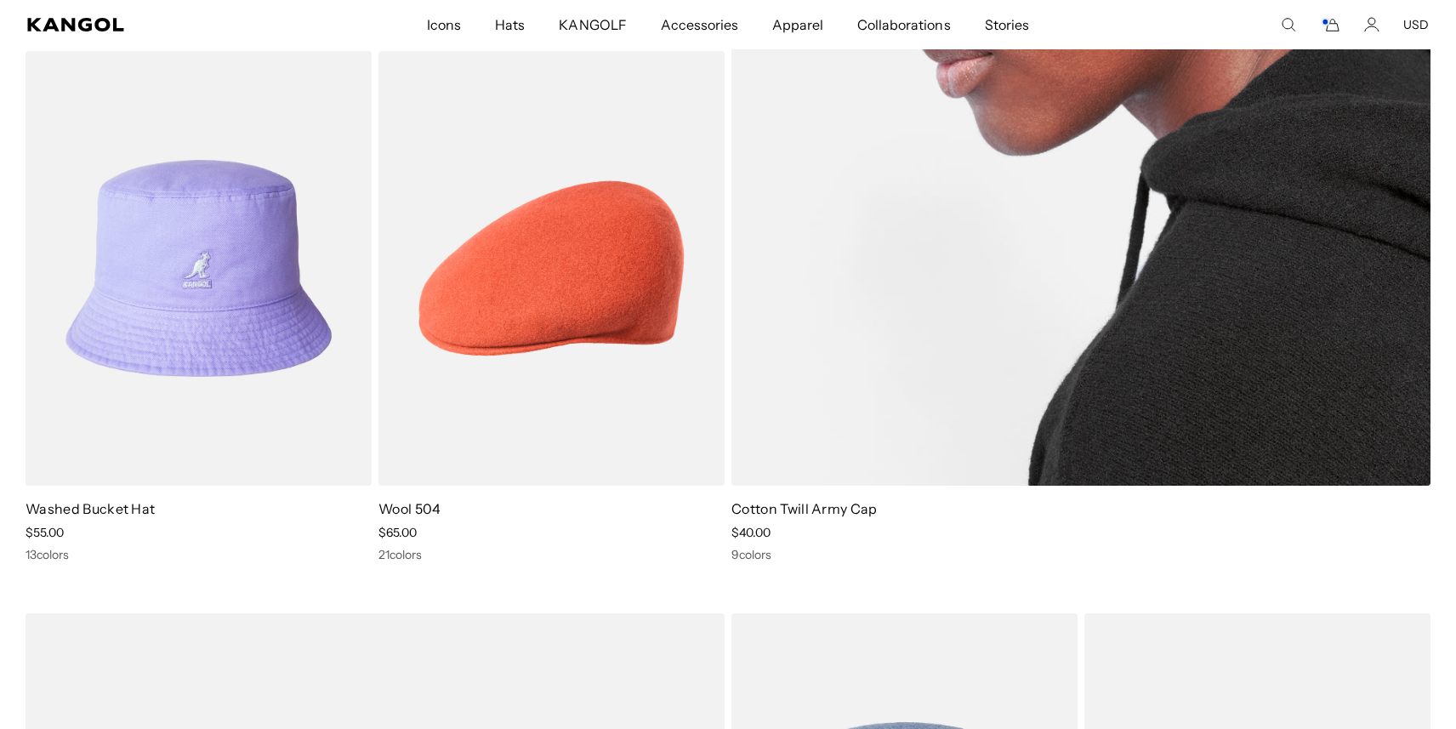
click at [851, 415] on img at bounding box center [1080, -1] width 699 height 971
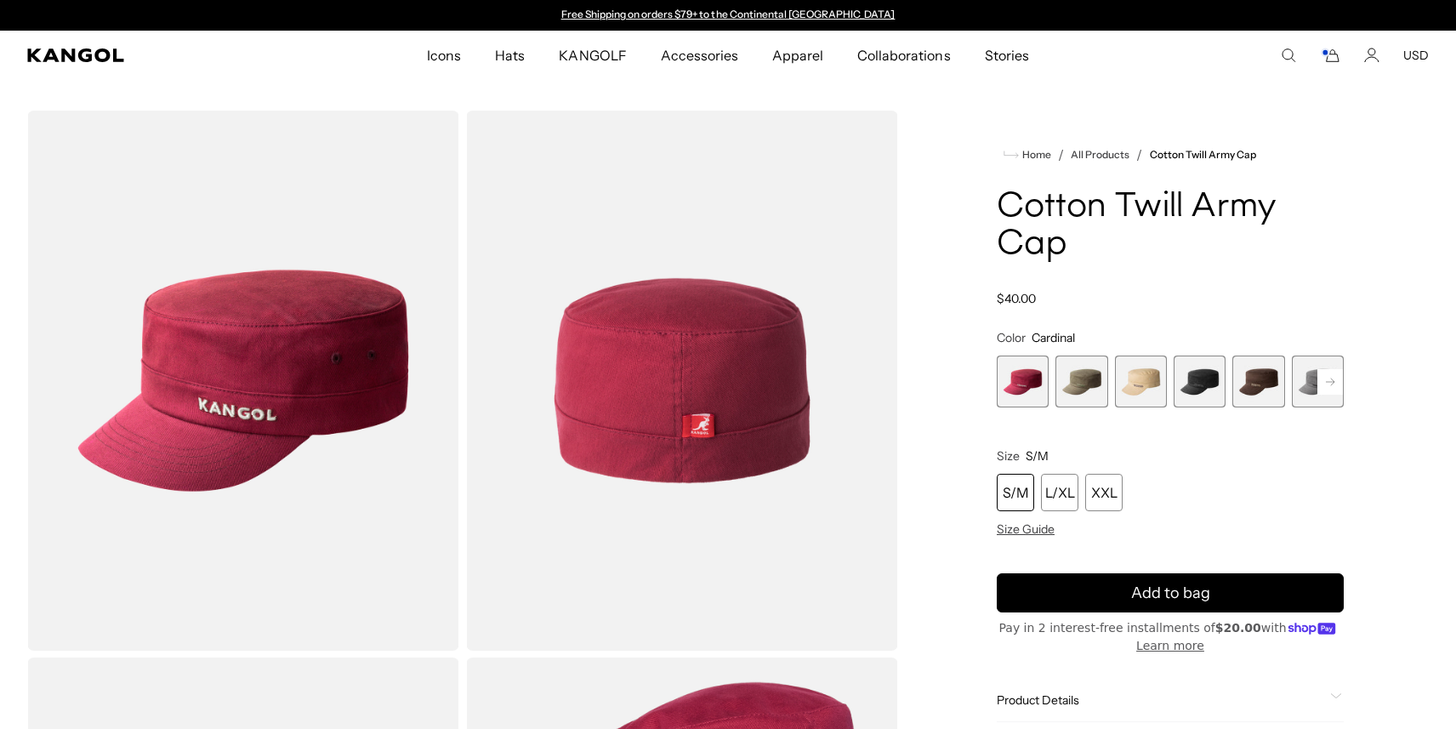
click at [1332, 383] on icon at bounding box center [1330, 381] width 9 height 7
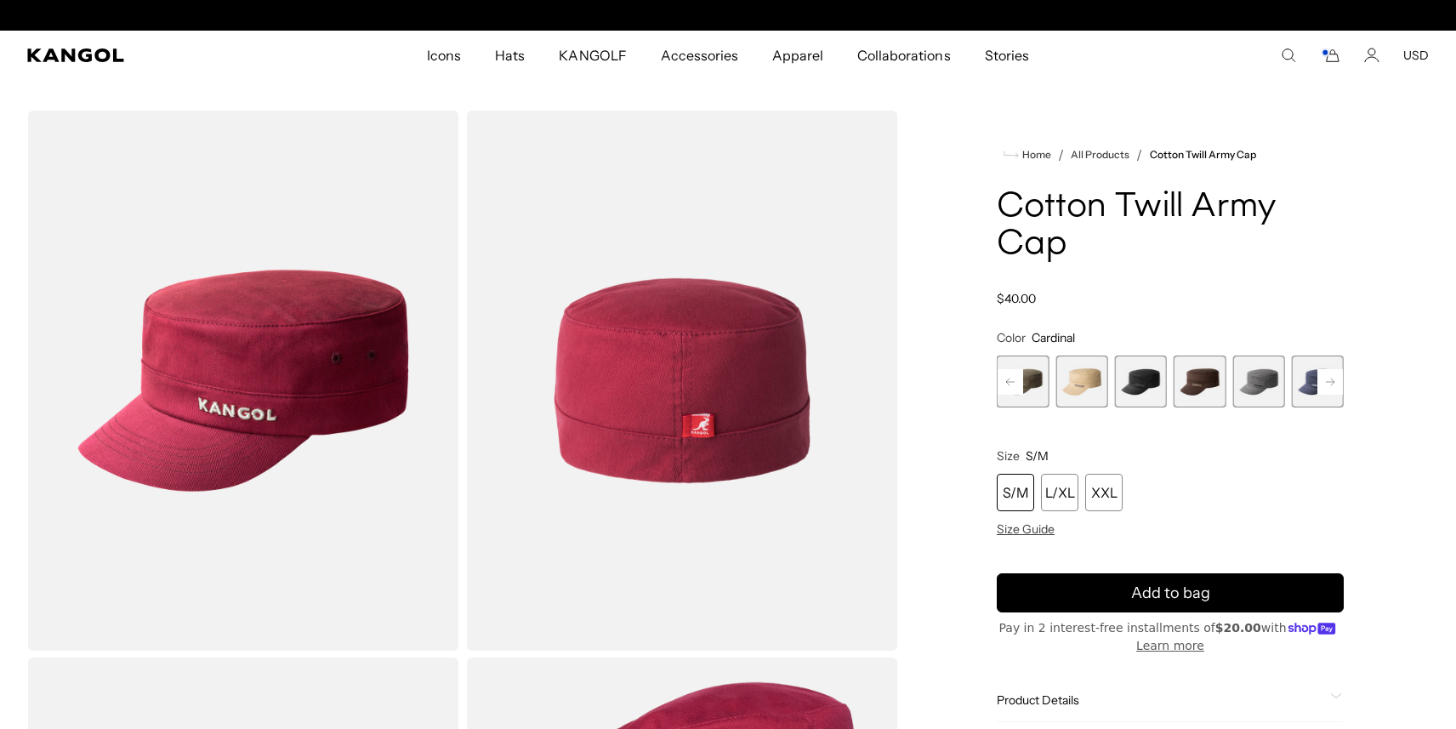
click at [1332, 384] on rect at bounding box center [1330, 382] width 26 height 26
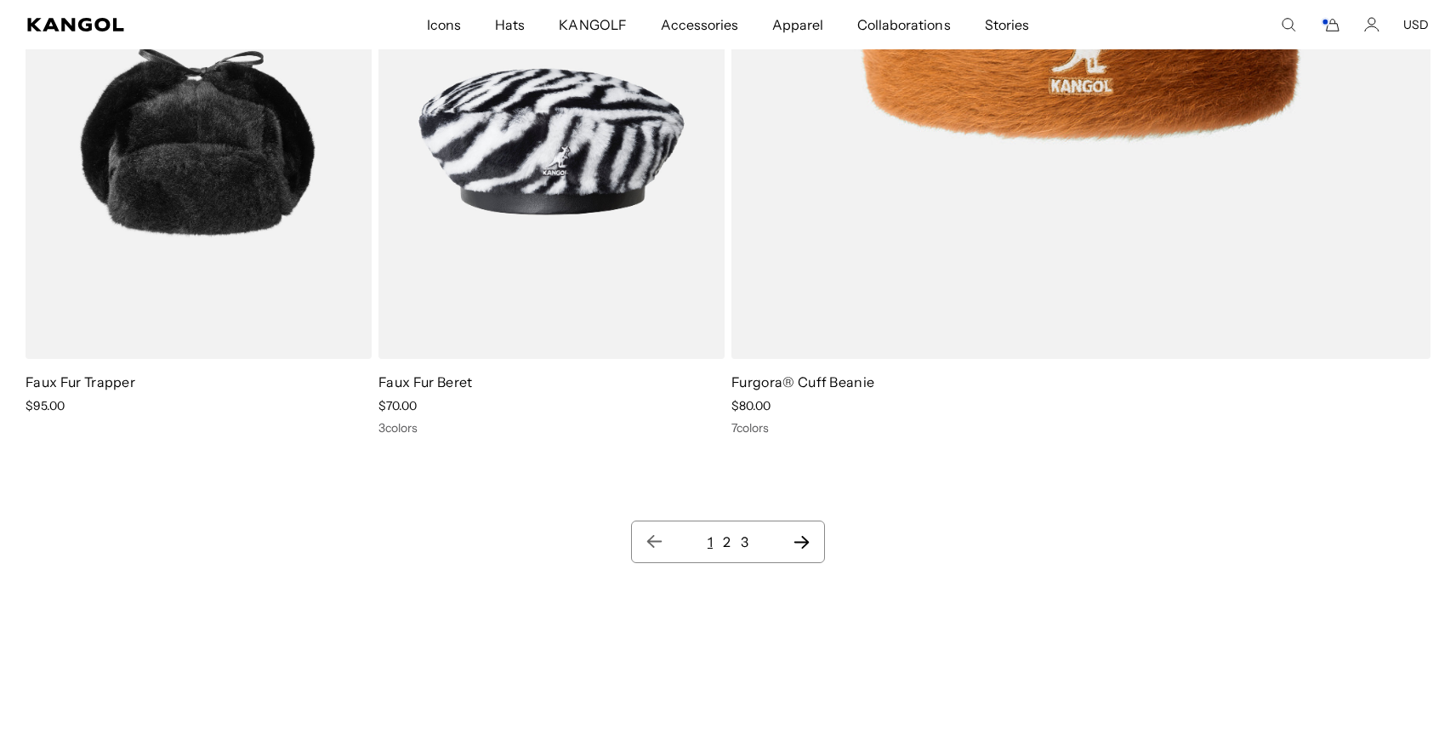
scroll to position [20547, 0]
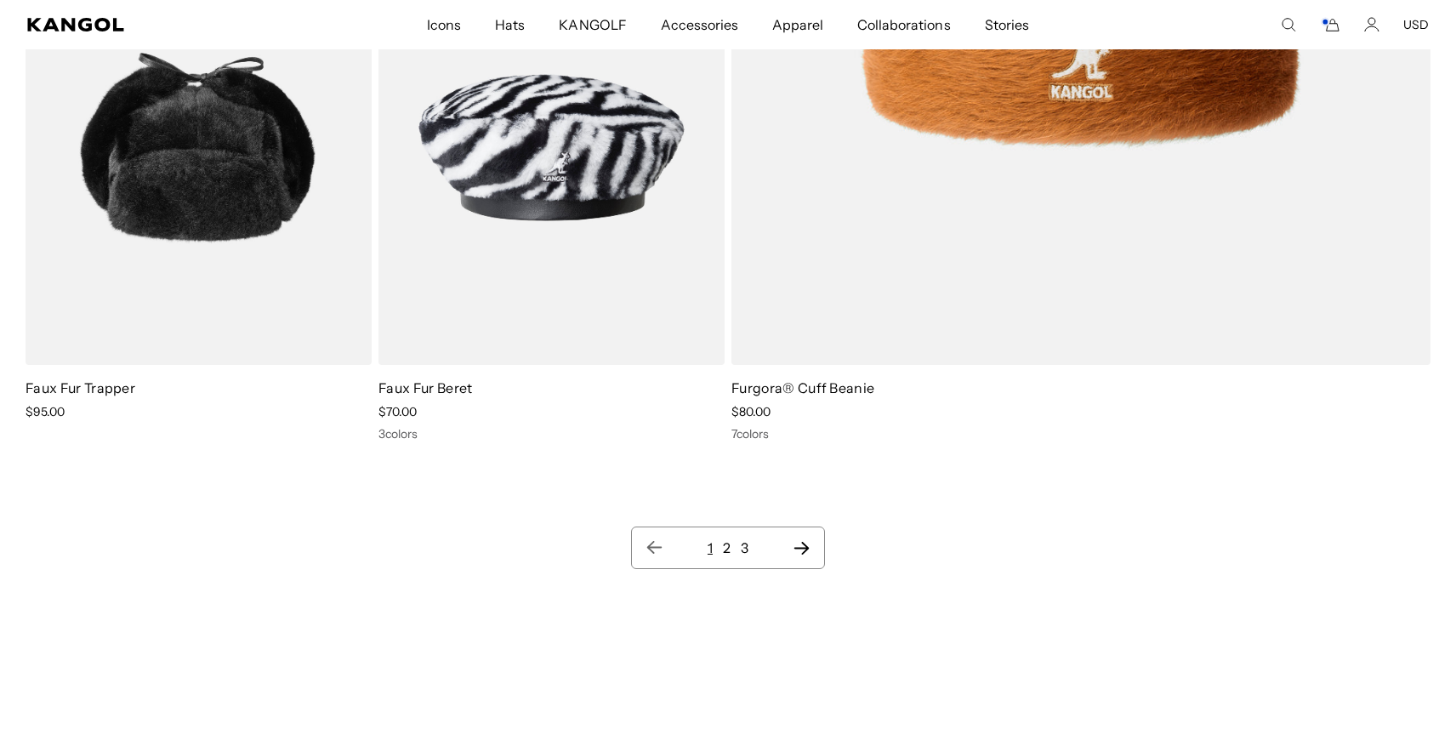
click at [804, 549] on icon "Next page" at bounding box center [802, 547] width 18 height 17
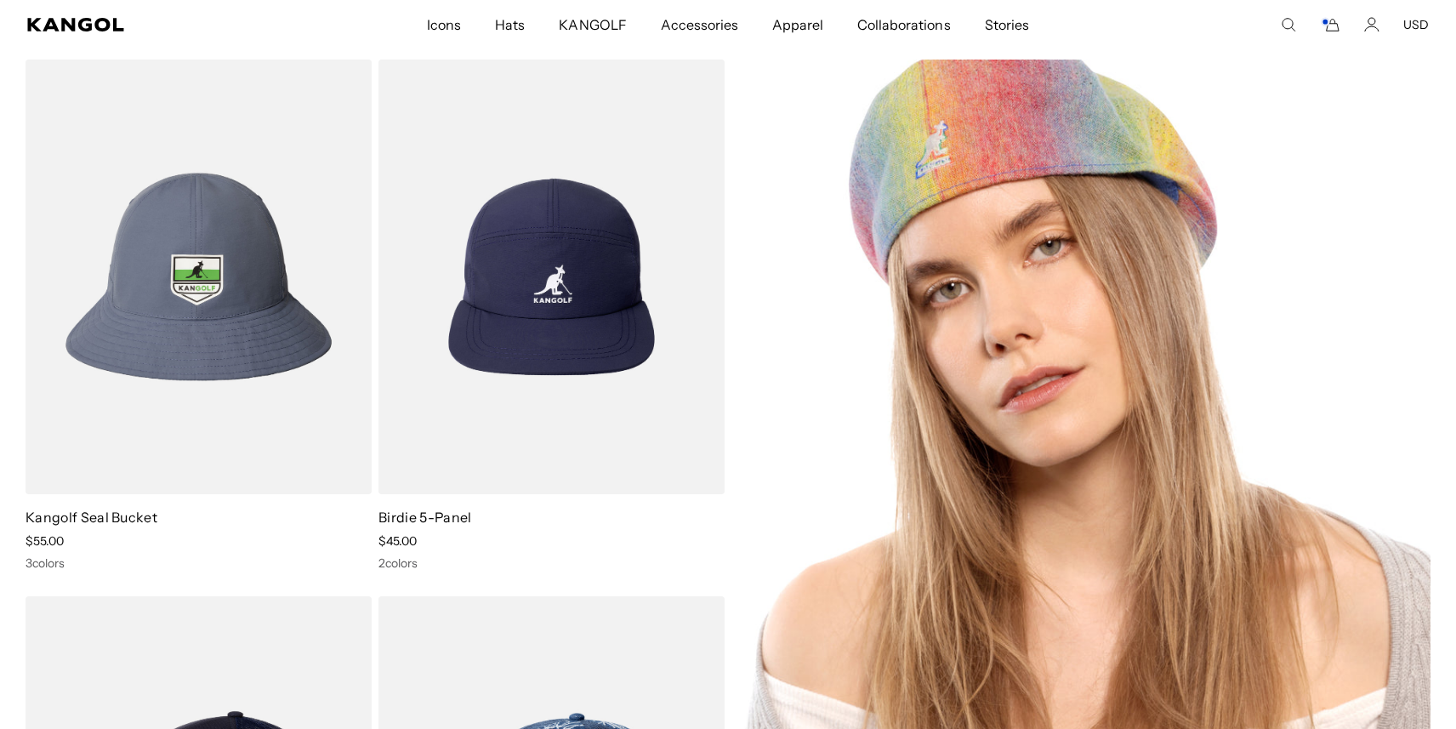
scroll to position [13316, 0]
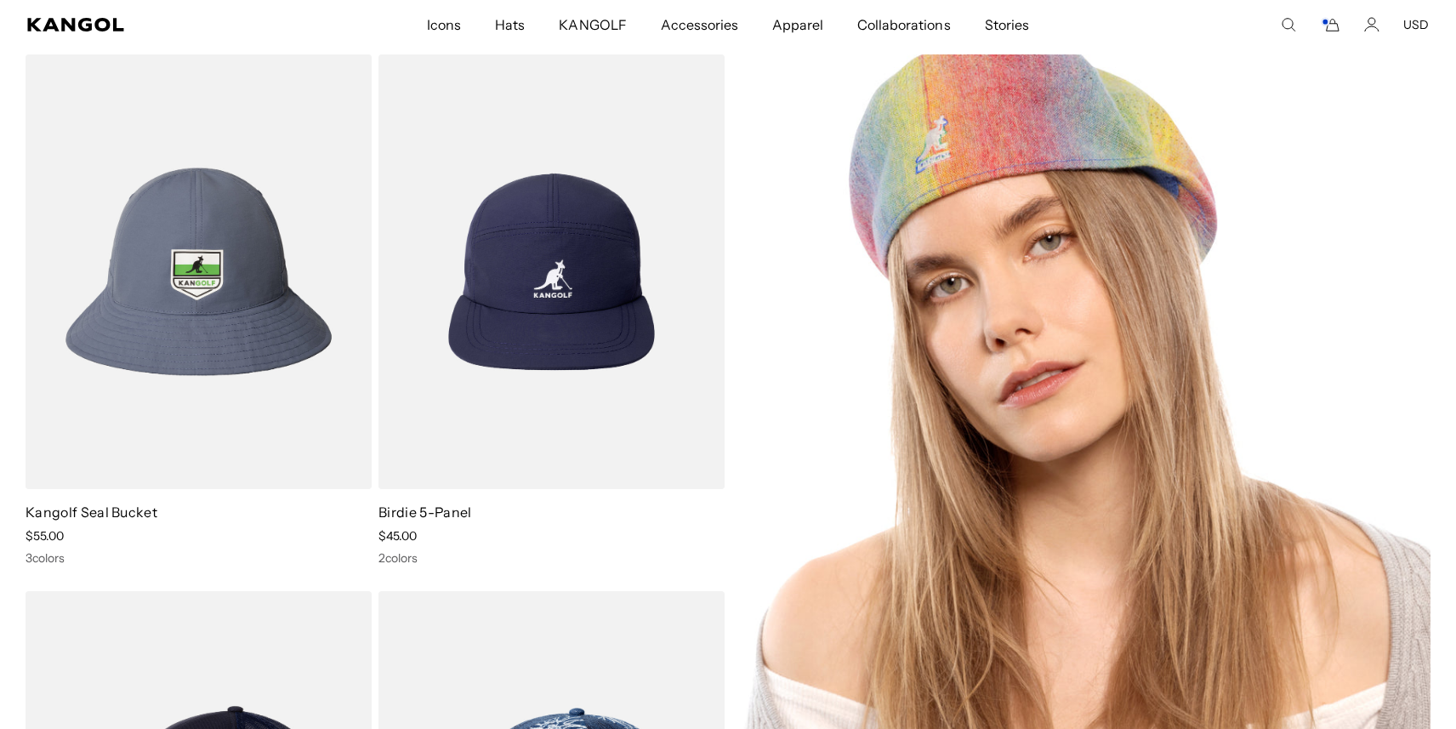
click at [835, 391] on img at bounding box center [1080, 550] width 699 height 993
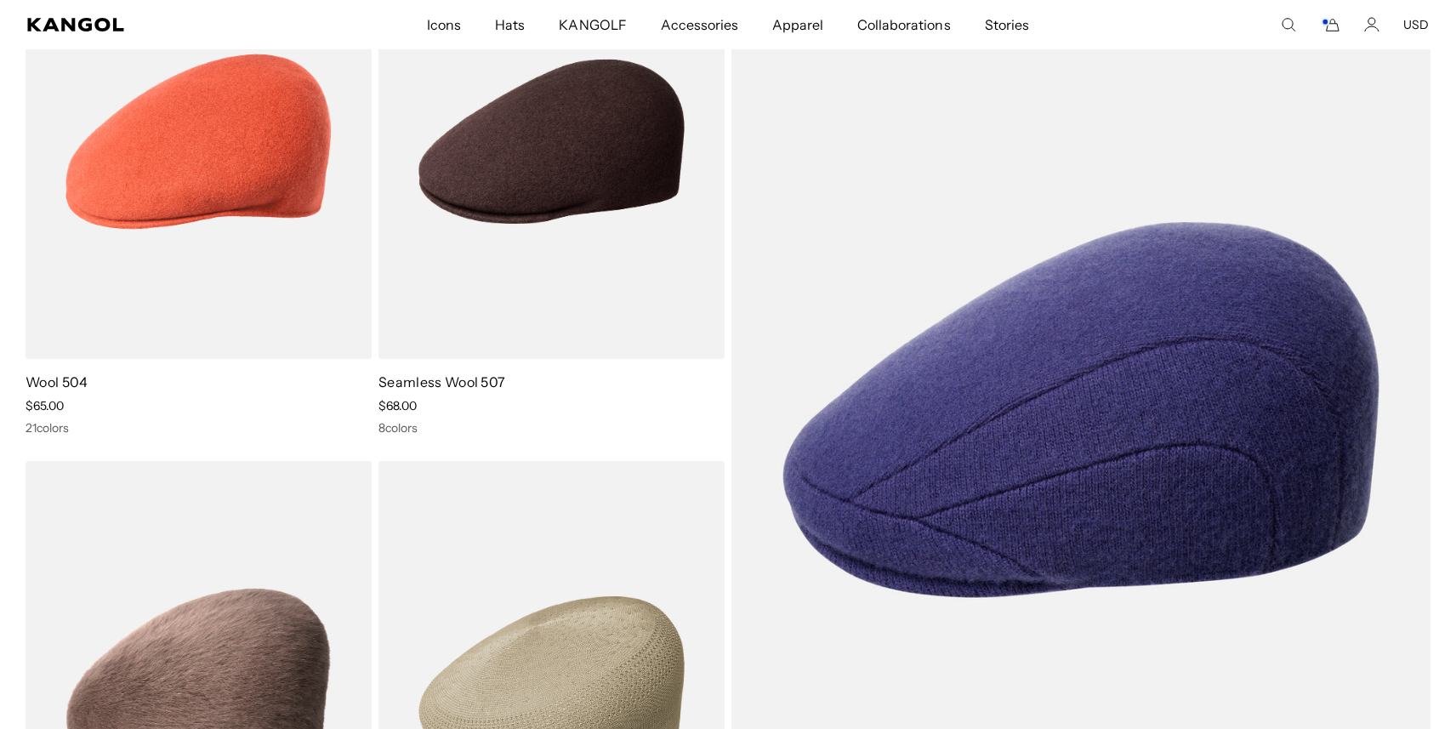
scroll to position [0, 350]
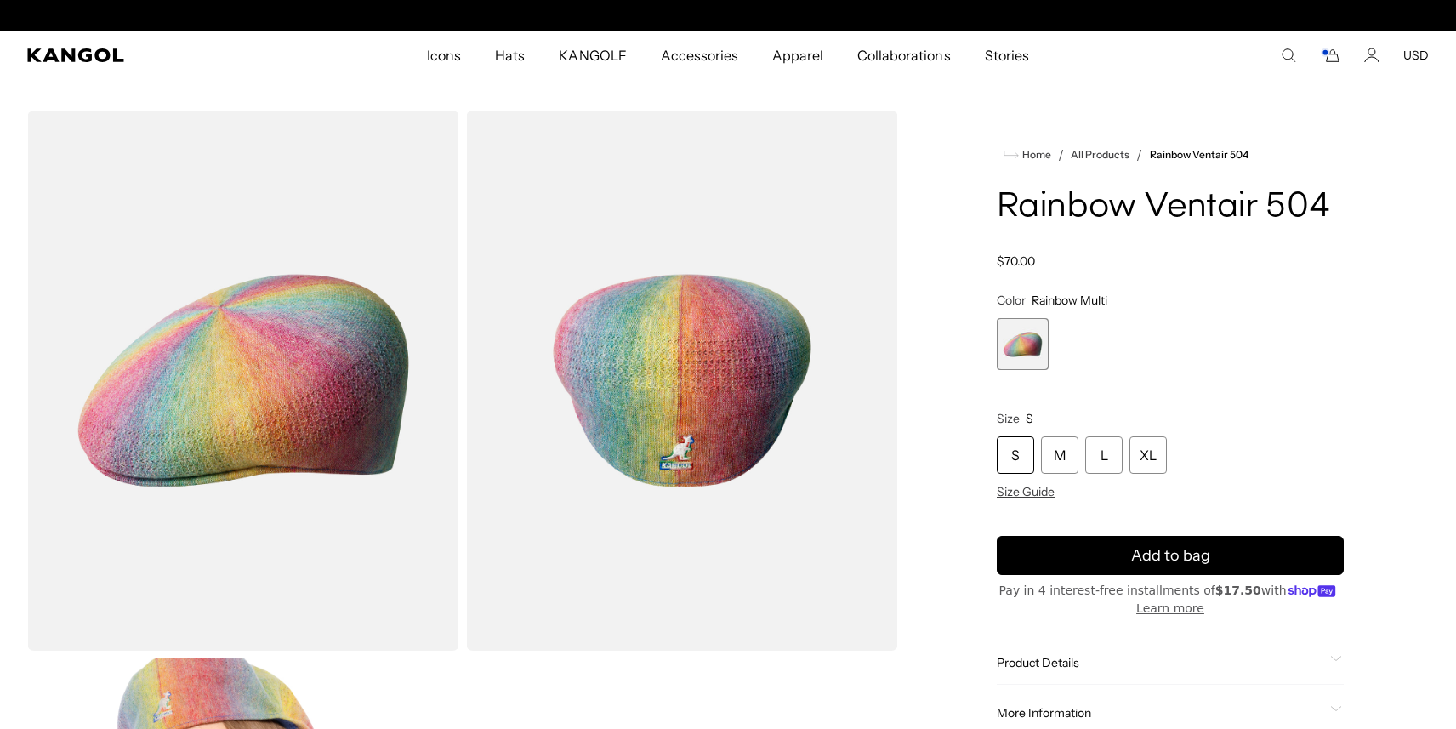
scroll to position [0, 350]
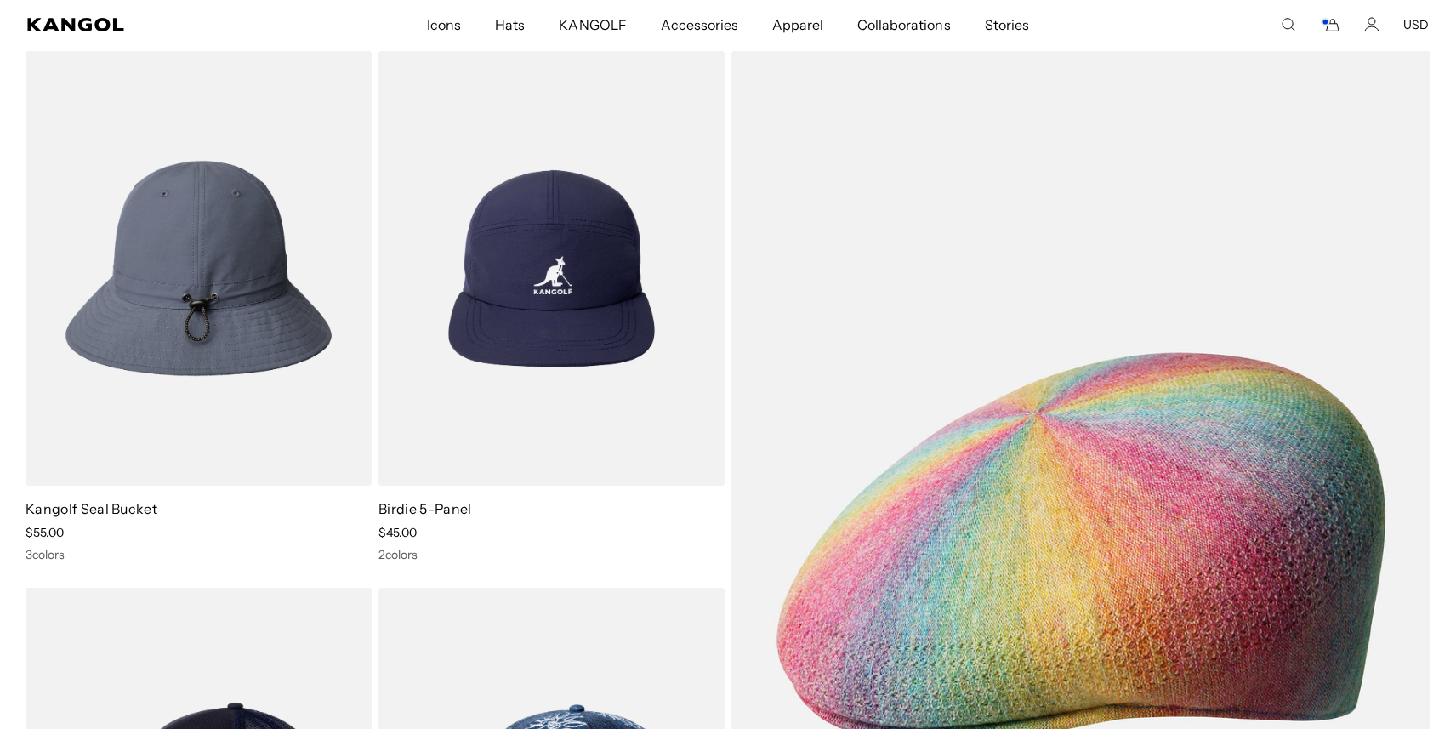
scroll to position [14055, 0]
